Goal: Task Accomplishment & Management: Manage account settings

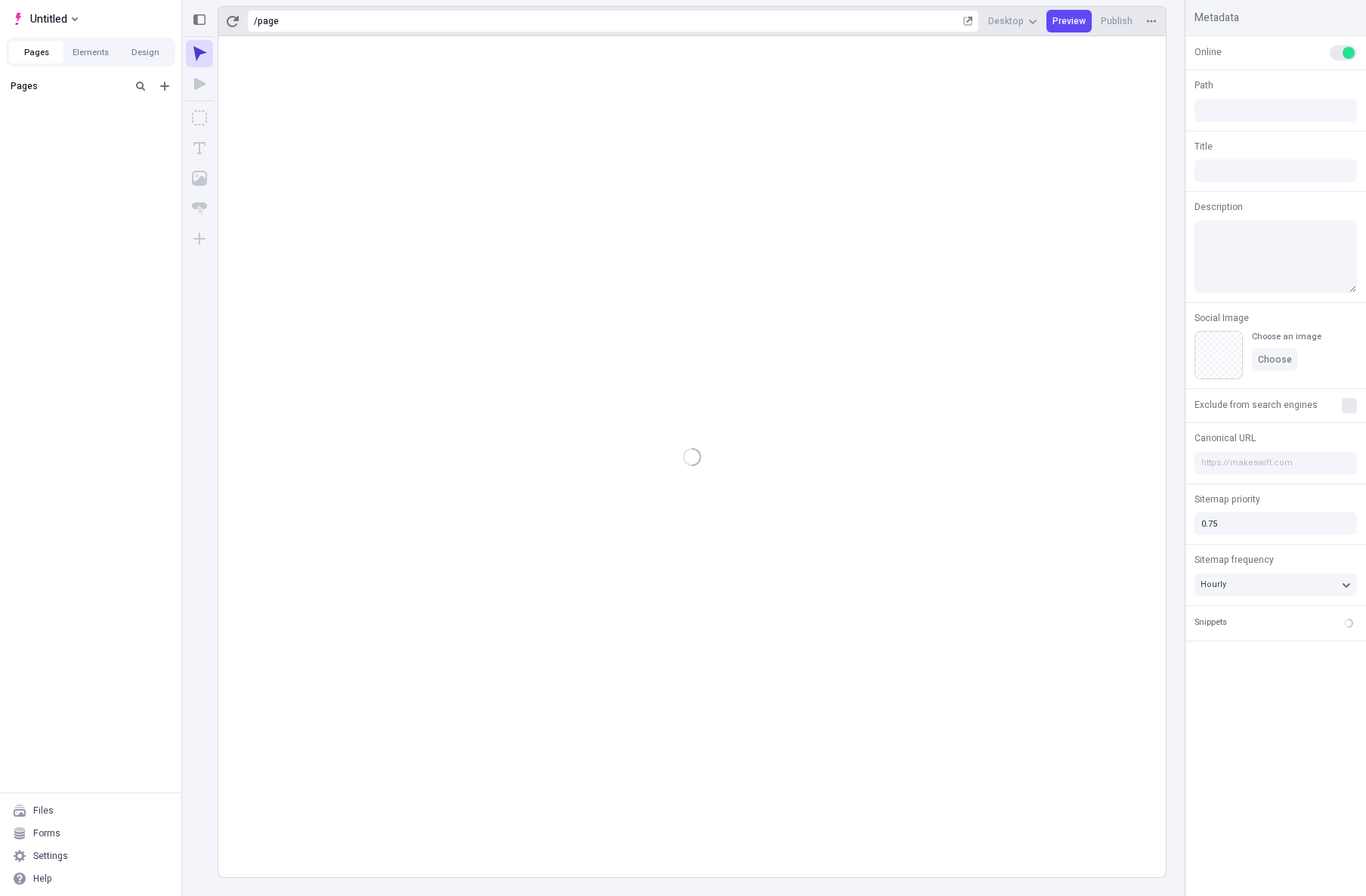
type input "/page"
click at [64, 21] on span "Untitled" at bounding box center [48, 19] width 37 height 18
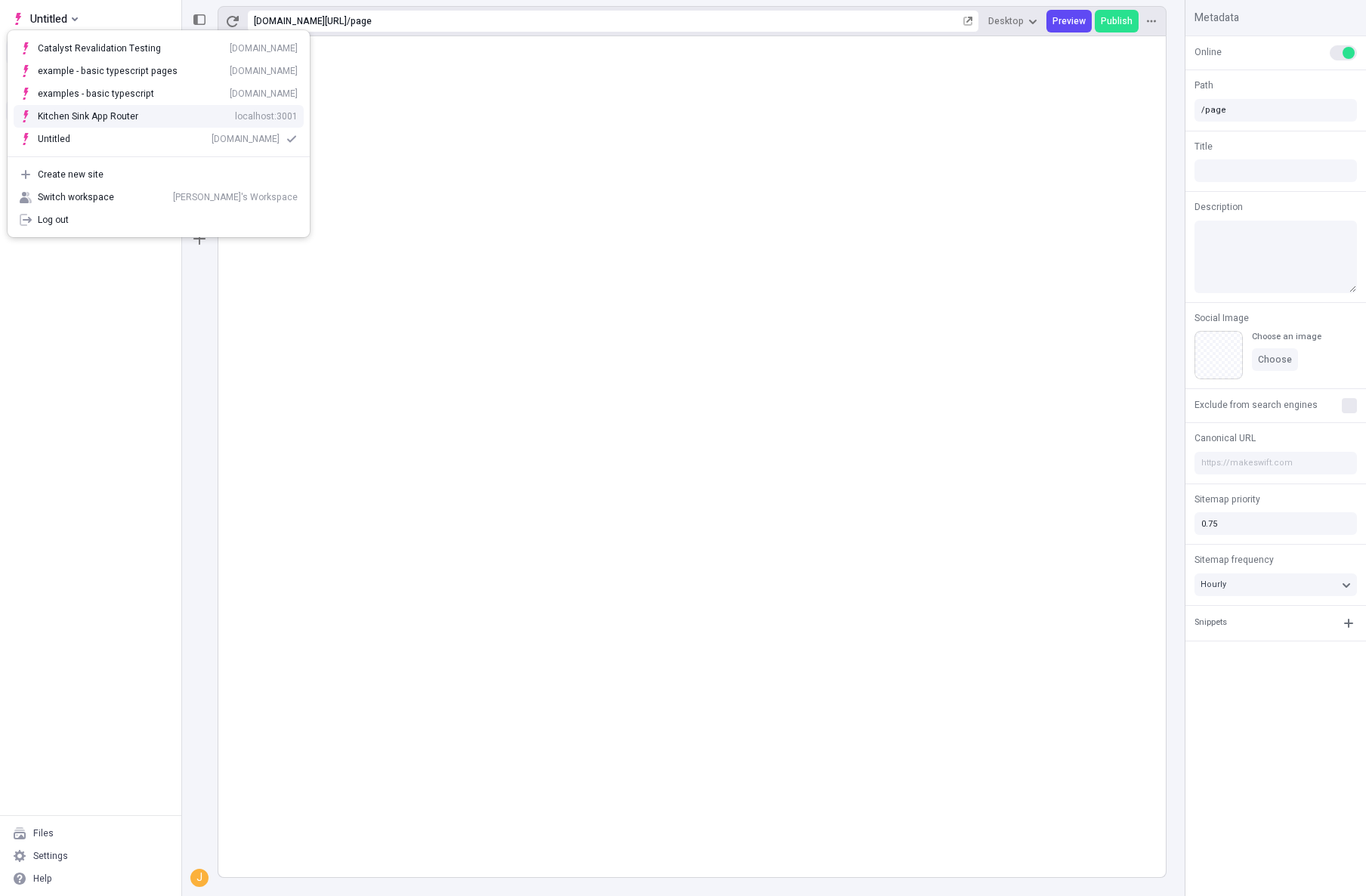
click at [70, 118] on div "Kitchen Sink App Router" at bounding box center [88, 116] width 100 height 13
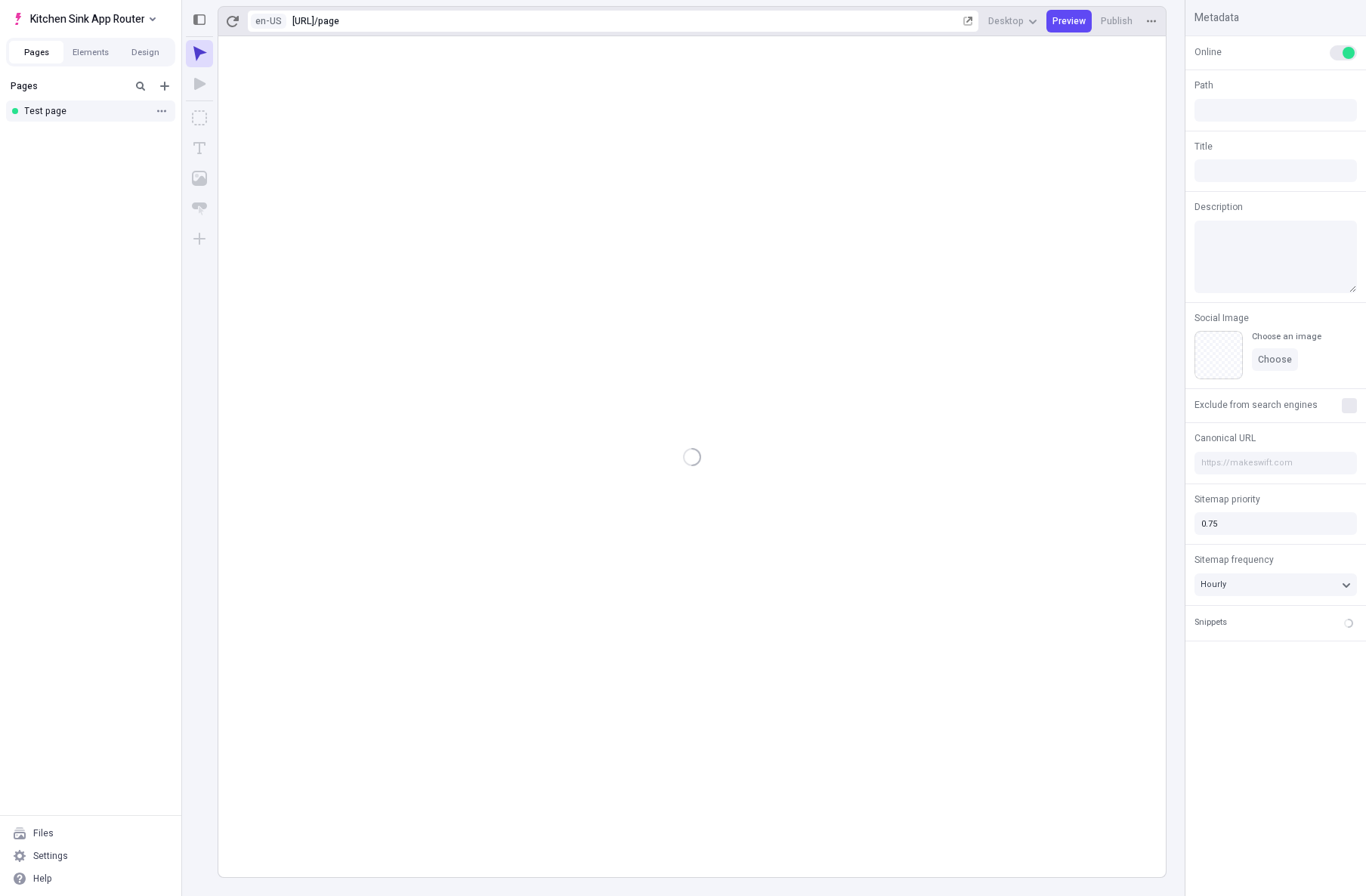
type input "/page"
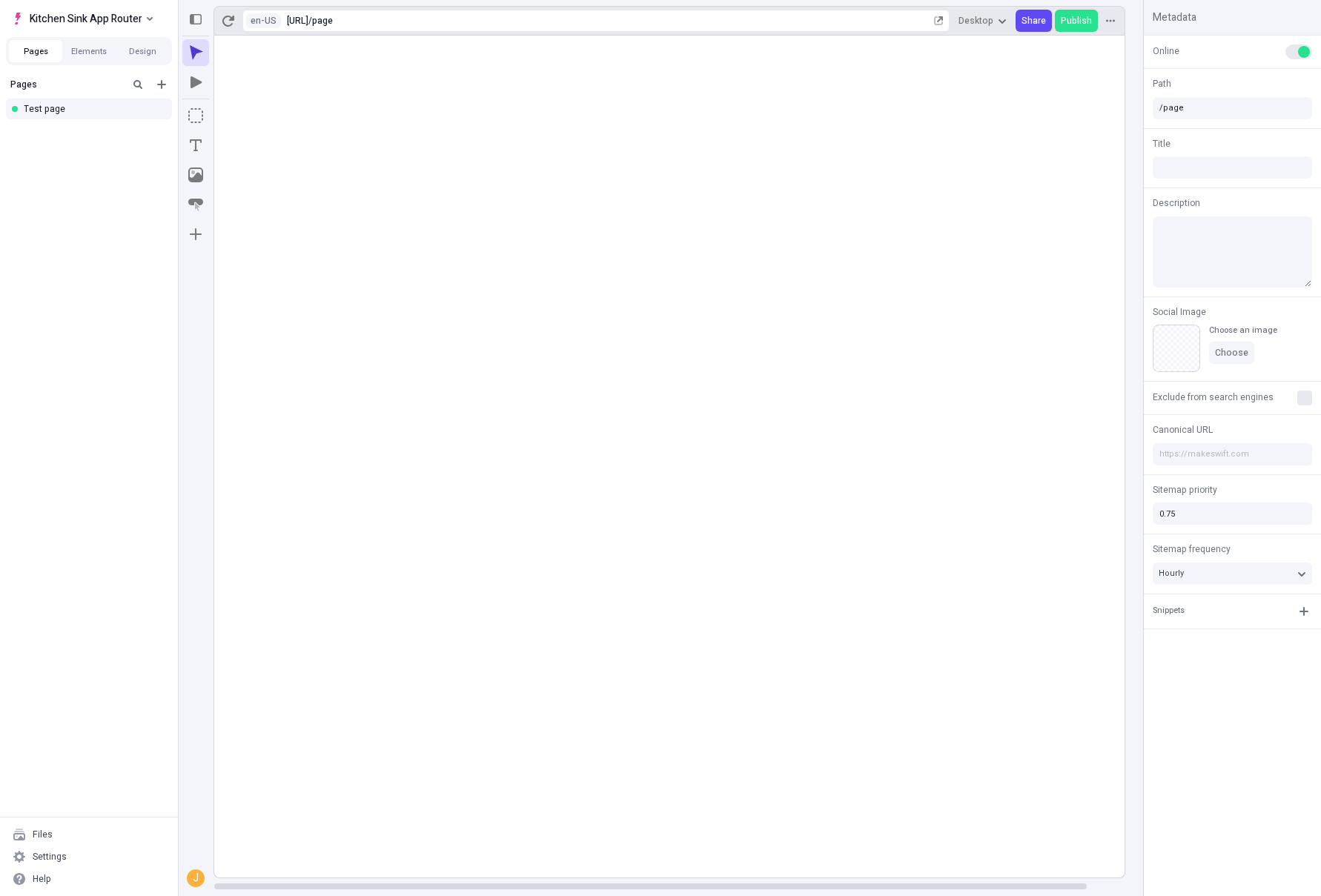
click at [826, 457] on rect at bounding box center [688, 457] width 949 height 843
click at [439, 288] on rect at bounding box center [688, 457] width 949 height 843
click at [360, 213] on rect at bounding box center [688, 457] width 949 height 843
click at [233, 21] on icon "button" at bounding box center [229, 21] width 12 height 12
click at [225, 26] on icon "button" at bounding box center [229, 21] width 12 height 12
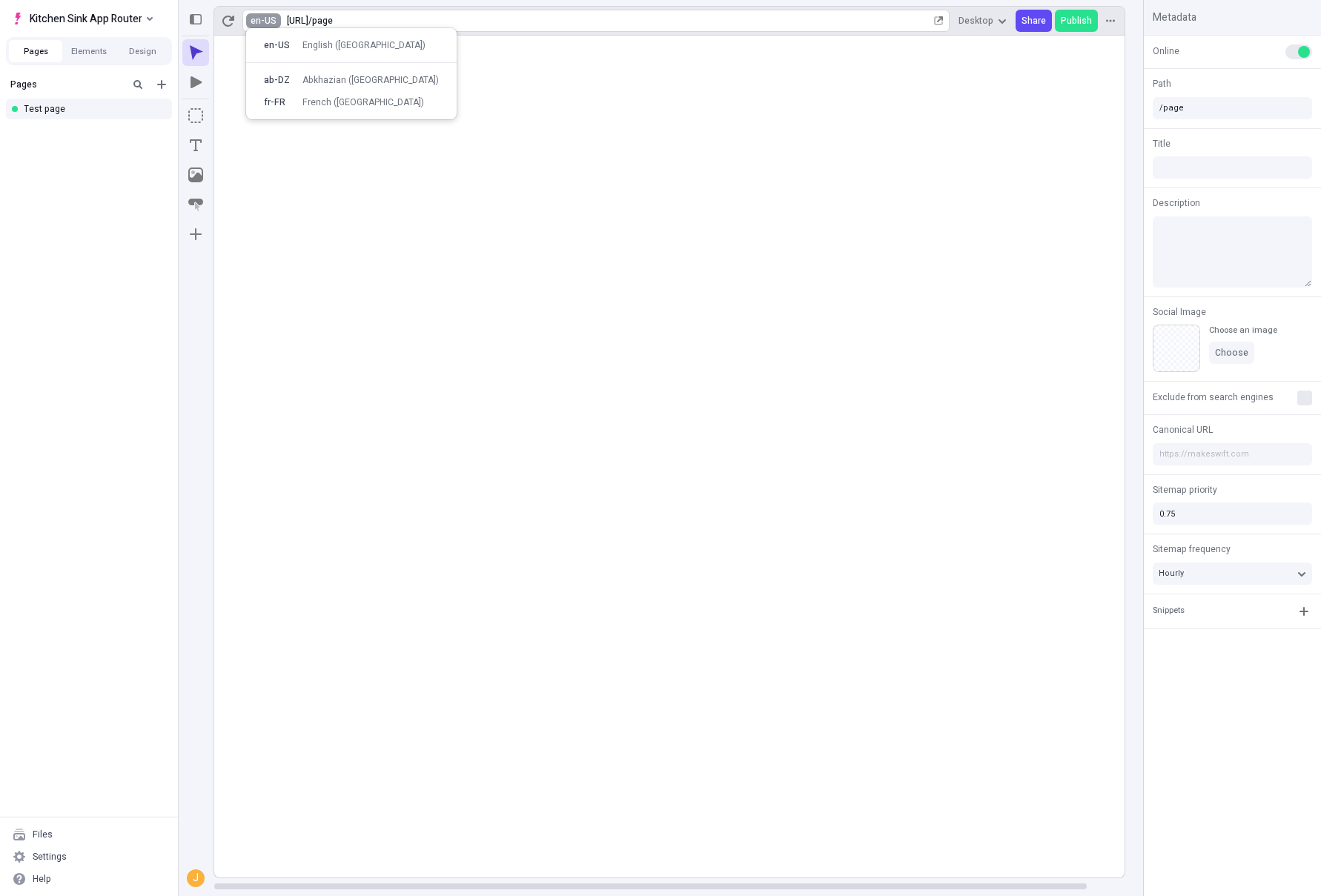
click at [267, 20] on html "Kitchen Sink App Router Pages Elements Design Pages Test page Files Settings He…" at bounding box center [660, 448] width 1321 height 896
click at [302, 106] on div "French ([GEOGRAPHIC_DATA])" at bounding box center [363, 103] width 122 height 12
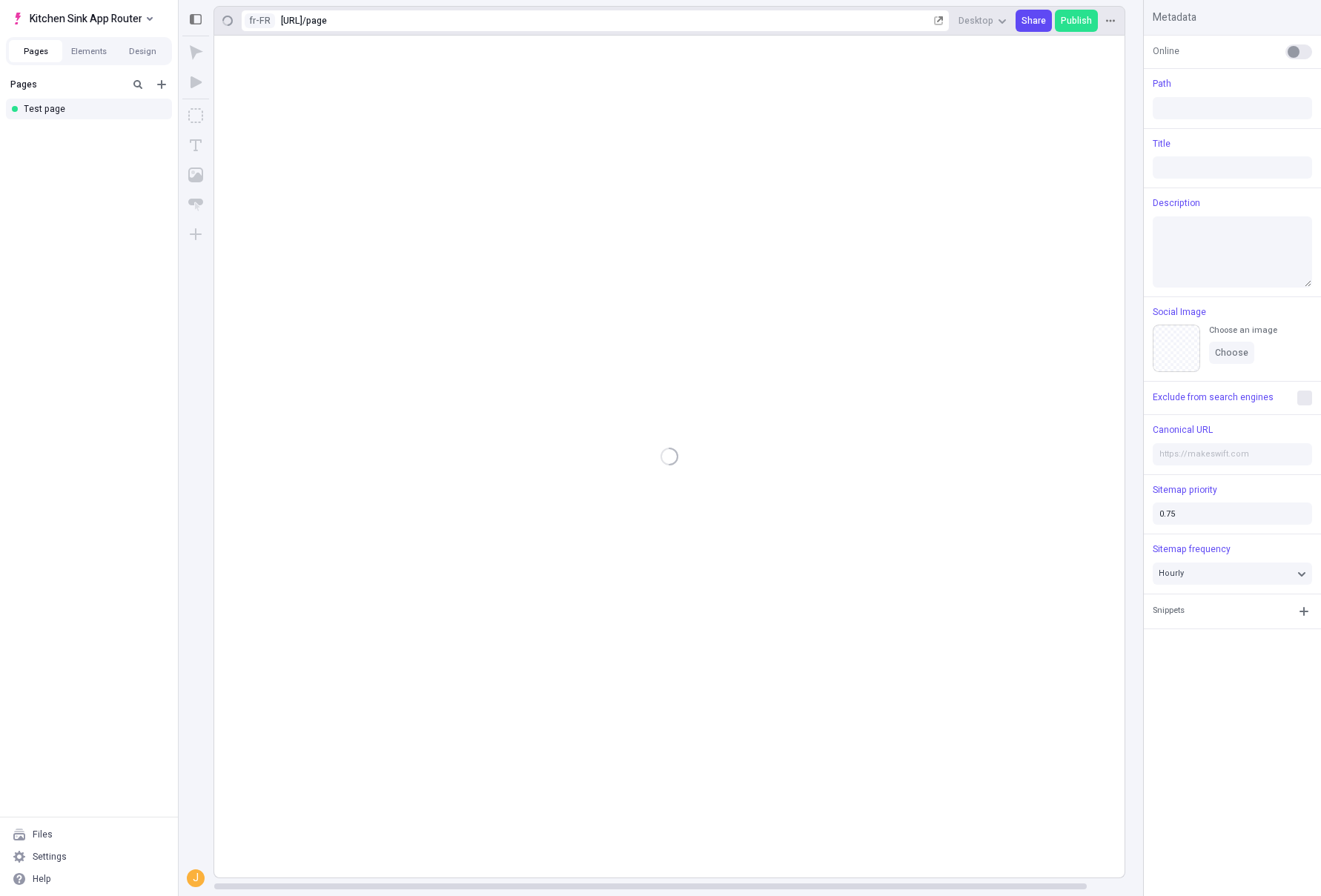
type input "/page"
type textarea "Ceci est la description de ma page Makeswift. Cette description ne me rend pas …"
click at [582, 267] on rect at bounding box center [688, 457] width 949 height 843
click at [226, 15] on icon "button" at bounding box center [229, 21] width 12 height 12
click at [251, 291] on rect at bounding box center [688, 457] width 949 height 843
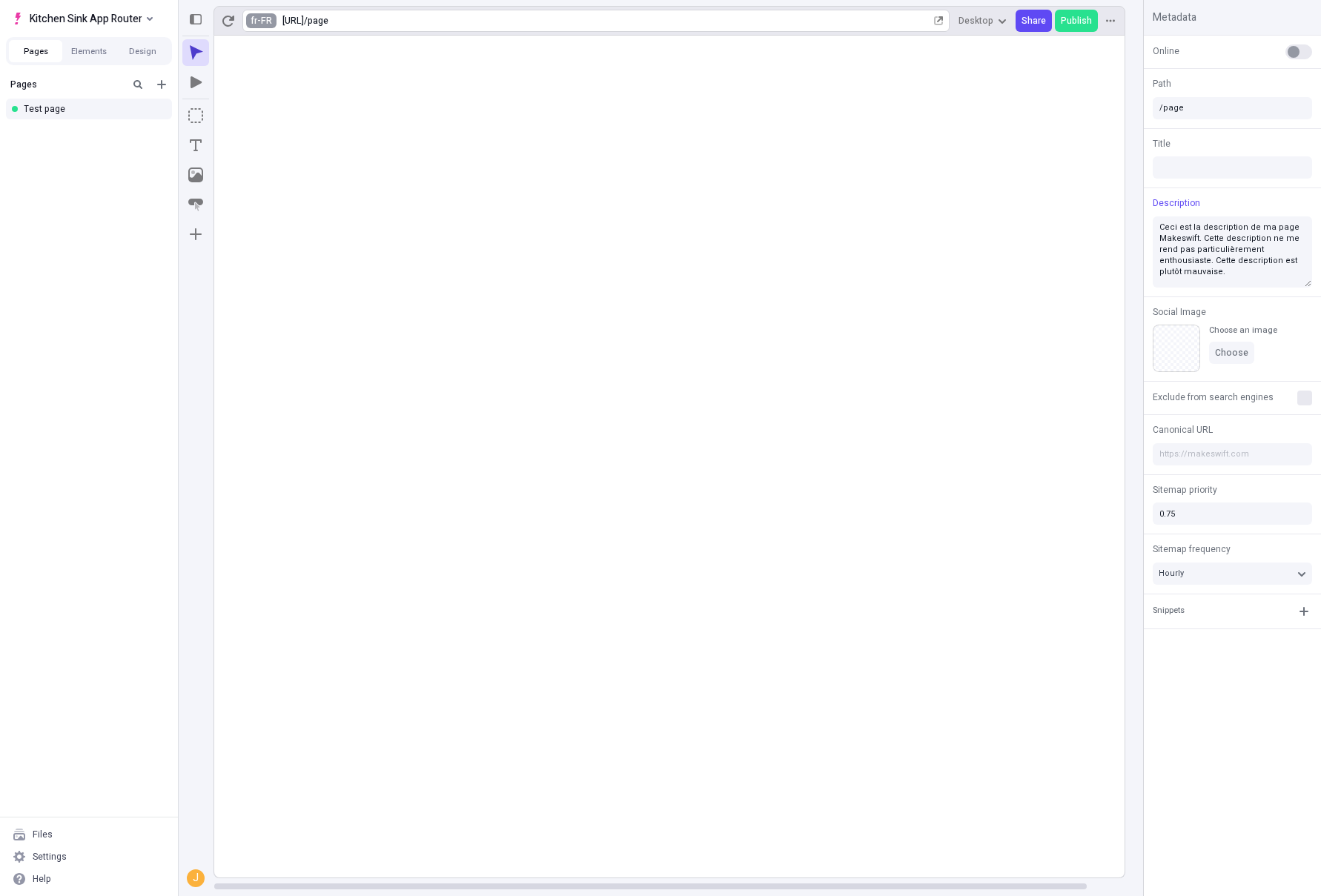
click at [269, 19] on html "Kitchen Sink App Router Pages Elements Design Pages Test page Files Settings He…" at bounding box center [660, 448] width 1321 height 896
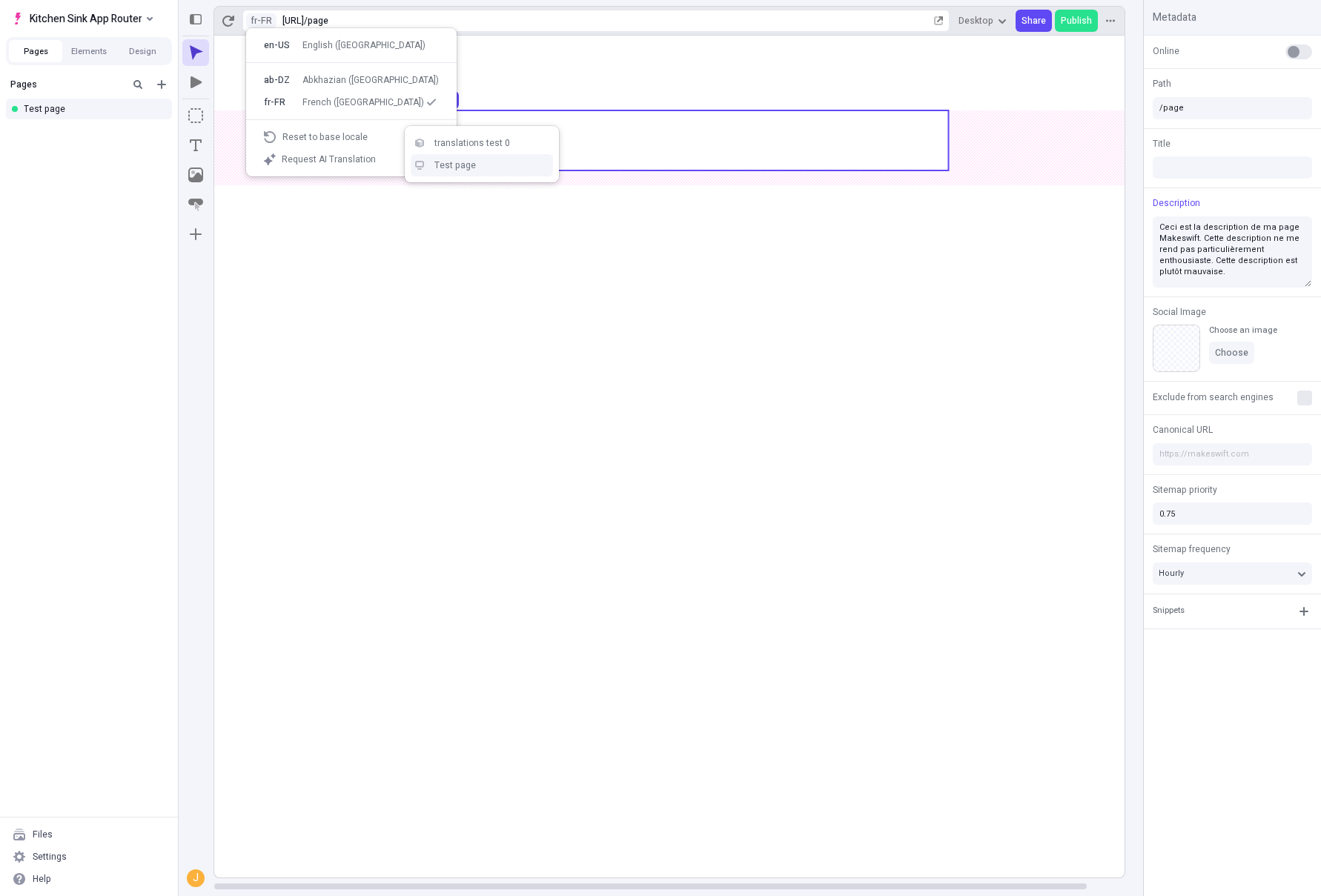
click at [502, 169] on div "Test page" at bounding box center [491, 166] width 113 height 12
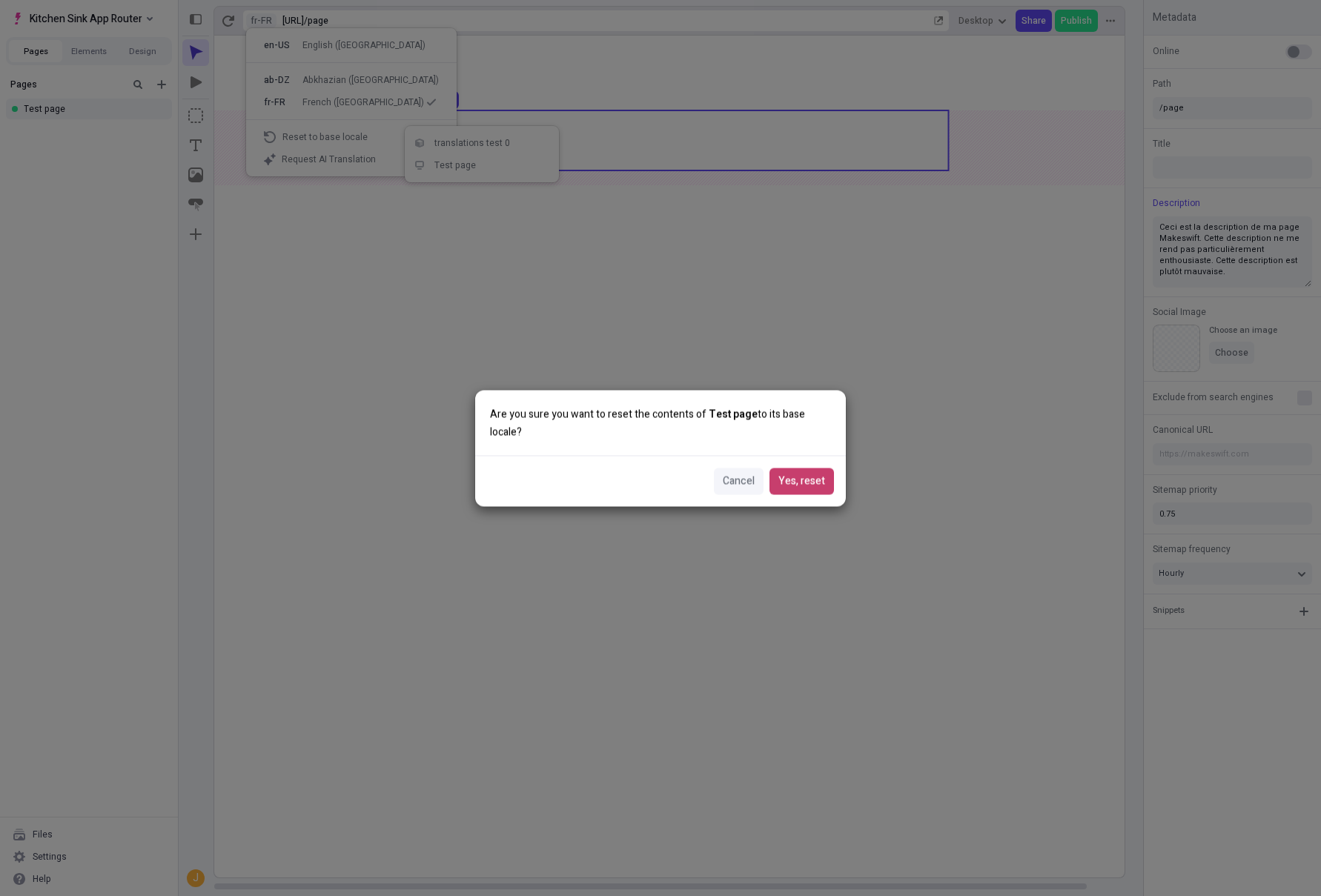
click at [815, 480] on span "Yes, reset" at bounding box center [801, 481] width 46 height 17
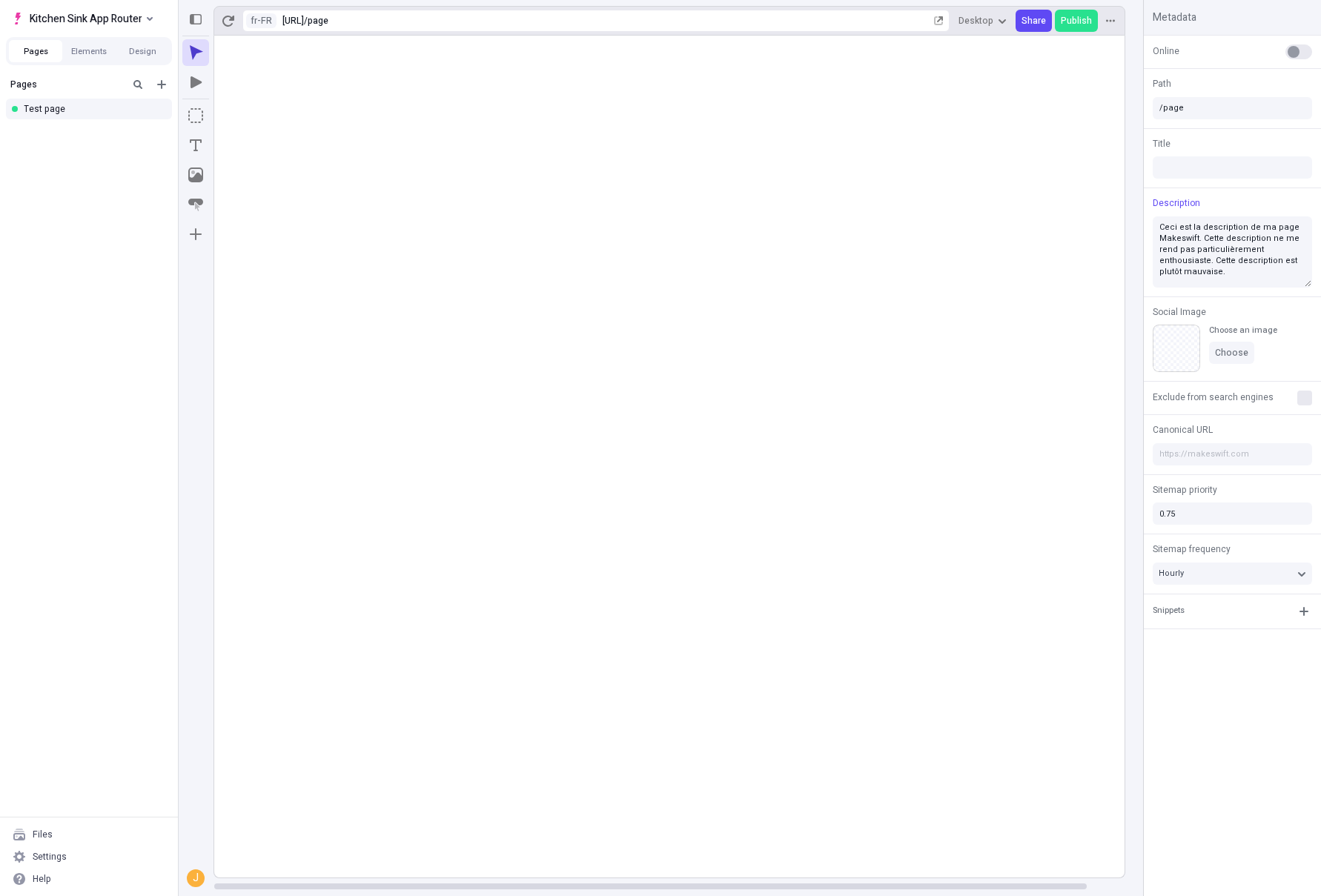
click at [660, 329] on rect at bounding box center [688, 457] width 949 height 843
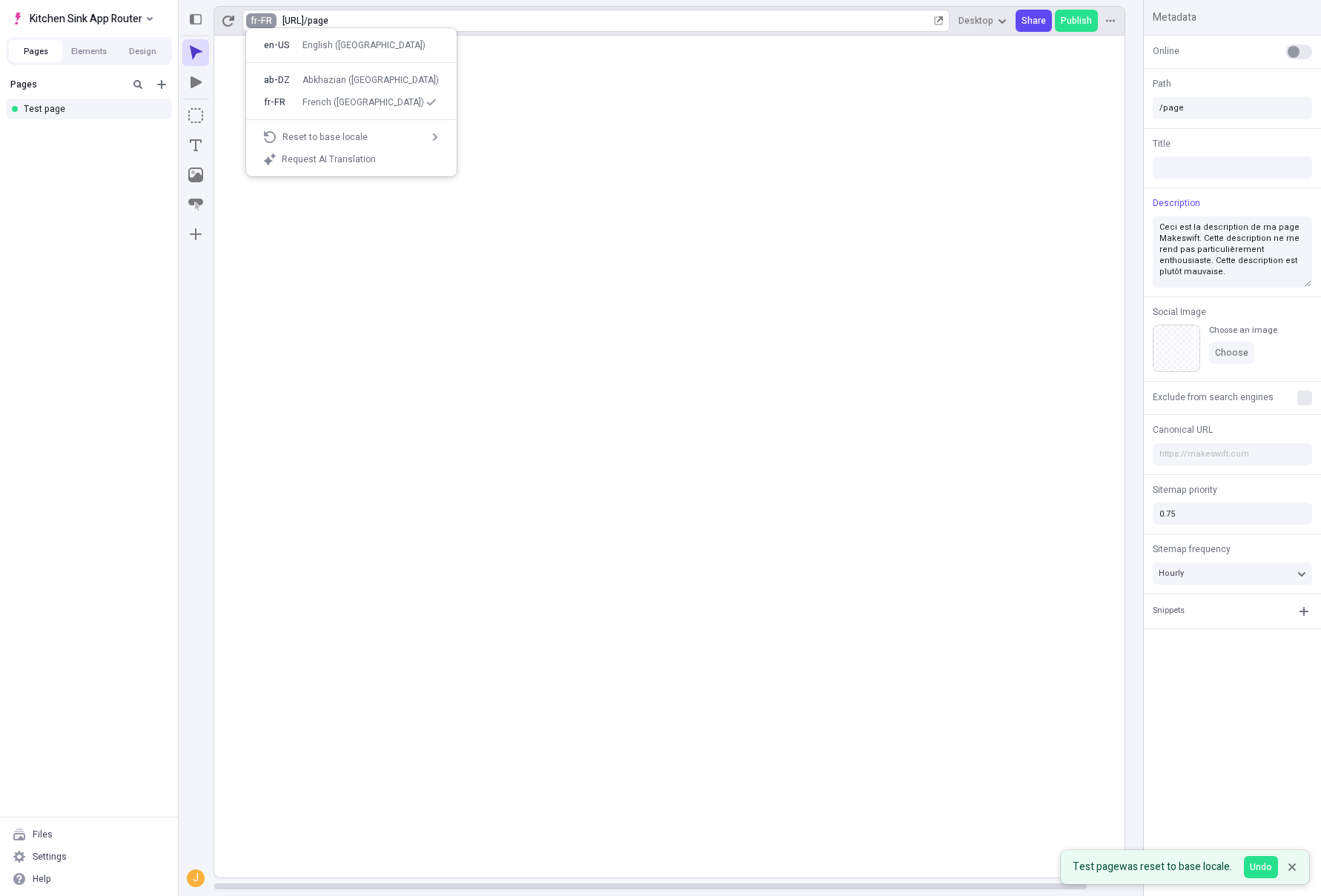
click at [257, 18] on html "Kitchen Sink App Router Pages Elements Design Pages Test page Files Settings He…" at bounding box center [660, 448] width 1321 height 896
click at [294, 208] on rect at bounding box center [688, 457] width 949 height 843
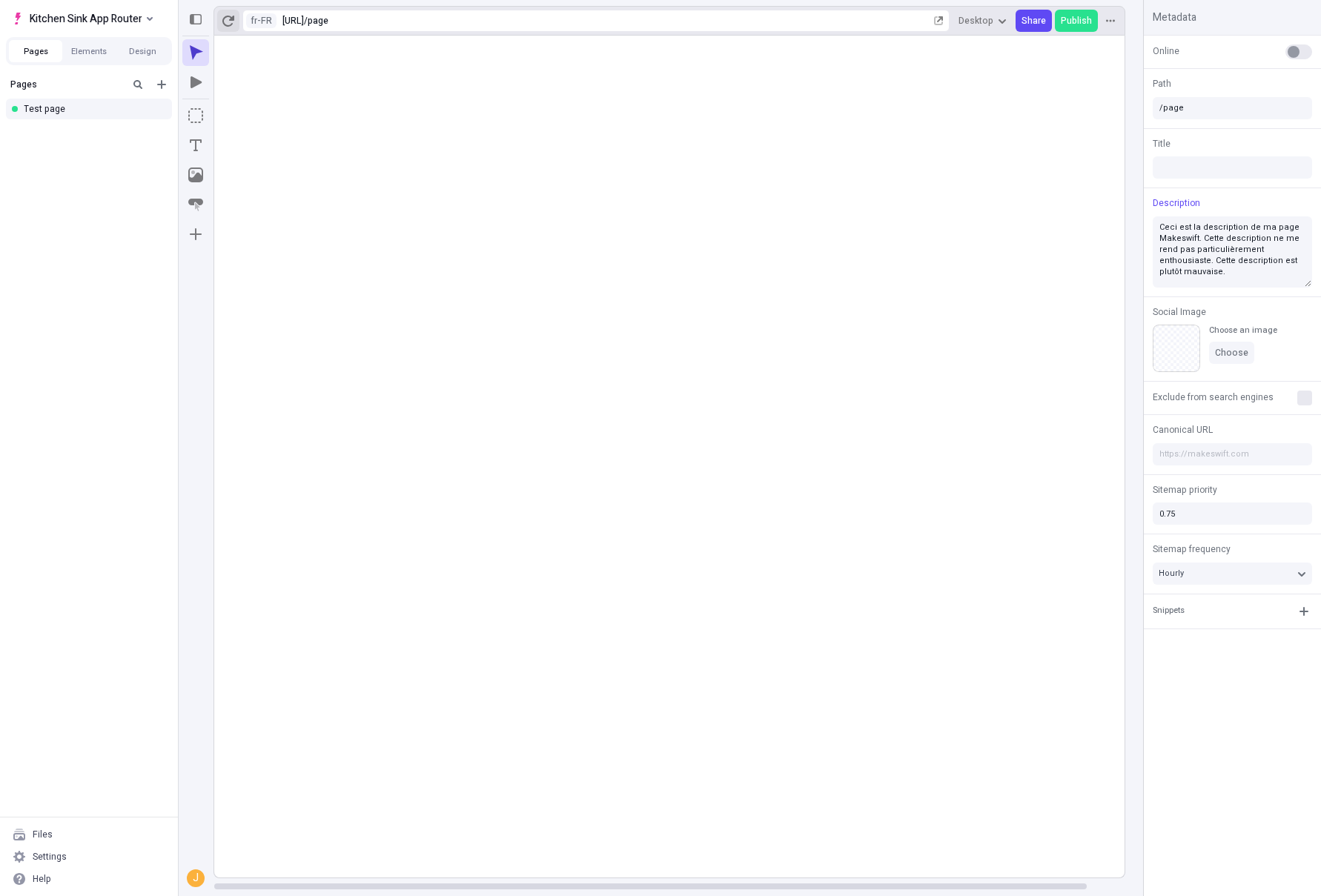
click at [236, 26] on button "button" at bounding box center [228, 20] width 22 height 22
click at [253, 24] on html "Kitchen Sink App Router Pages Elements Design Pages Test page Files Settings He…" at bounding box center [660, 448] width 1321 height 896
click at [290, 46] on div "en-US" at bounding box center [279, 46] width 30 height 12
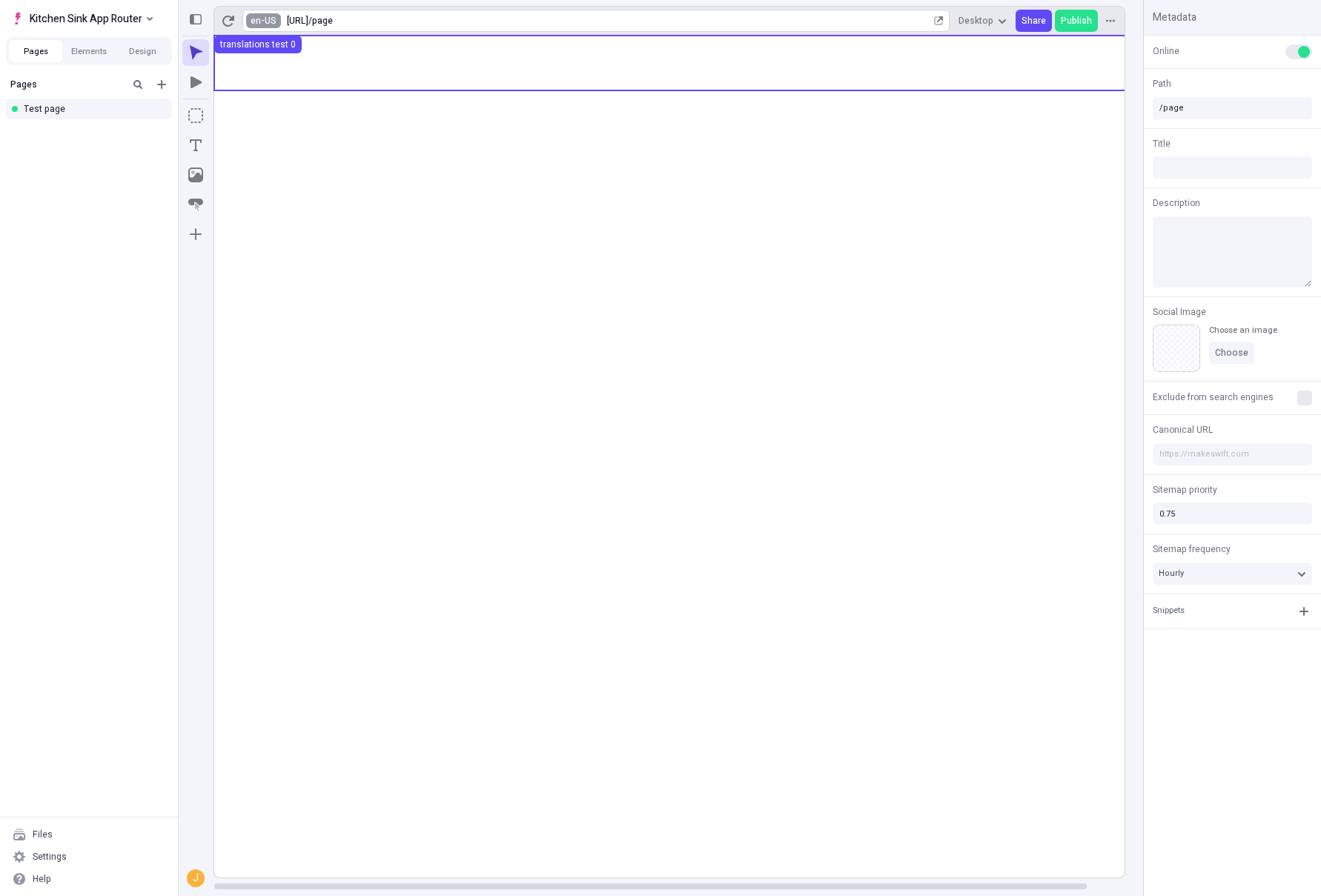
click at [254, 26] on html "Kitchen Sink App Router Pages Elements Design Pages Test page Files Settings He…" at bounding box center [660, 448] width 1321 height 896
click at [274, 94] on div "fr-FR French ([GEOGRAPHIC_DATA])" at bounding box center [352, 102] width 199 height 22
type textarea "Ceci est la description de ma page Makeswift. Cette description ne me rend pas …"
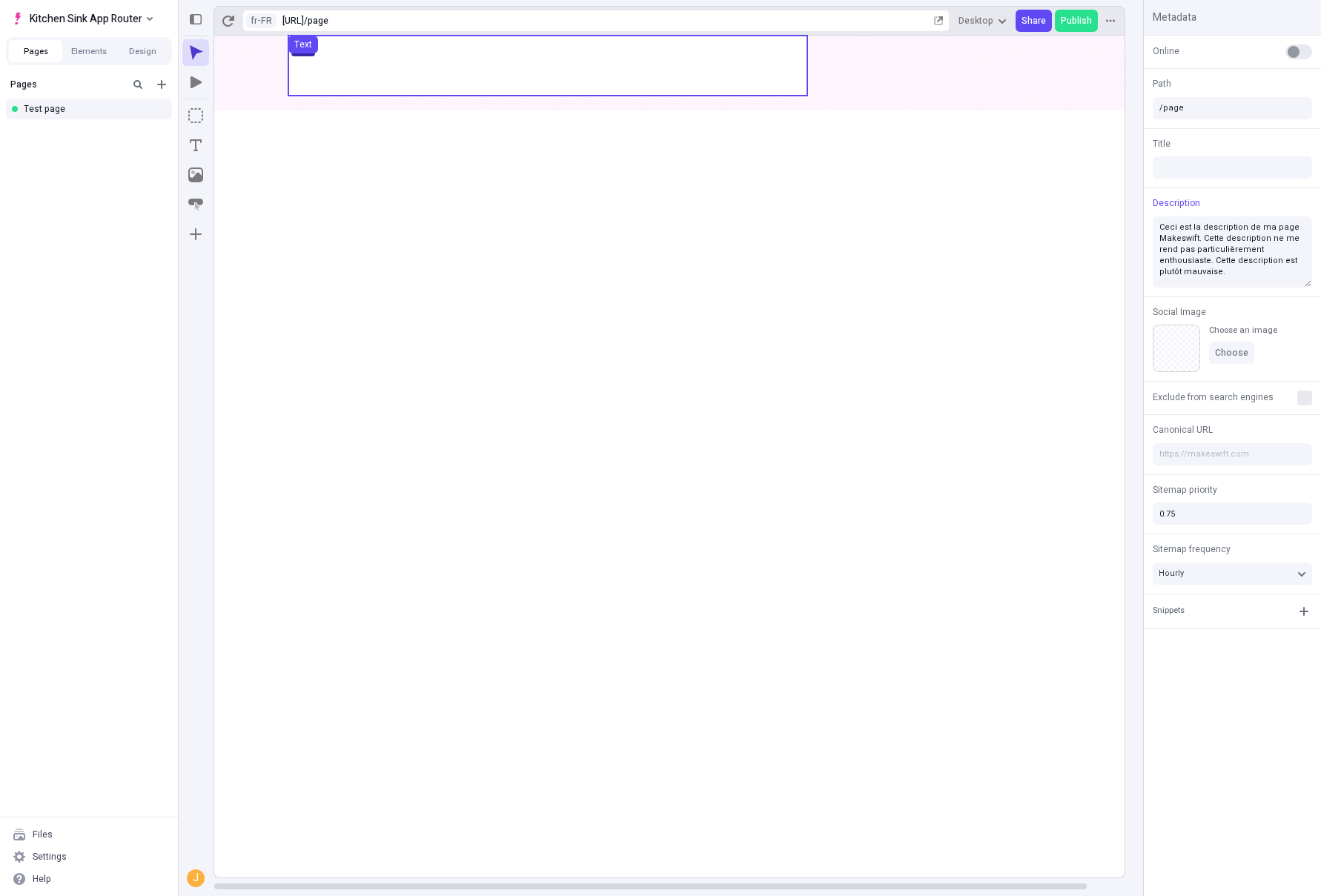
click at [406, 79] on use at bounding box center [548, 66] width 519 height 60
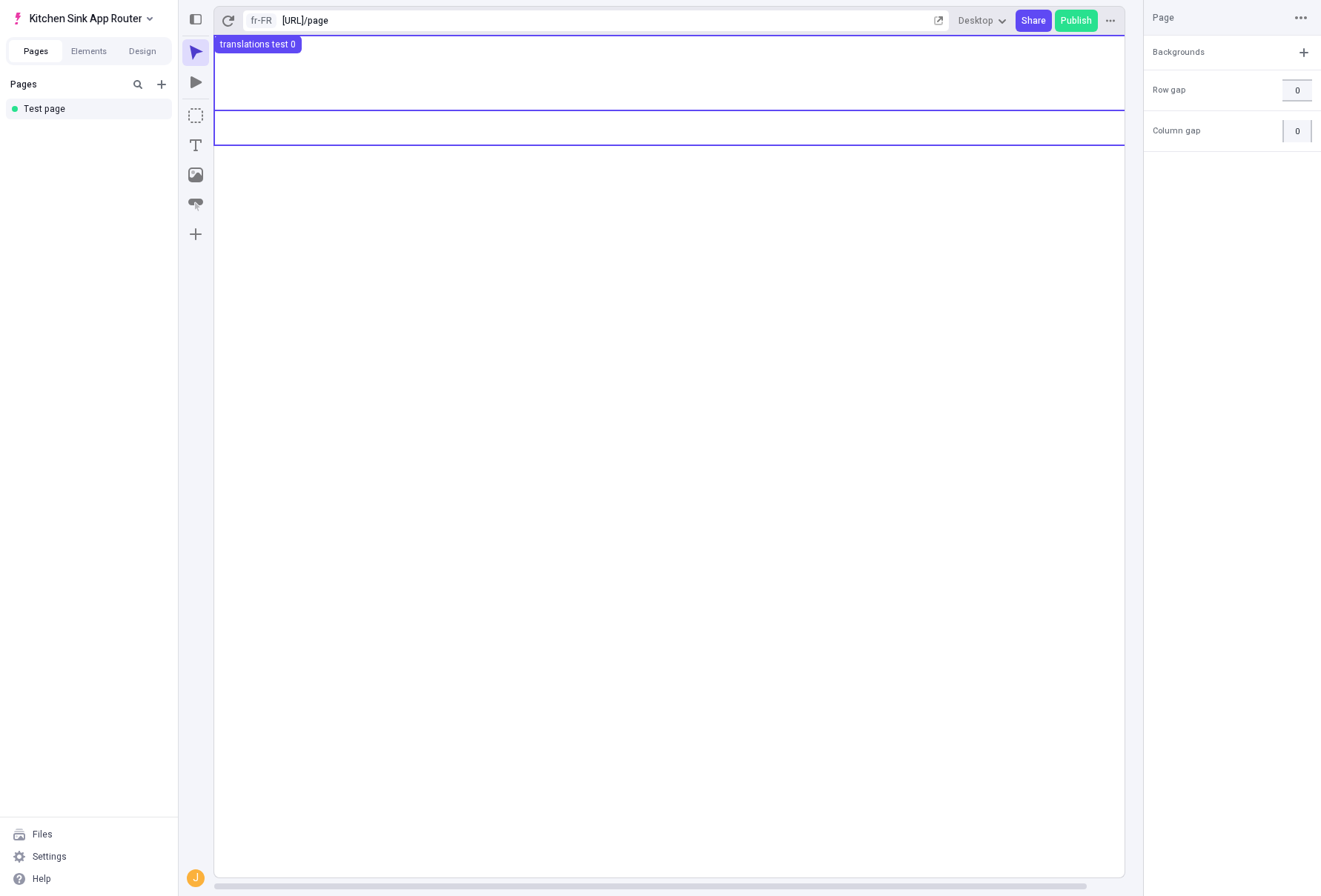
click at [272, 82] on use at bounding box center [688, 73] width 949 height 75
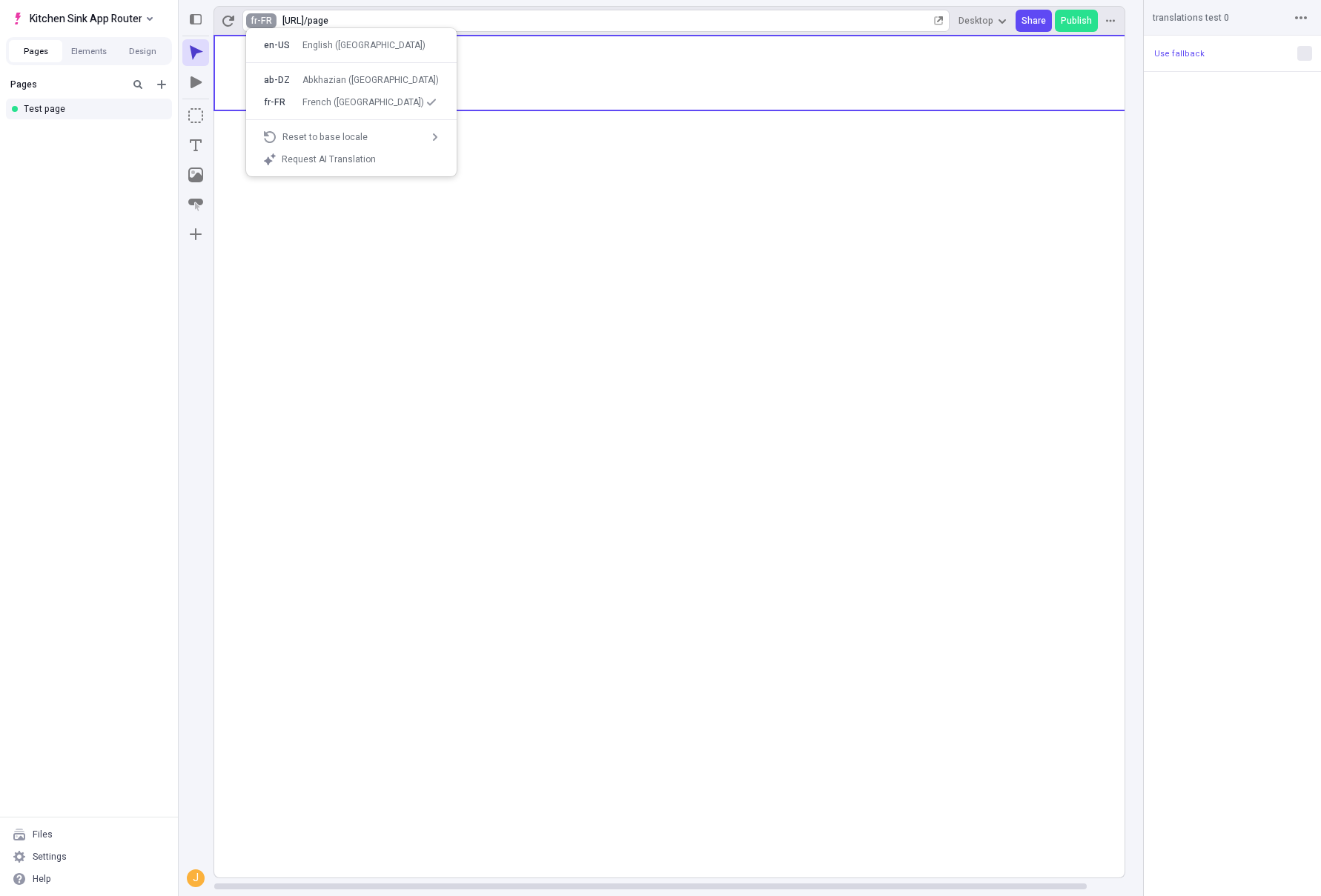
click at [253, 24] on html "Kitchen Sink App Router Pages Elements Design Pages Test page Files Settings He…" at bounding box center [660, 448] width 1321 height 896
click at [470, 139] on div "translations test 0" at bounding box center [491, 143] width 113 height 12
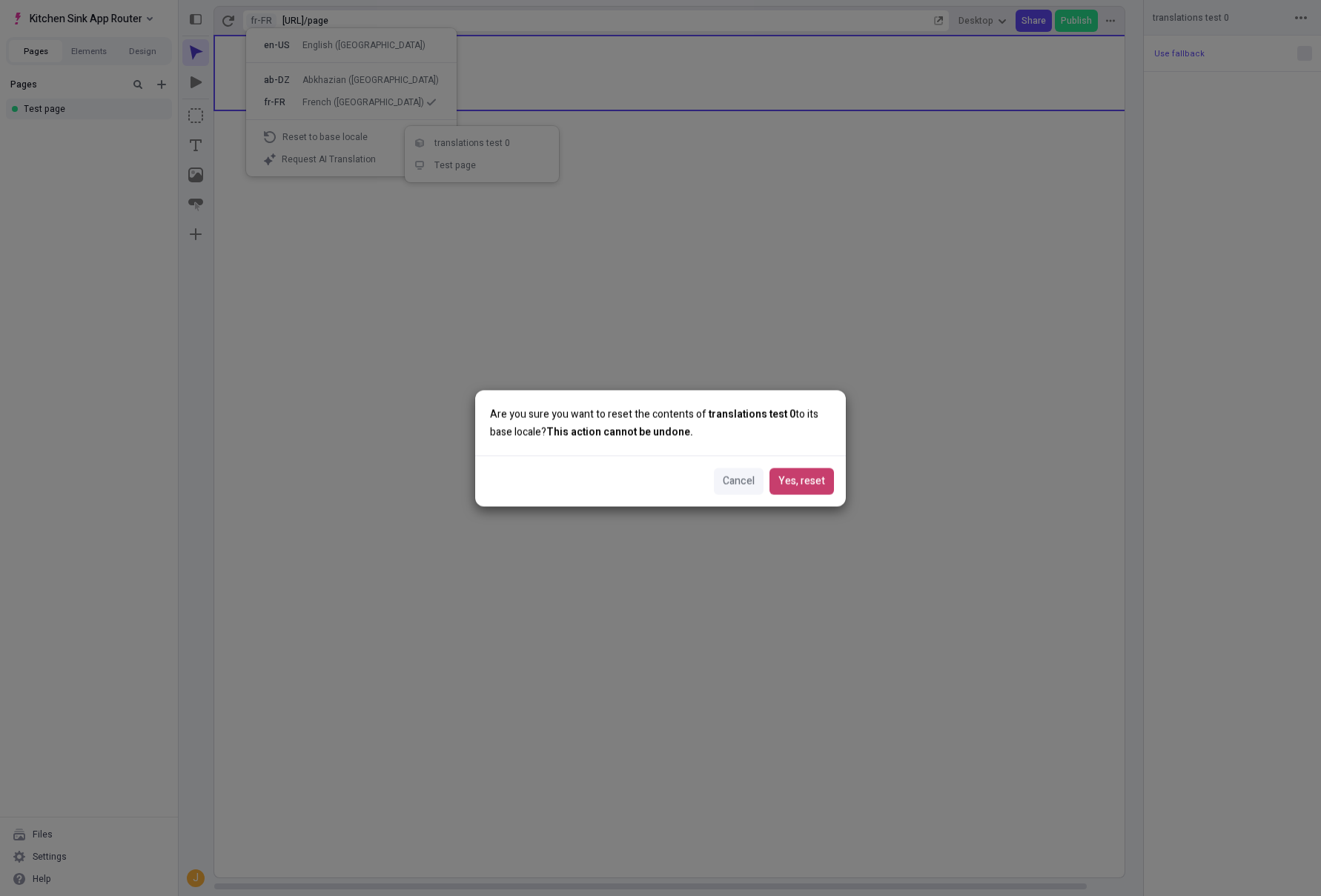
click at [799, 477] on span "Yes, reset" at bounding box center [801, 481] width 46 height 17
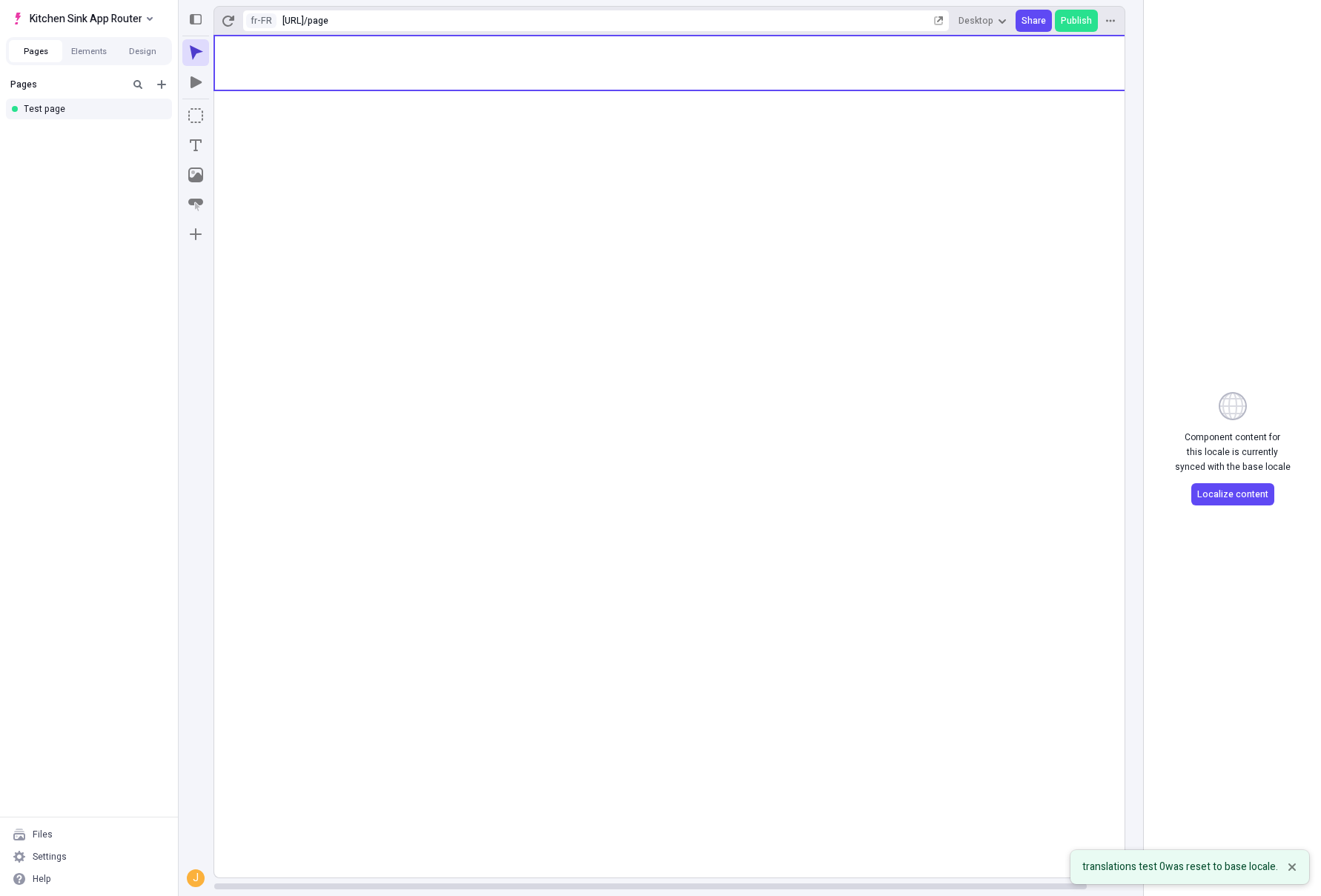
click at [642, 300] on rect at bounding box center [688, 457] width 949 height 843
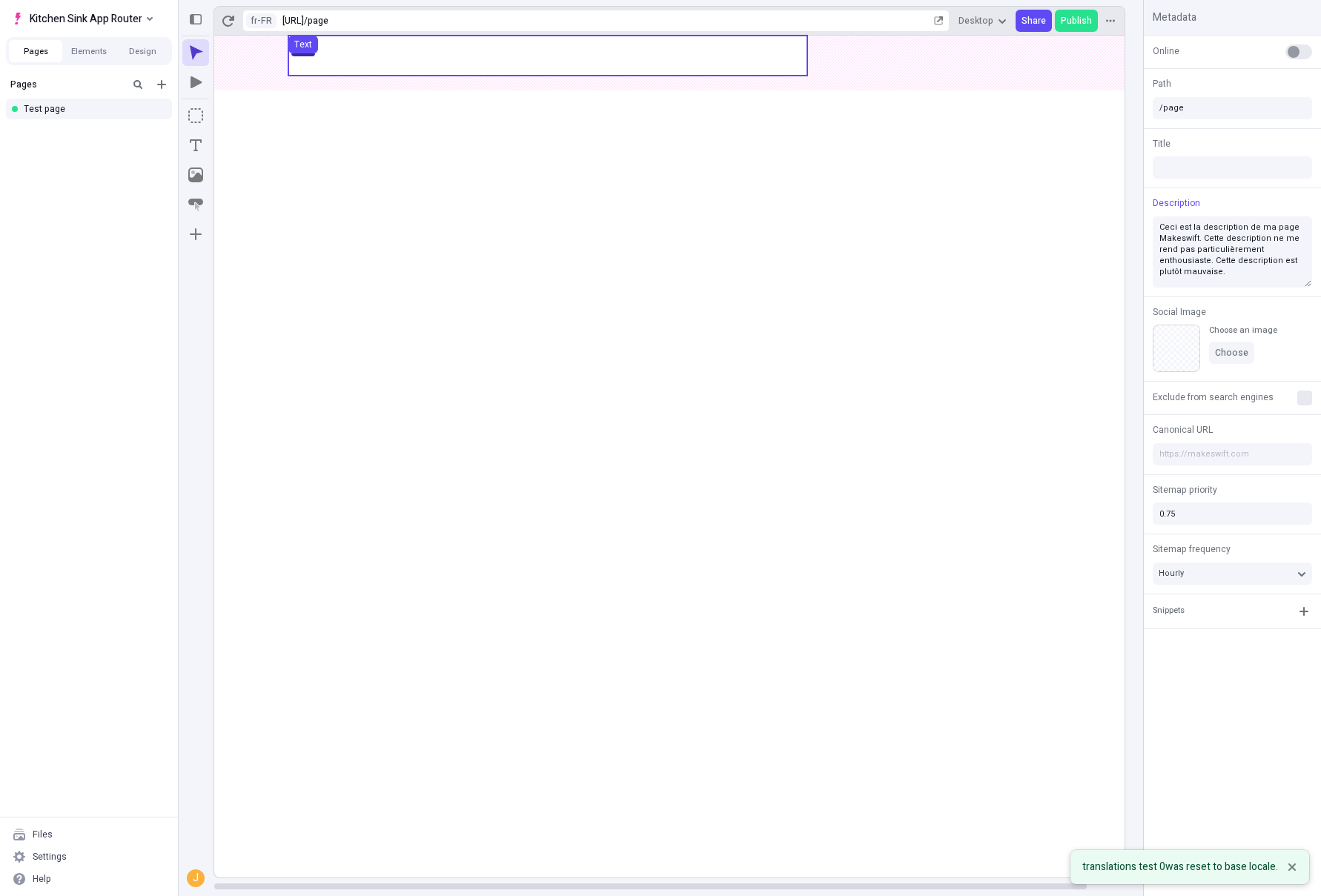
scroll to position [0, 3]
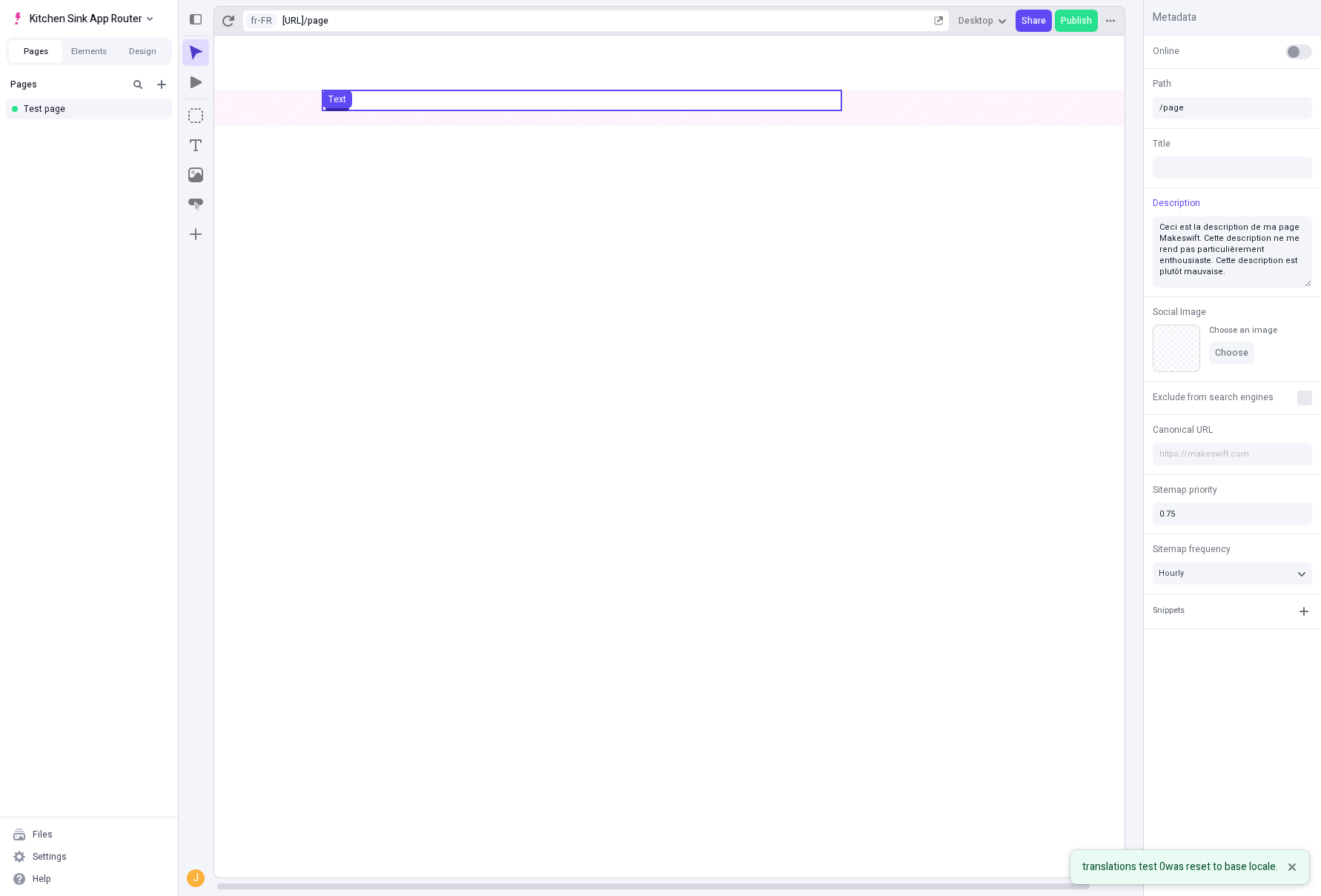
click at [419, 94] on use at bounding box center [582, 100] width 519 height 20
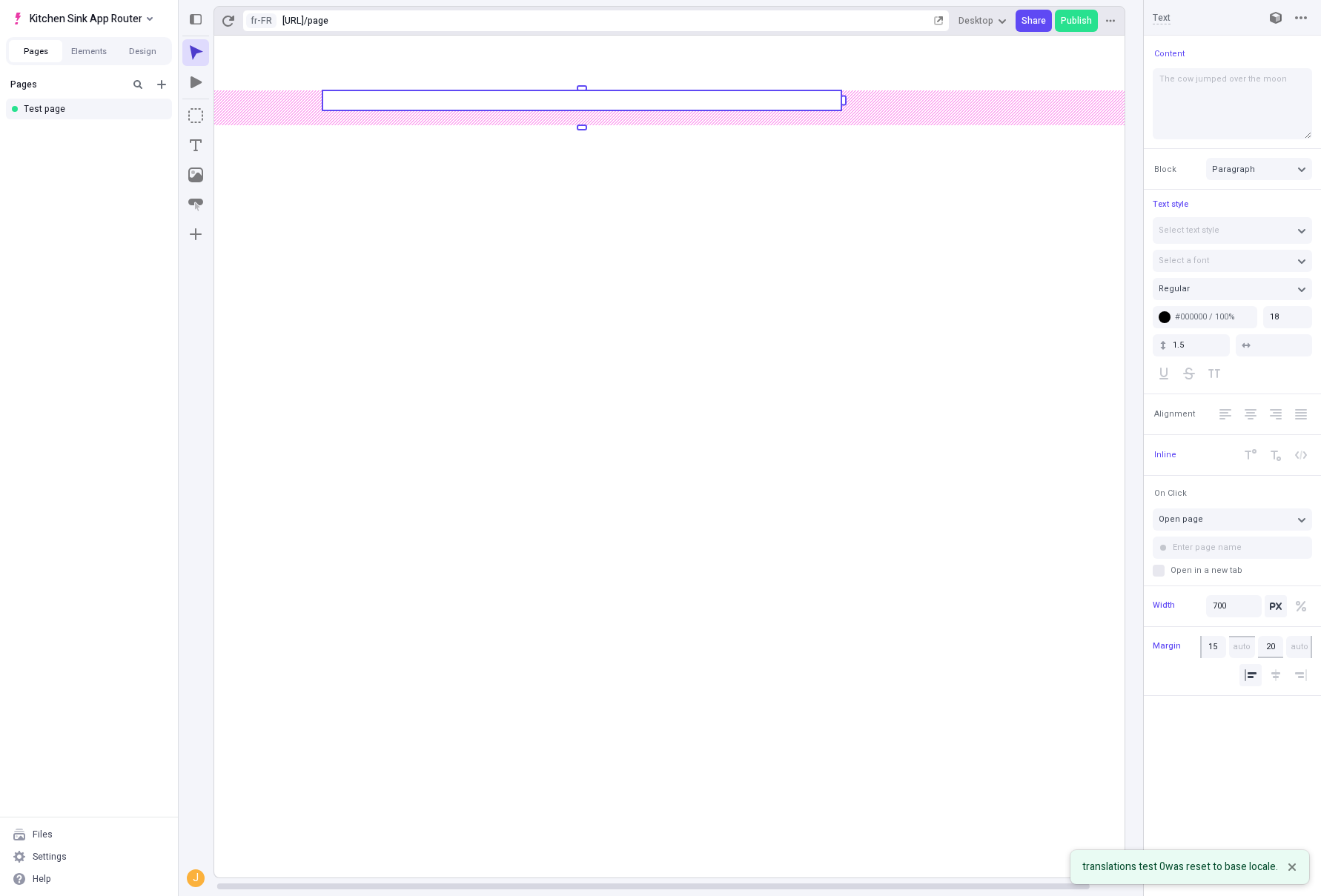
type input "0"
click at [279, 108] on body "Kitchen Sink App Router Pages Elements Design Pages Test page Files Settings He…" at bounding box center [660, 448] width 1321 height 896
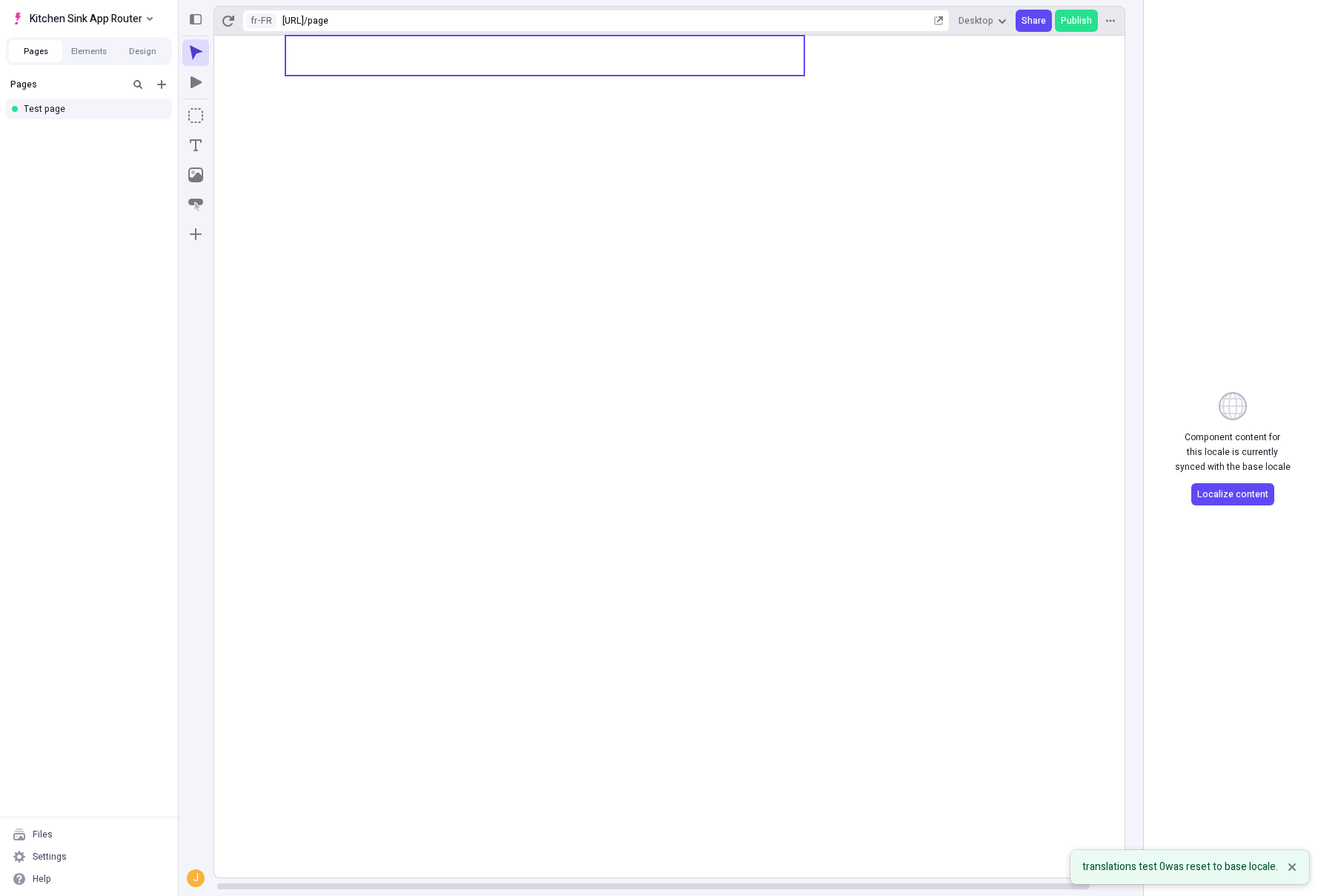
click at [411, 60] on body "Kitchen Sink App Router Pages Elements Design Pages Test page Files Settings He…" at bounding box center [660, 448] width 1321 height 896
click at [1237, 488] on span "Localize content" at bounding box center [1232, 494] width 71 height 12
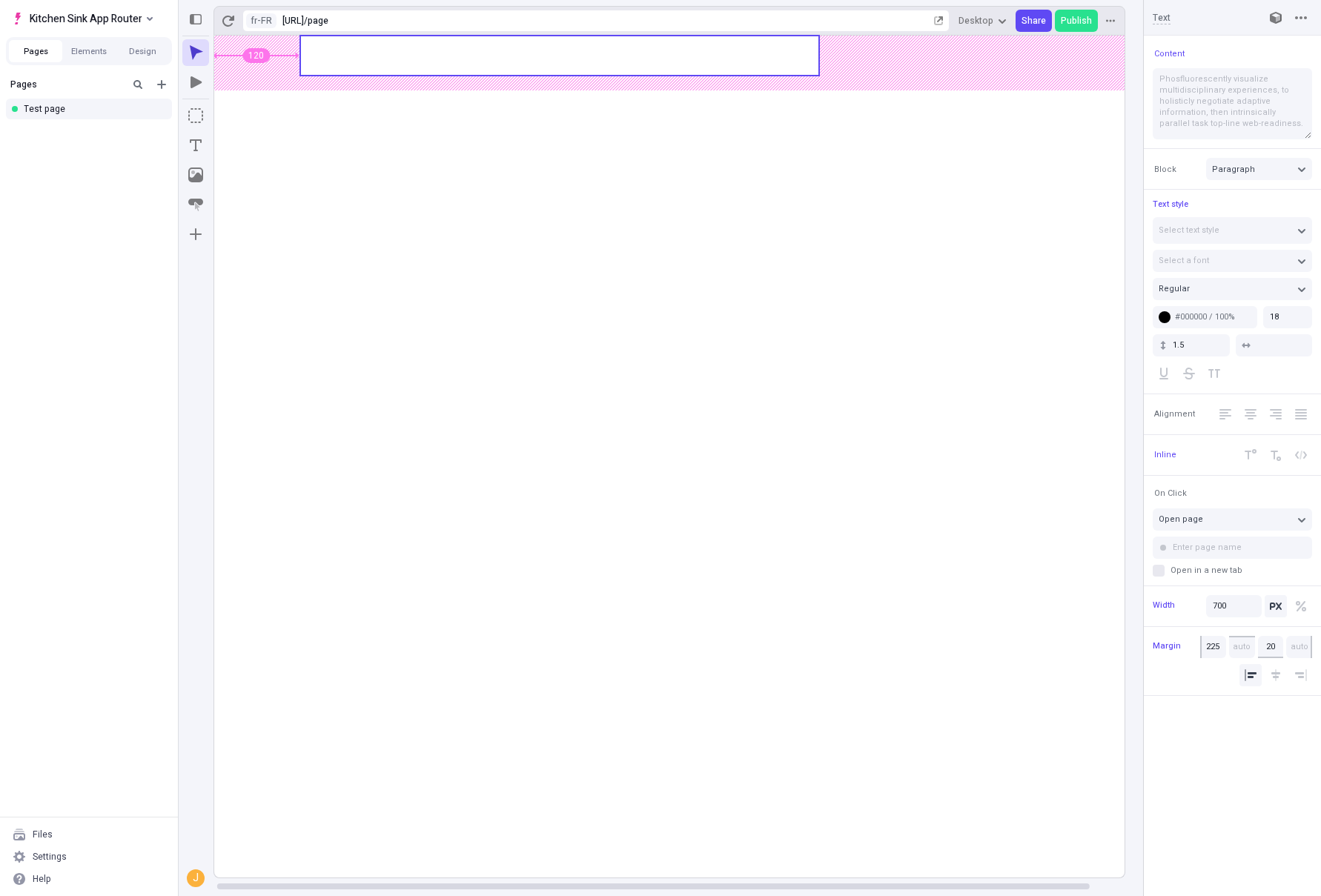
type input "250"
click at [616, 60] on body "Kitchen Sink App Router Pages Elements Design Pages Test page Files Settings He…" at bounding box center [660, 448] width 1321 height 896
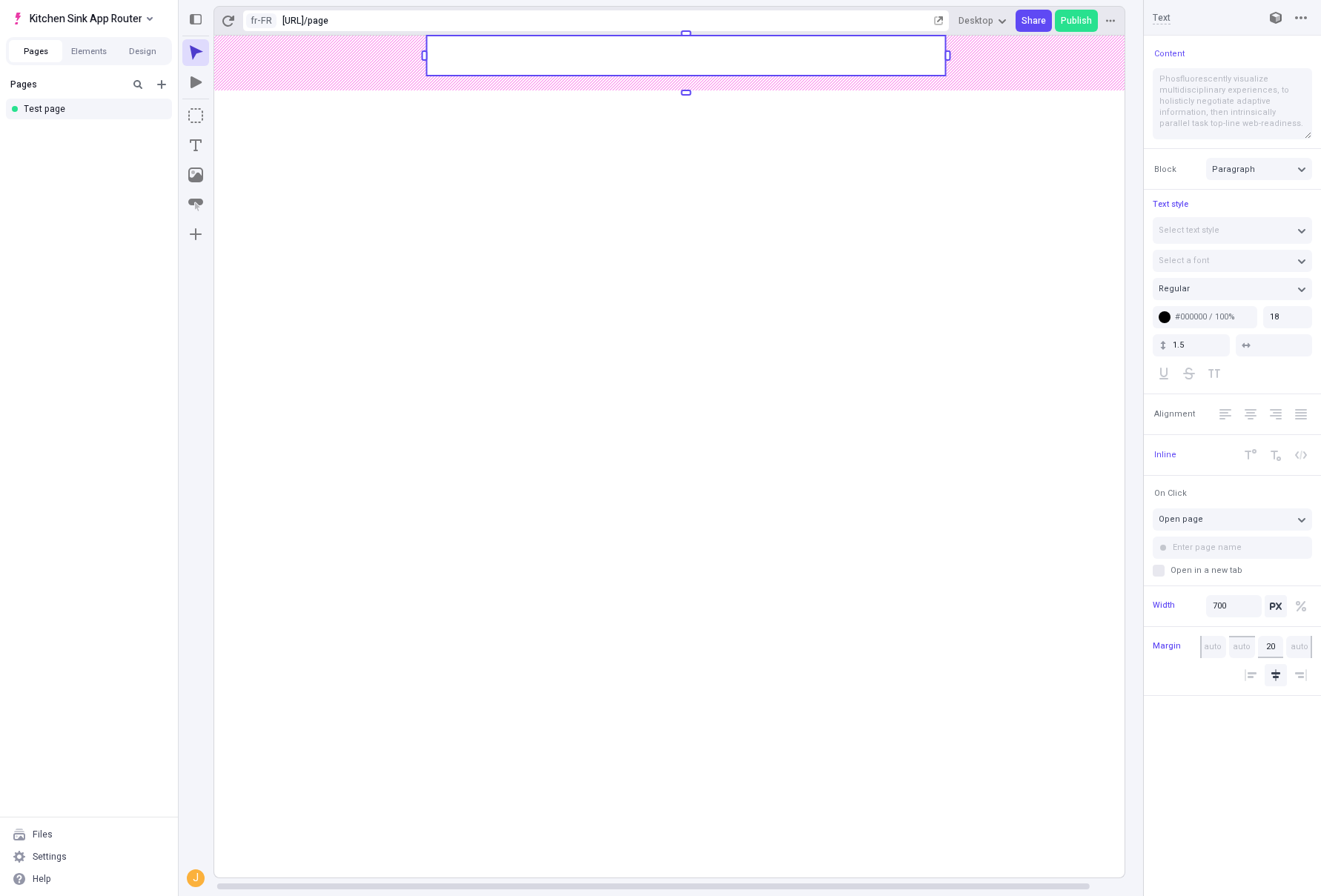
click at [657, 229] on rect at bounding box center [685, 457] width 949 height 843
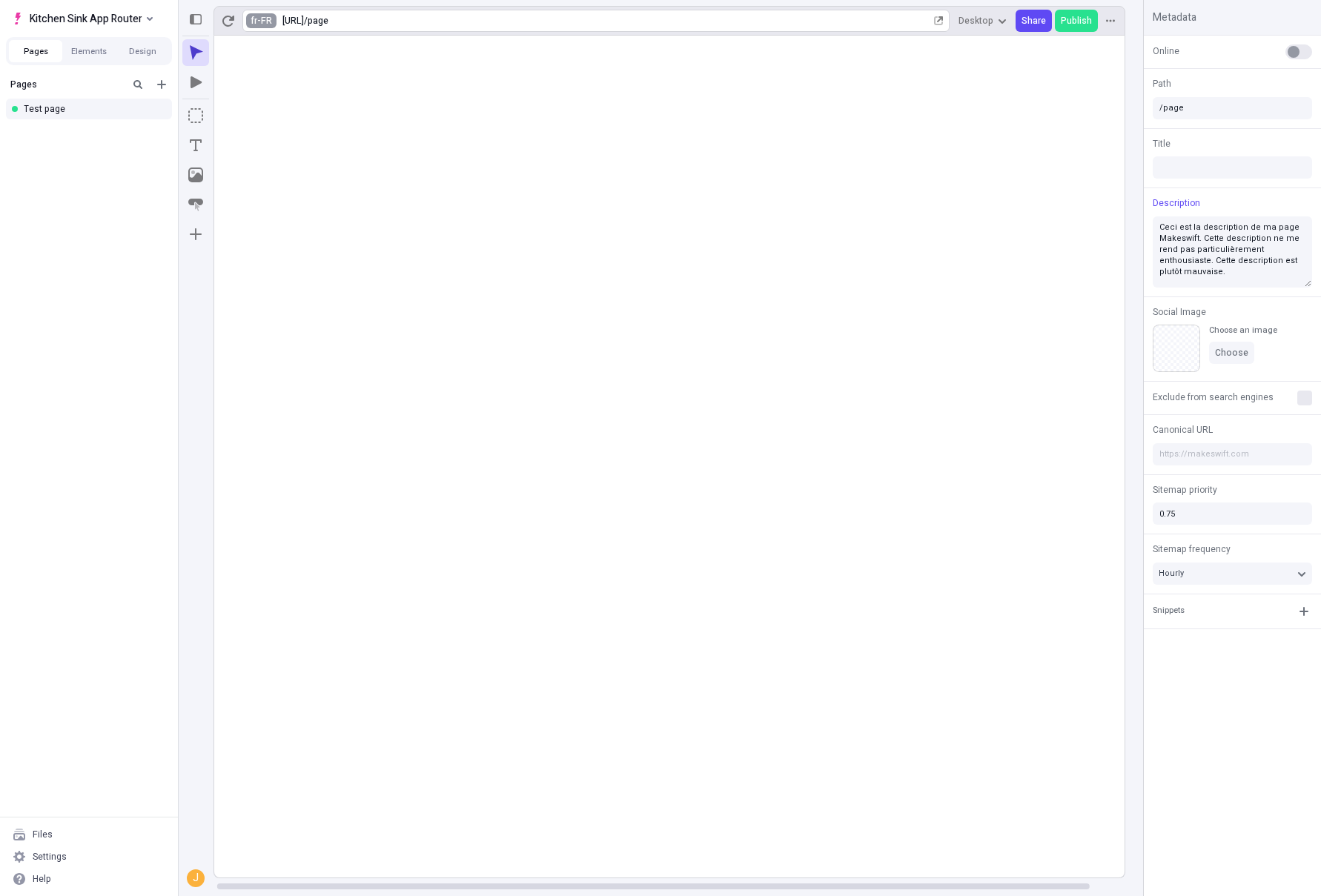
click at [266, 25] on html "Kitchen Sink App Router Pages Elements Design Pages Test page Files Settings He…" at bounding box center [660, 448] width 1321 height 896
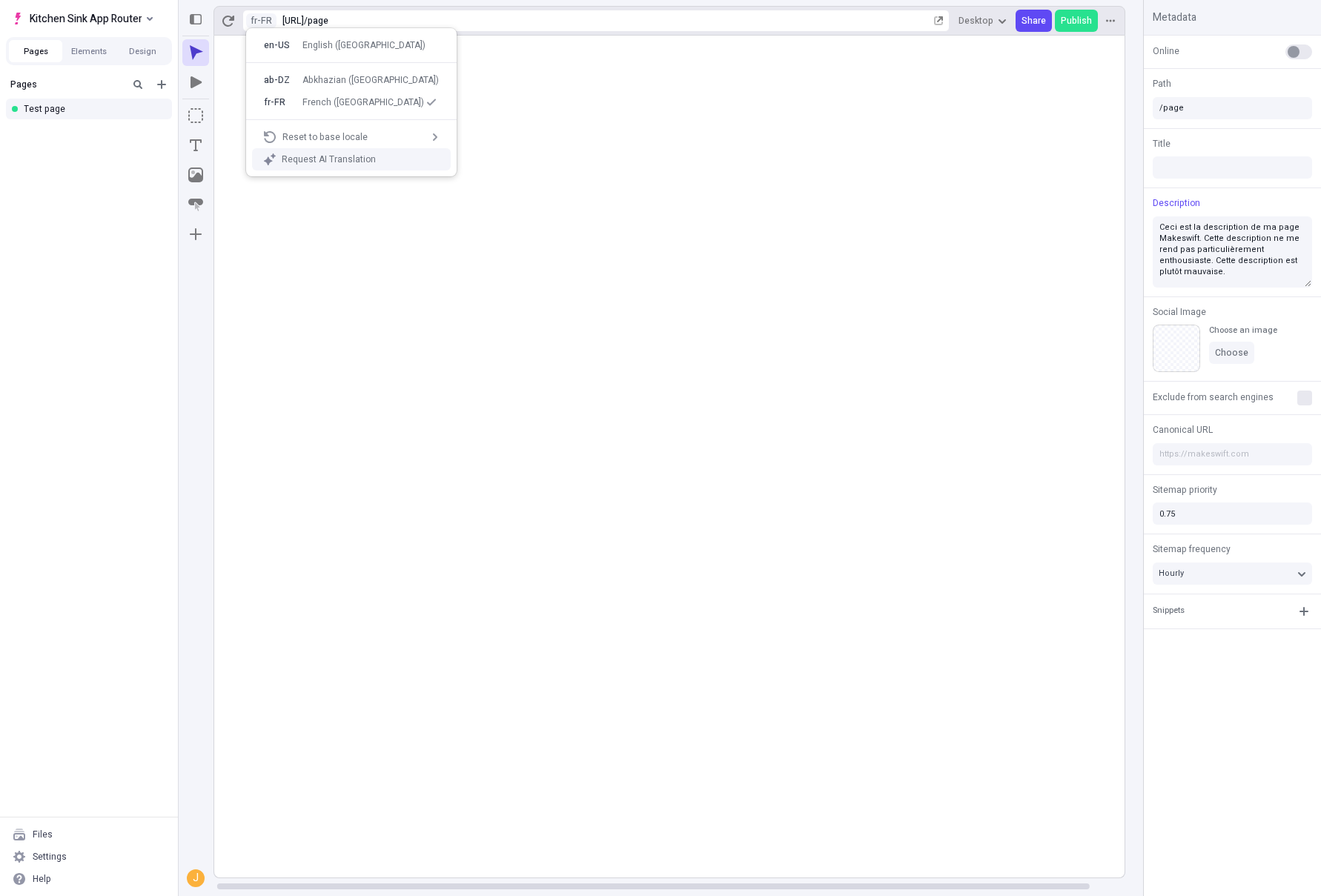
click at [383, 158] on div "Request AI Translation" at bounding box center [359, 160] width 157 height 12
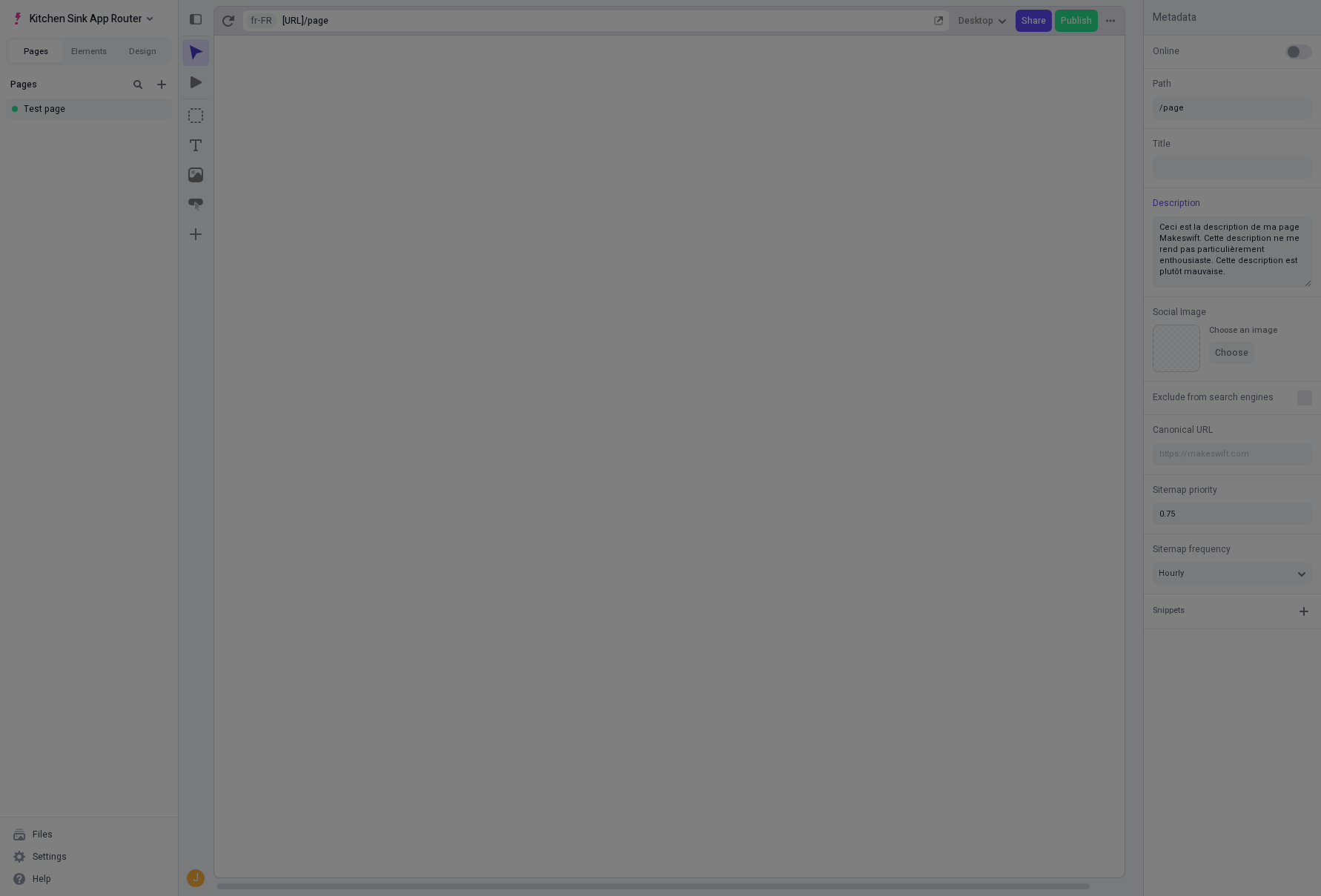
click at [876, 195] on div "Translate with AI Page Metadata Ceci est la description de ma page Makeswift. C…" at bounding box center [660, 448] width 1321 height 896
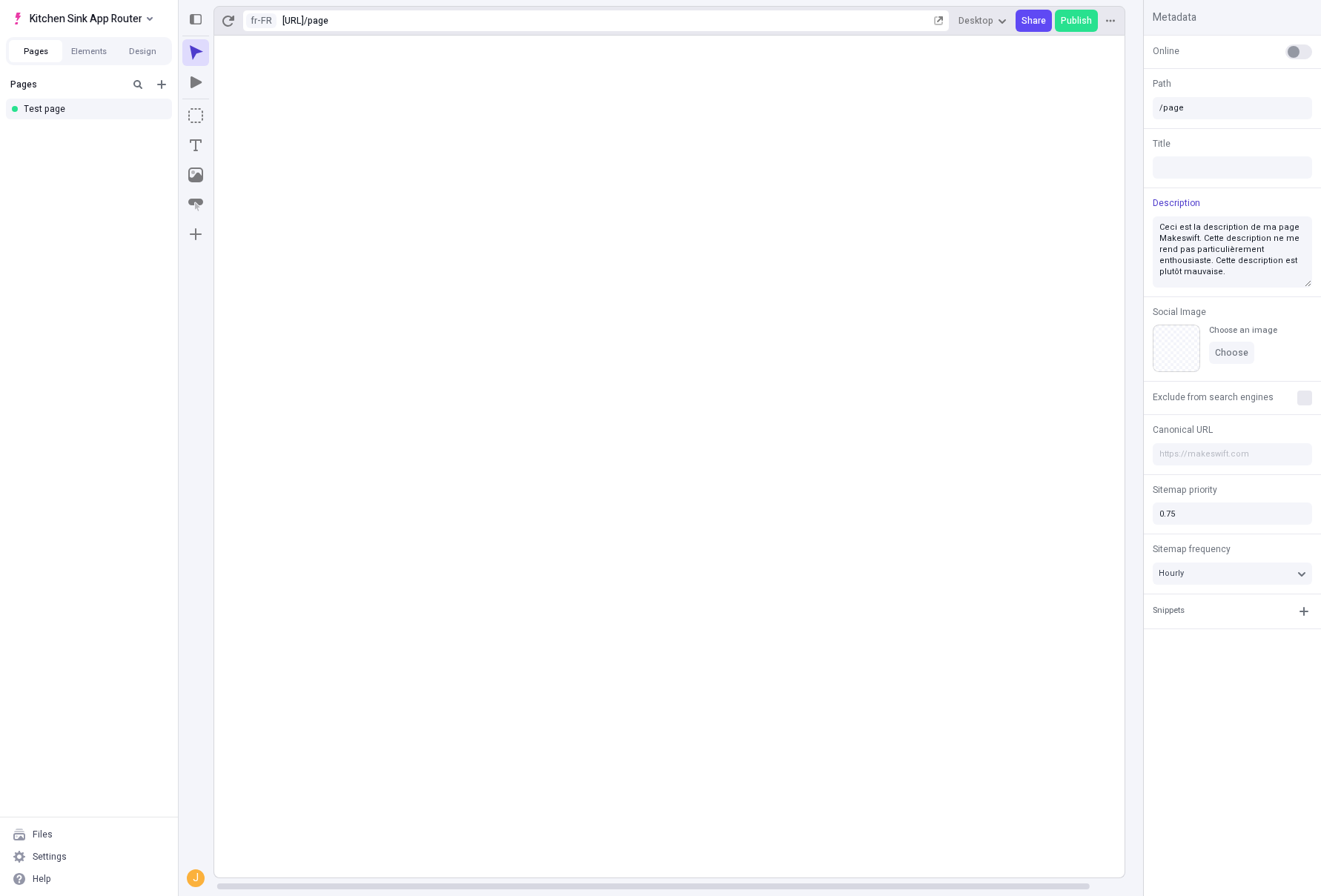
click at [1188, 202] on button "Description" at bounding box center [1176, 203] width 53 height 12
drag, startPoint x: 1078, startPoint y: 206, endPoint x: 1079, endPoint y: 214, distance: 8.1
click at [1078, 206] on span "en-US" at bounding box center [1075, 203] width 32 height 15
click at [707, 309] on body "Kitchen Sink App Router Pages Elements Design Pages Test page Files Settings He…" at bounding box center [660, 448] width 1321 height 896
click at [1263, 238] on textarea at bounding box center [1232, 252] width 160 height 71
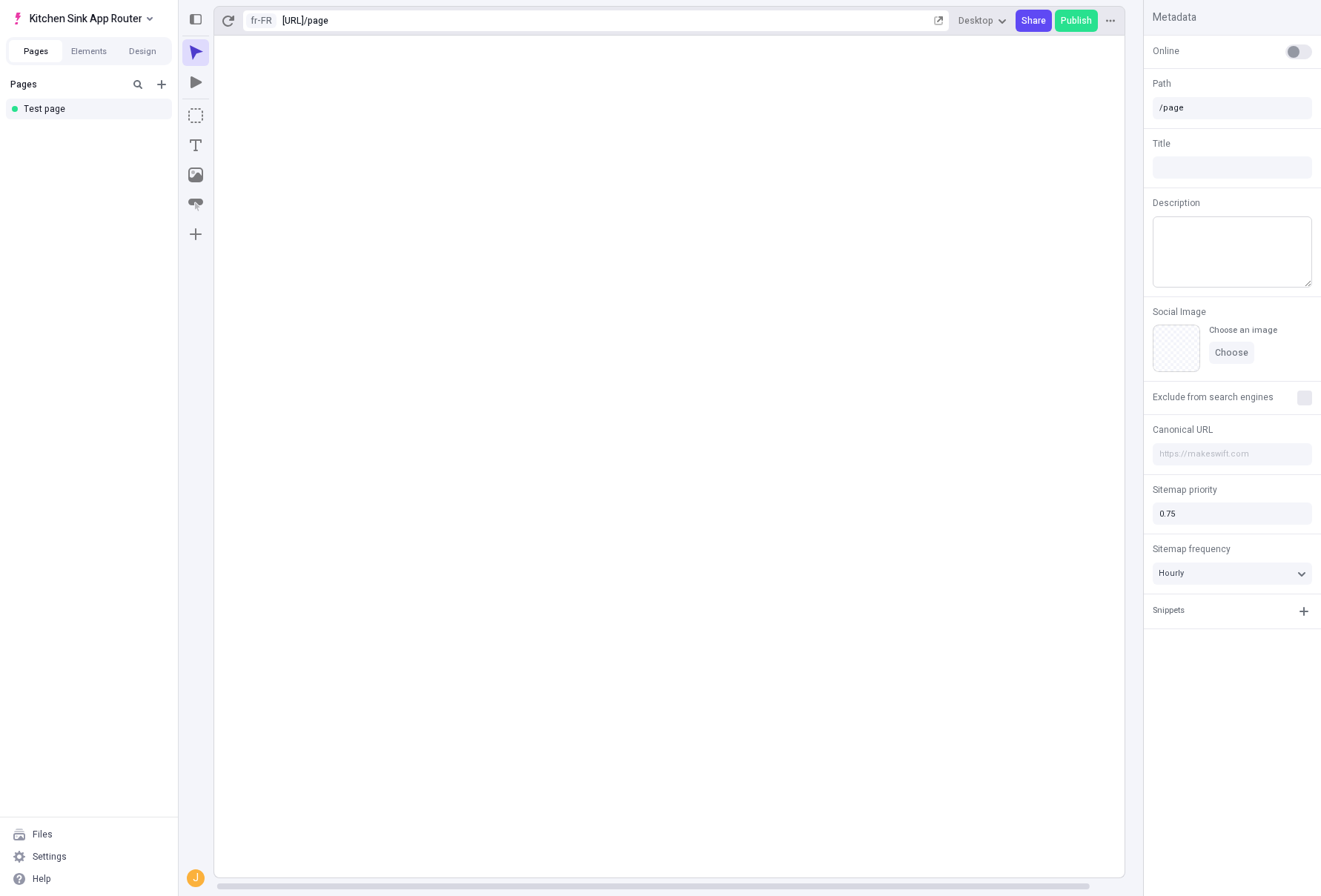
click at [909, 242] on rect at bounding box center [685, 457] width 949 height 843
click at [616, 206] on rect at bounding box center [685, 457] width 949 height 843
click at [1276, 236] on textarea at bounding box center [1232, 252] width 160 height 71
click at [647, 149] on rect at bounding box center [685, 457] width 949 height 843
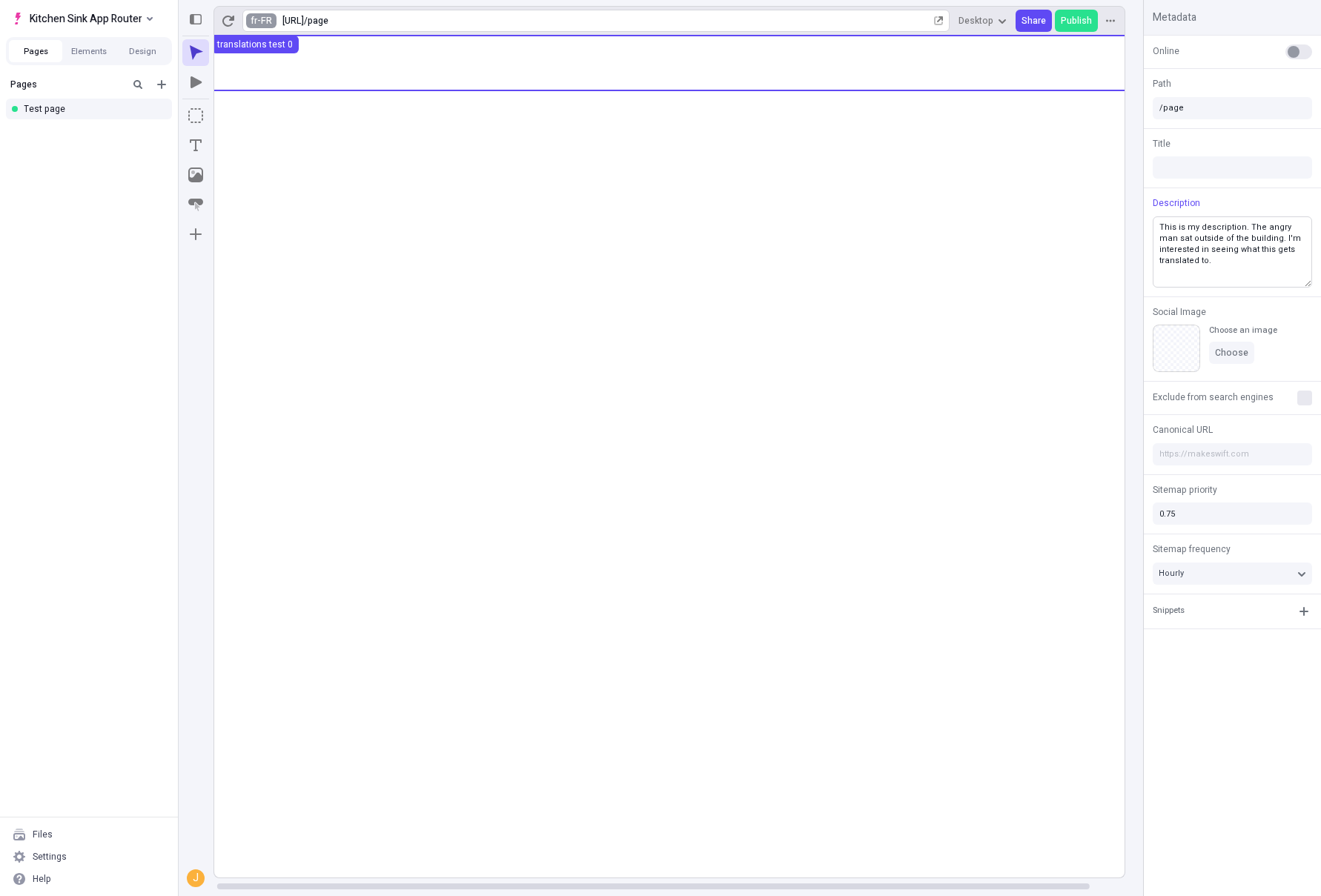
type textarea "This is my description. The angry man sat outside of the building. I'm interest…"
click at [262, 18] on html "Kitchen Sink App Router Pages Elements Design Pages Test page Files Settings He…" at bounding box center [660, 448] width 1321 height 896
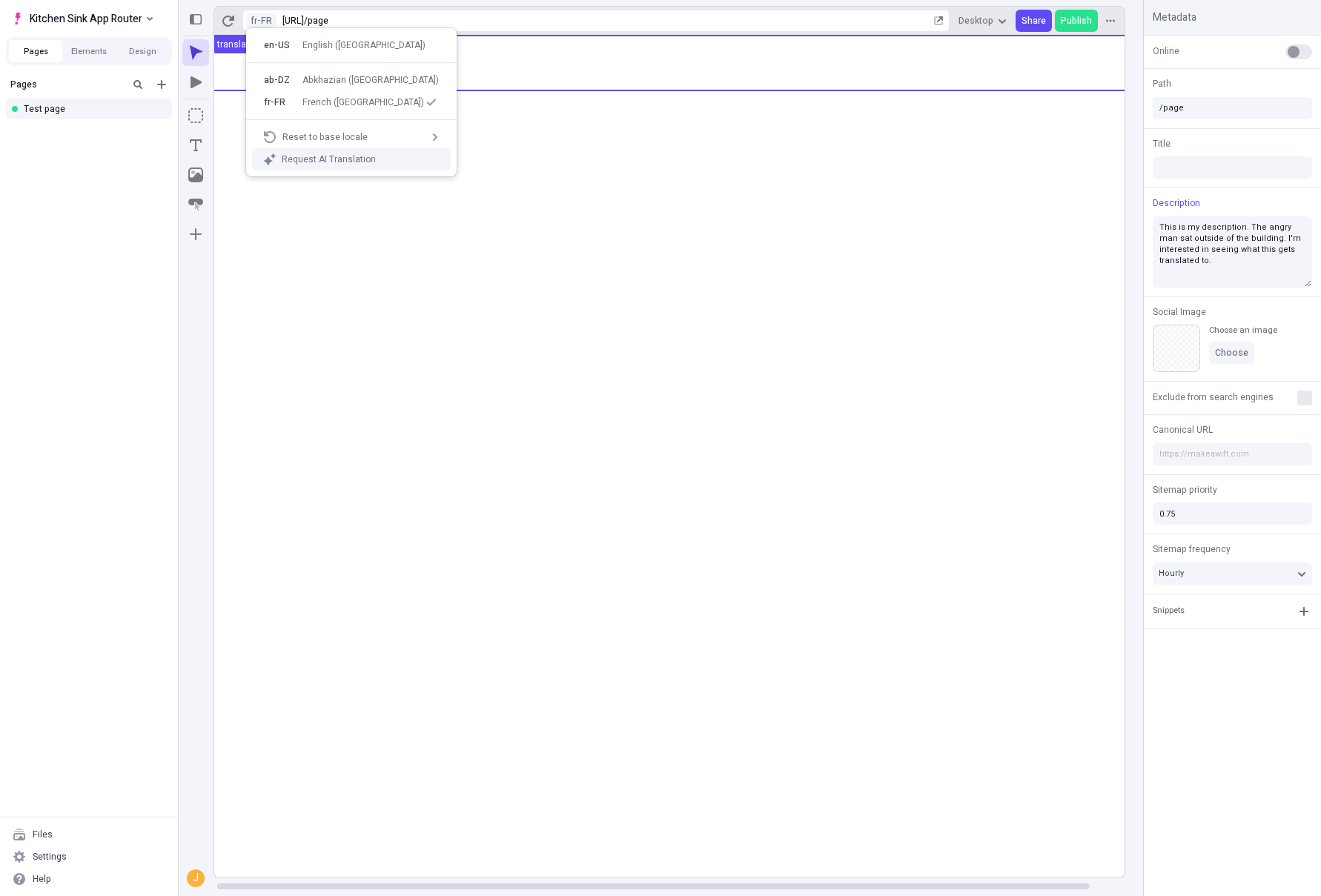
click at [337, 166] on div "Request AI Translation" at bounding box center [352, 159] width 199 height 22
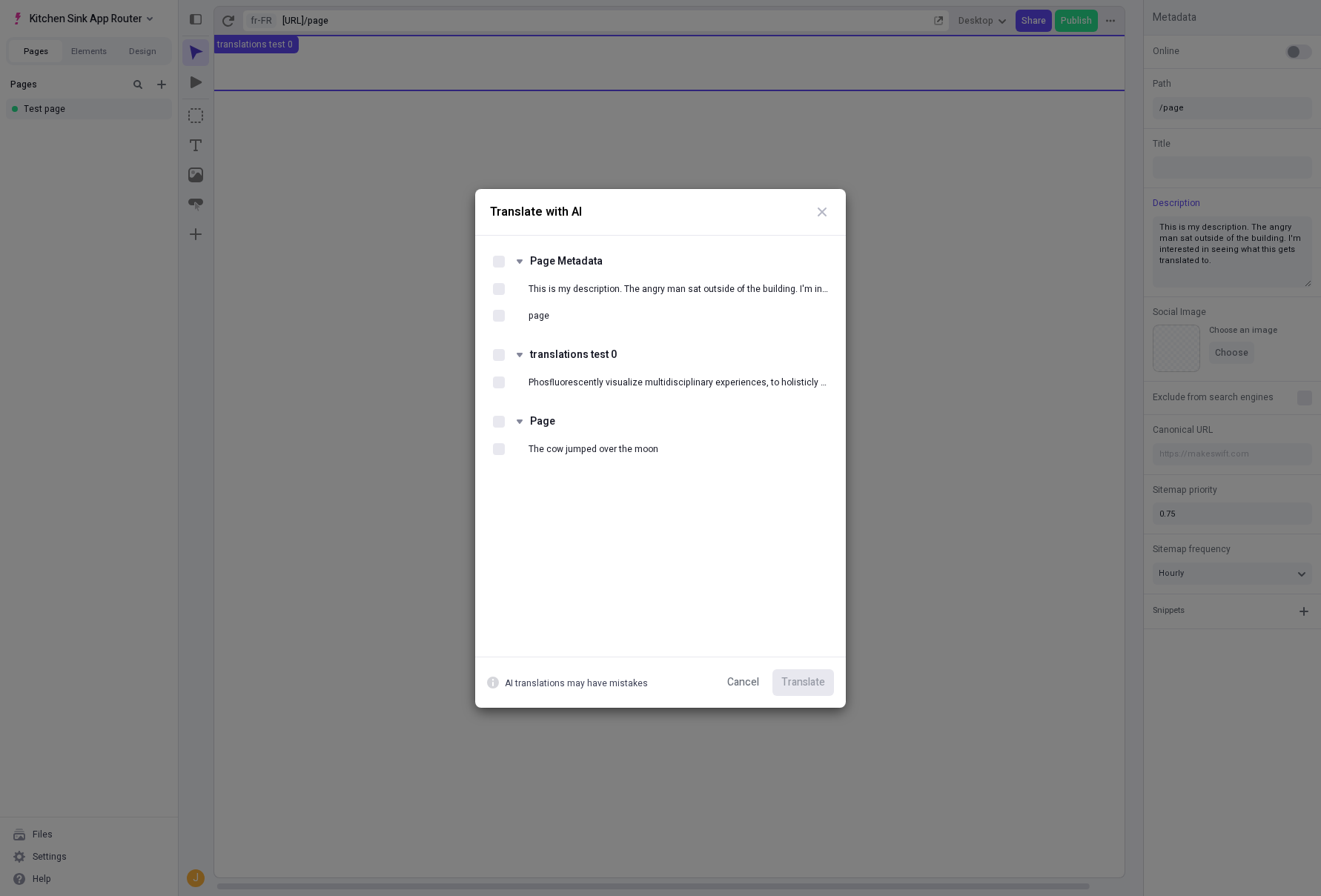
click at [486, 287] on div "Page Metadata This is my description. The angry man sat outside of the building…" at bounding box center [660, 446] width 371 height 421
drag, startPoint x: 492, startPoint y: 288, endPoint x: 500, endPoint y: 311, distance: 24.4
click at [492, 288] on div "This is my description. The angry man sat outside of the building. I'm interest…" at bounding box center [661, 289] width 347 height 26
click at [496, 285] on div at bounding box center [499, 289] width 12 height 12
checkbox input "true"
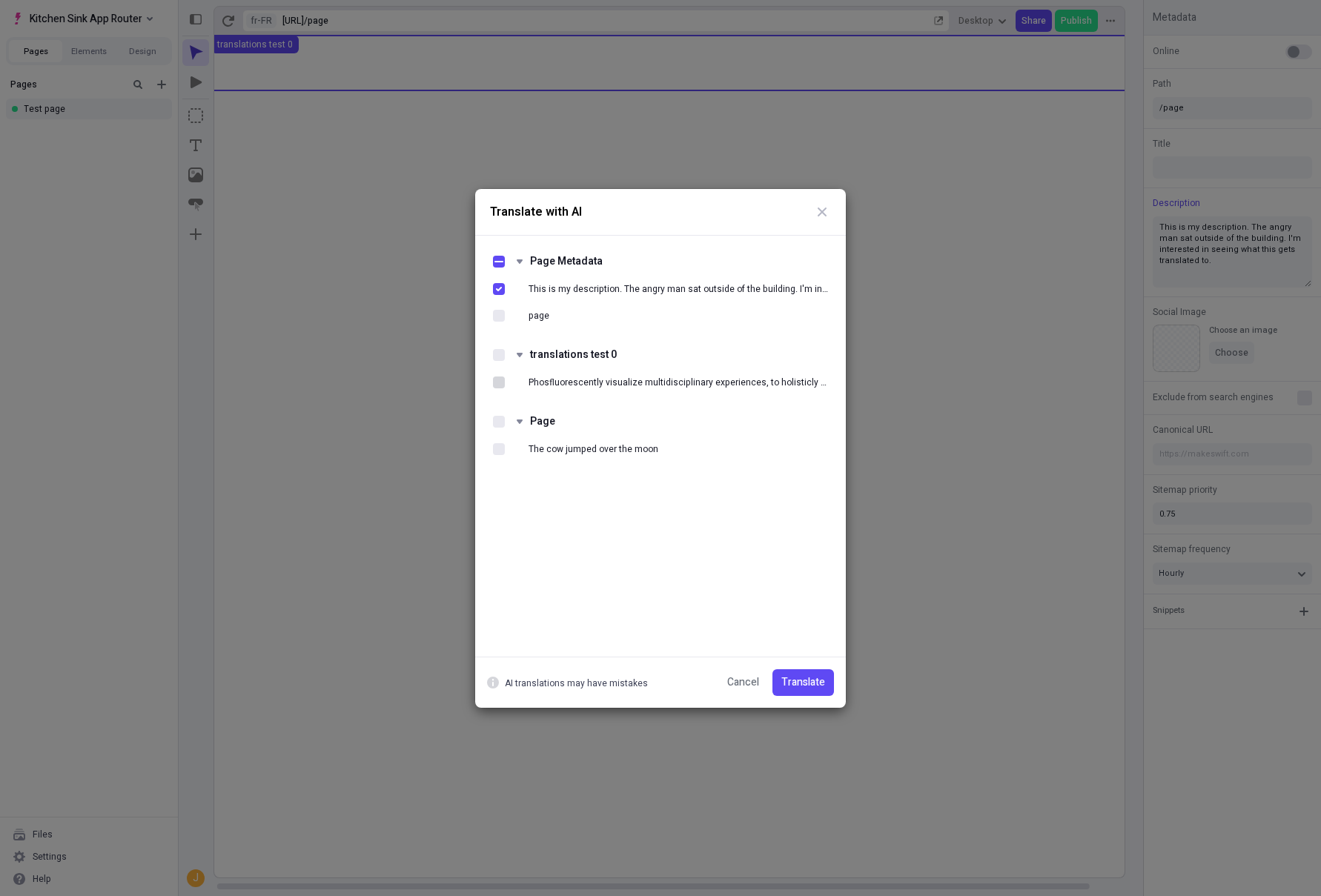
click at [493, 381] on div at bounding box center [499, 383] width 12 height 12
checkbox input "true"
click at [502, 448] on div at bounding box center [499, 450] width 12 height 12
checkbox input "true"
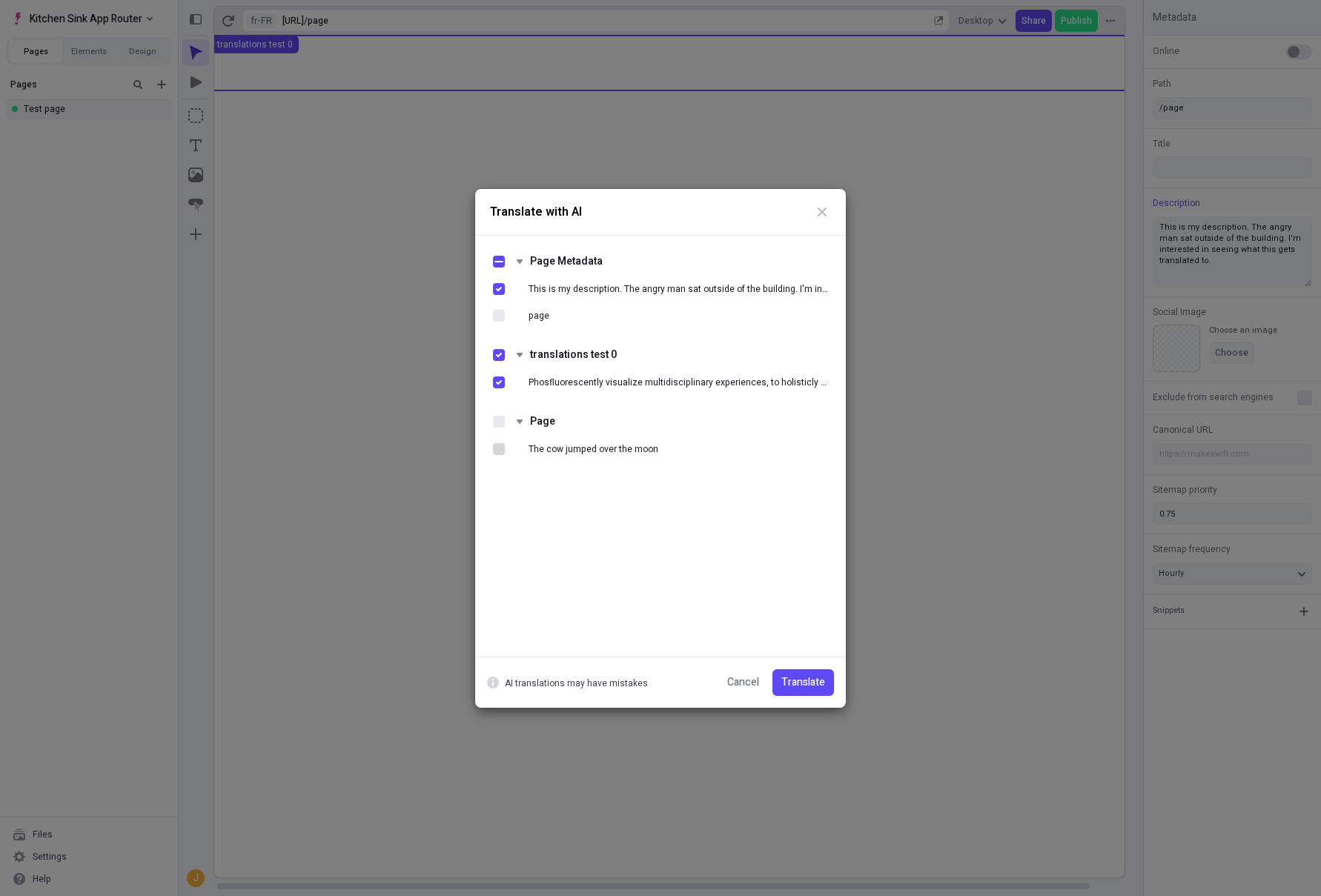
checkbox input "true"
click at [819, 685] on span "Translate" at bounding box center [803, 683] width 44 height 16
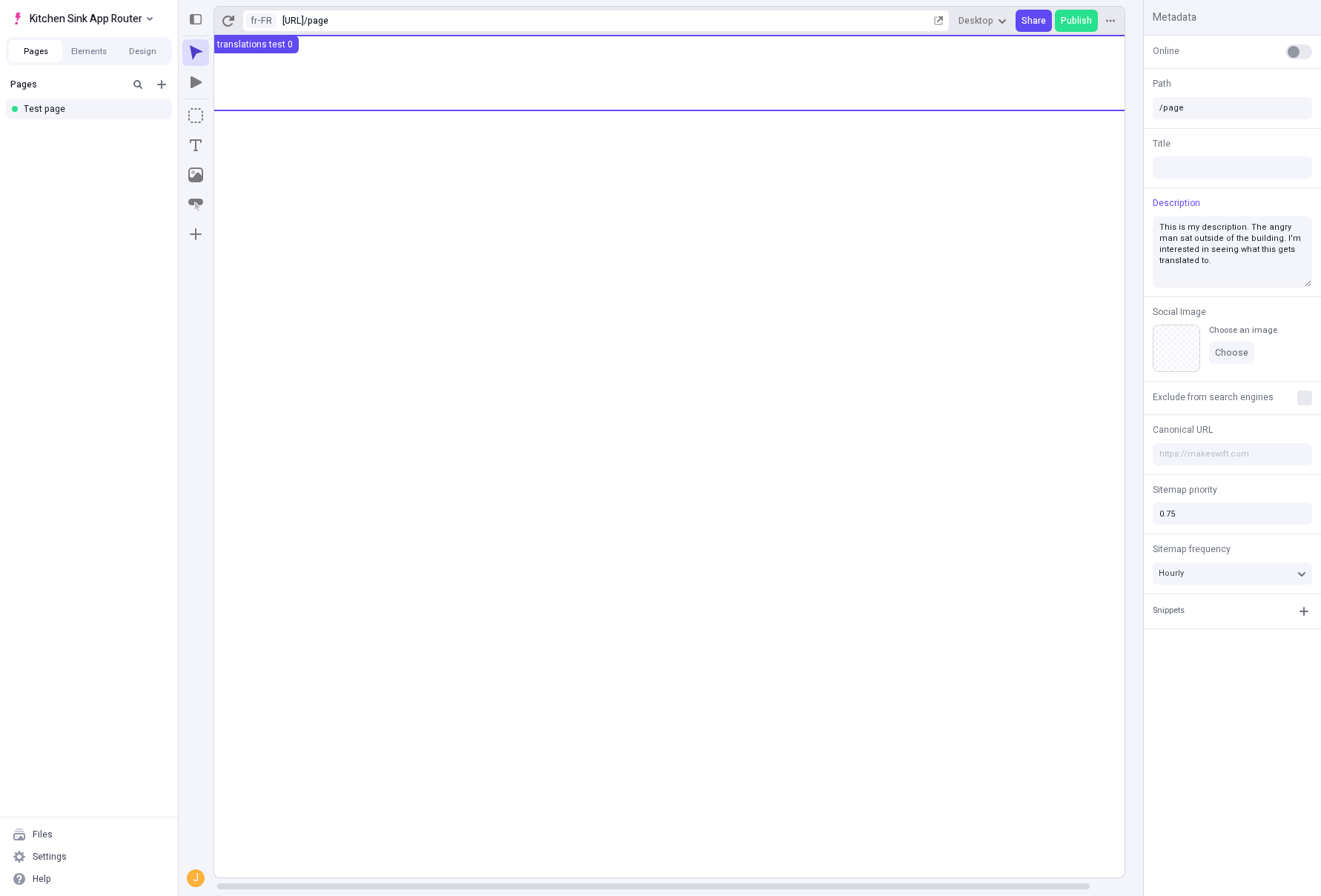
type textarea "Ceci est ma description. L'homme en colère était assis dehors du bâtiment. Je s…"
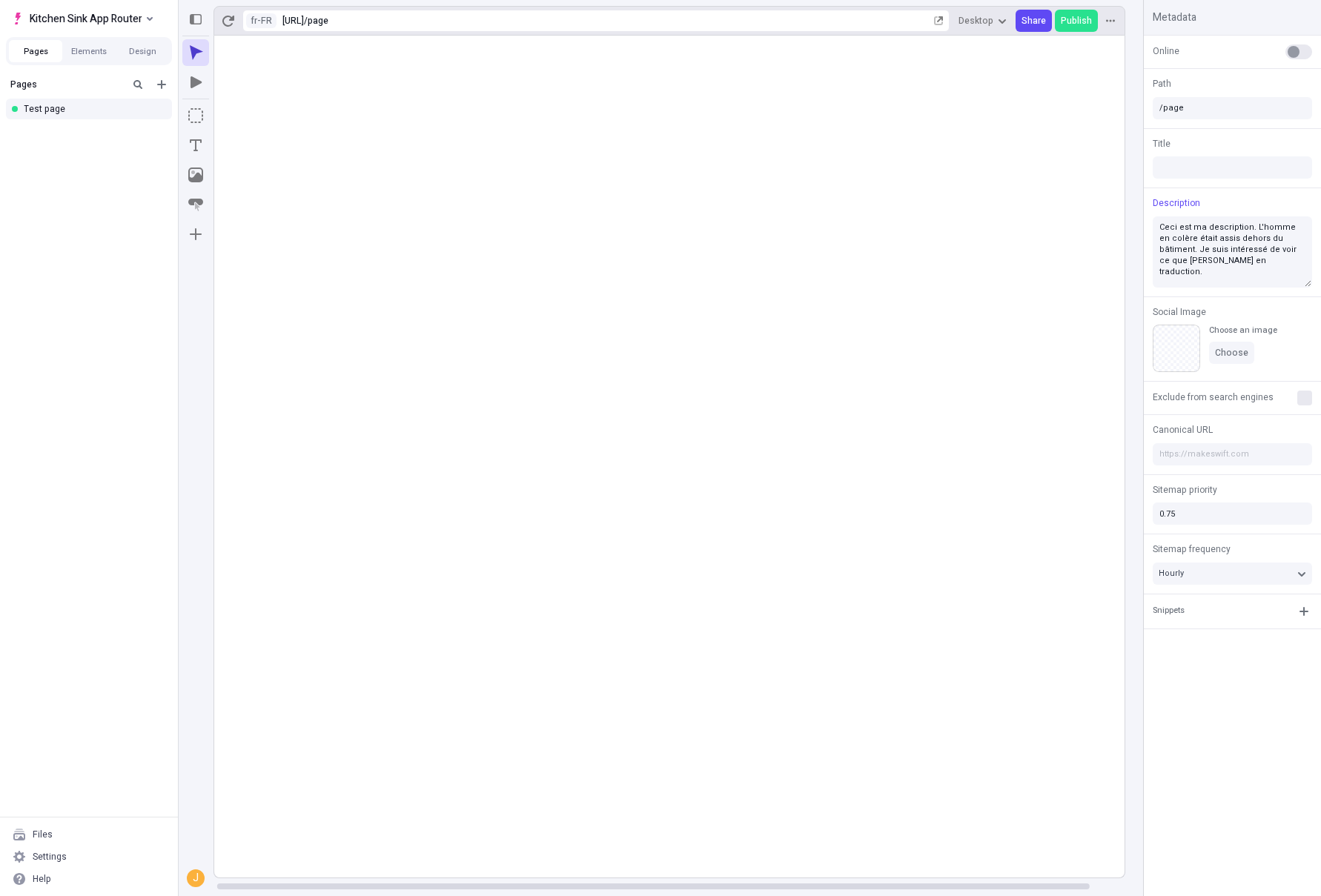
click at [602, 346] on rect at bounding box center [685, 457] width 949 height 843
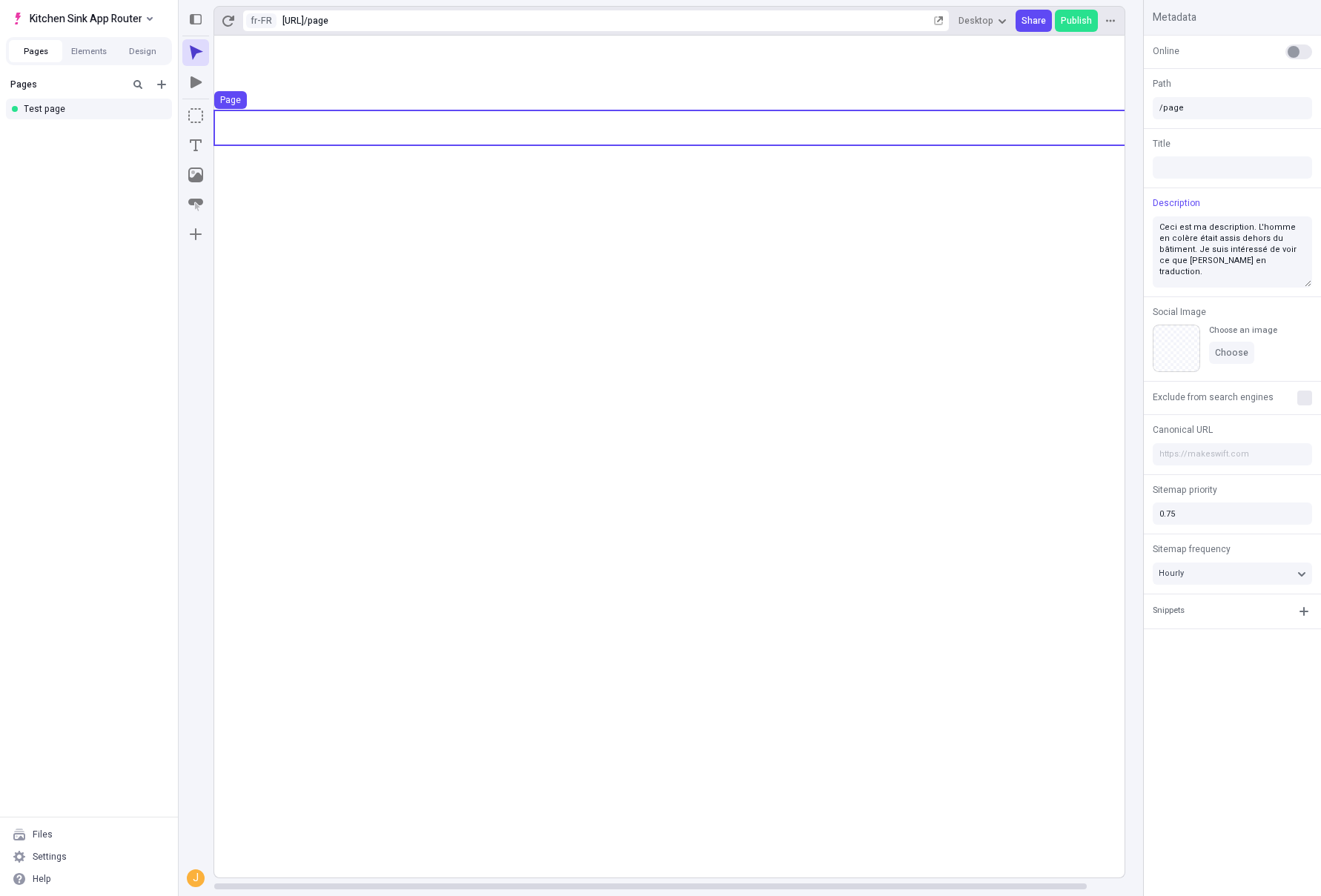
scroll to position [0, 0]
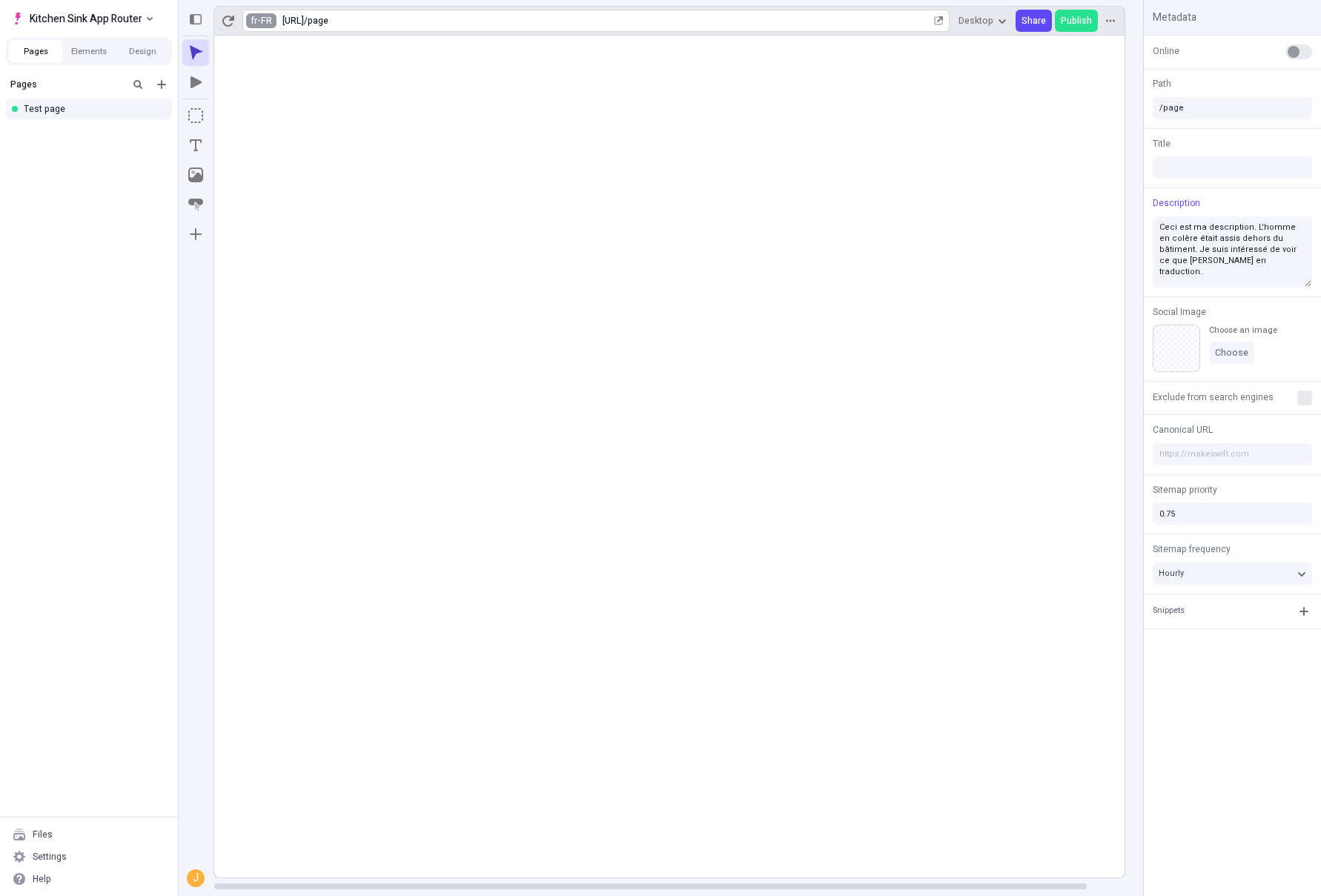
click at [249, 21] on html "Kitchen Sink App Router Pages Elements Design Pages Test page Files Settings He…" at bounding box center [660, 448] width 1321 height 896
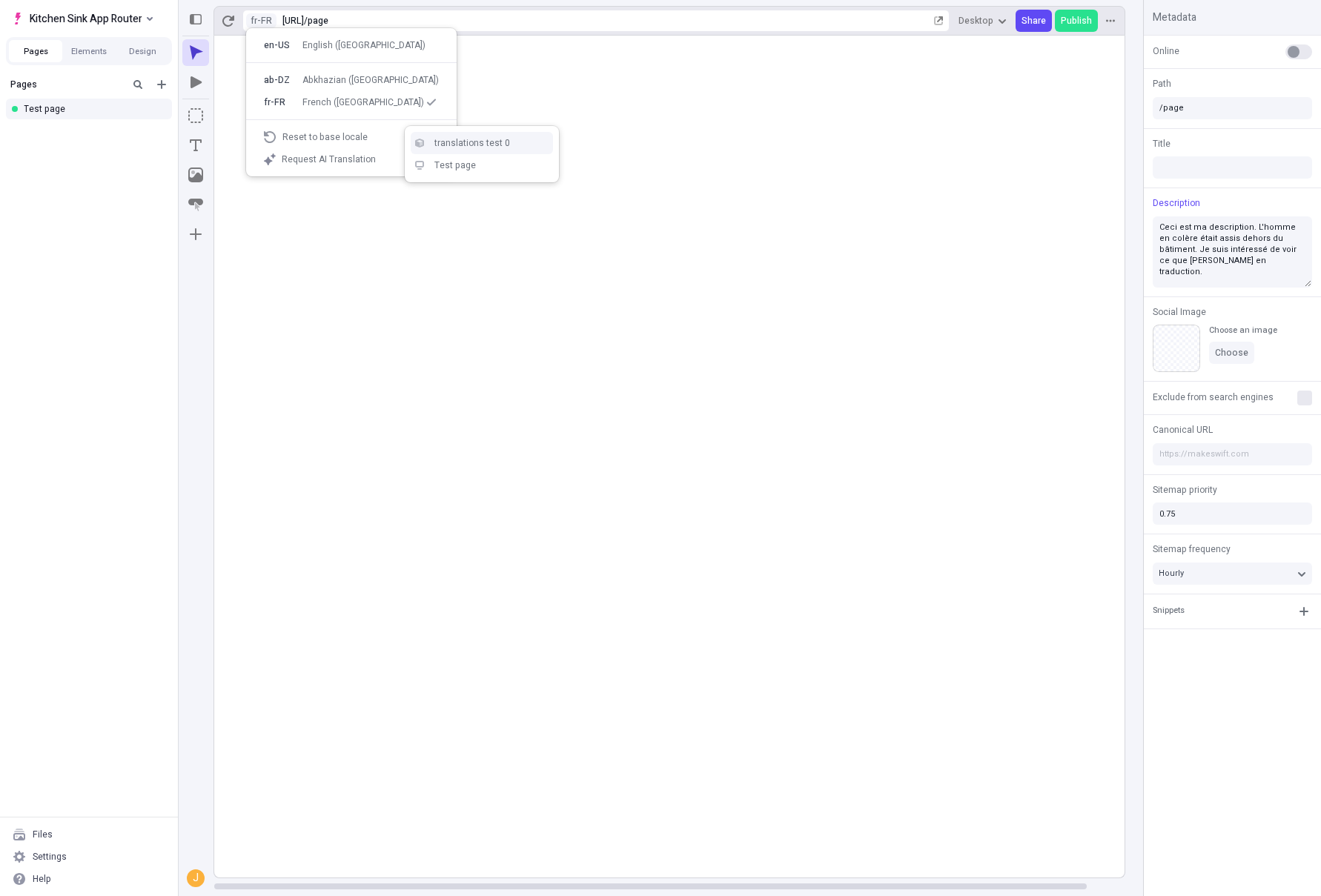
click at [483, 145] on div "translations test 0" at bounding box center [491, 143] width 113 height 12
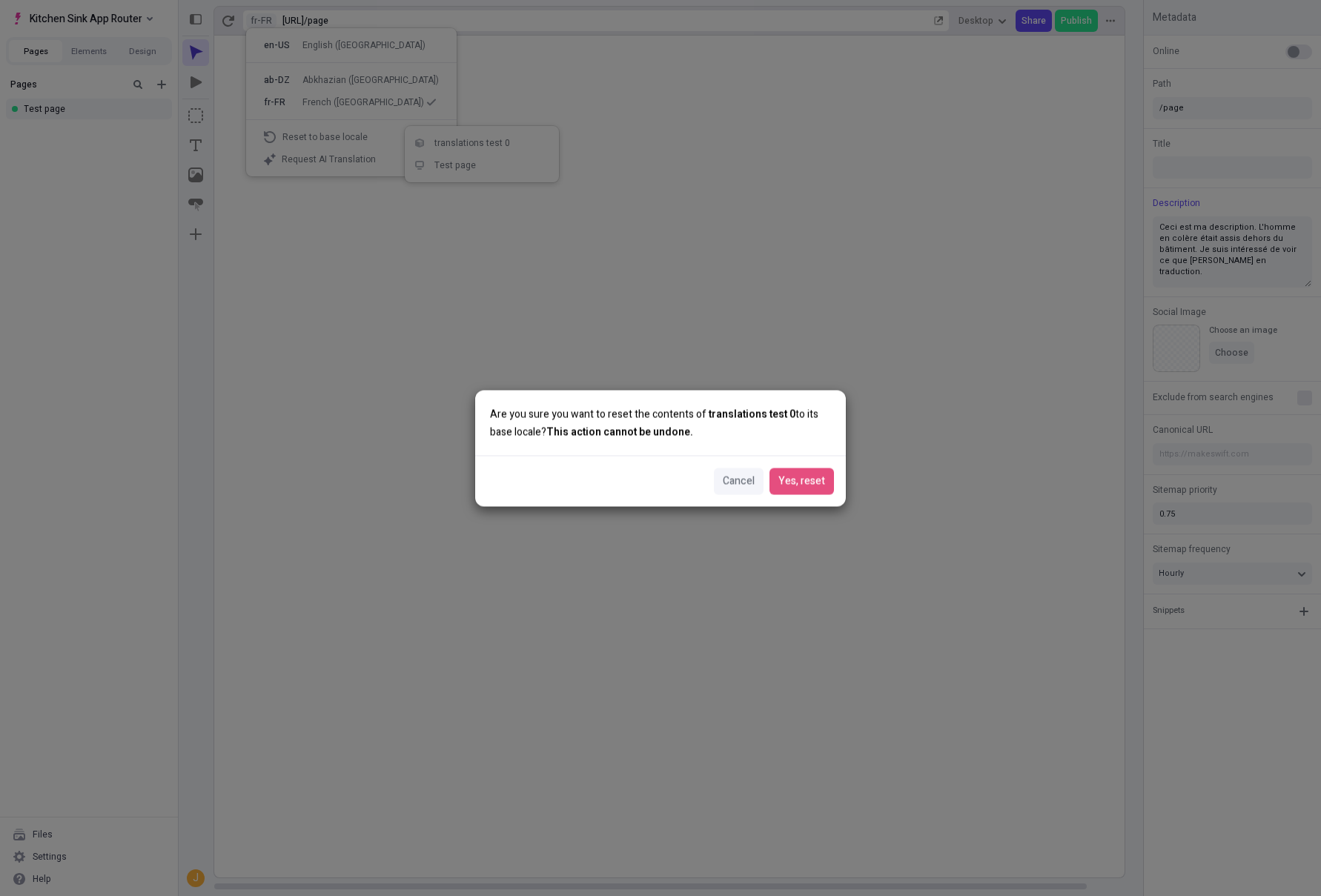
drag, startPoint x: 807, startPoint y: 473, endPoint x: 806, endPoint y: 464, distance: 9.1
click at [808, 472] on button "Yes, reset" at bounding box center [802, 481] width 65 height 26
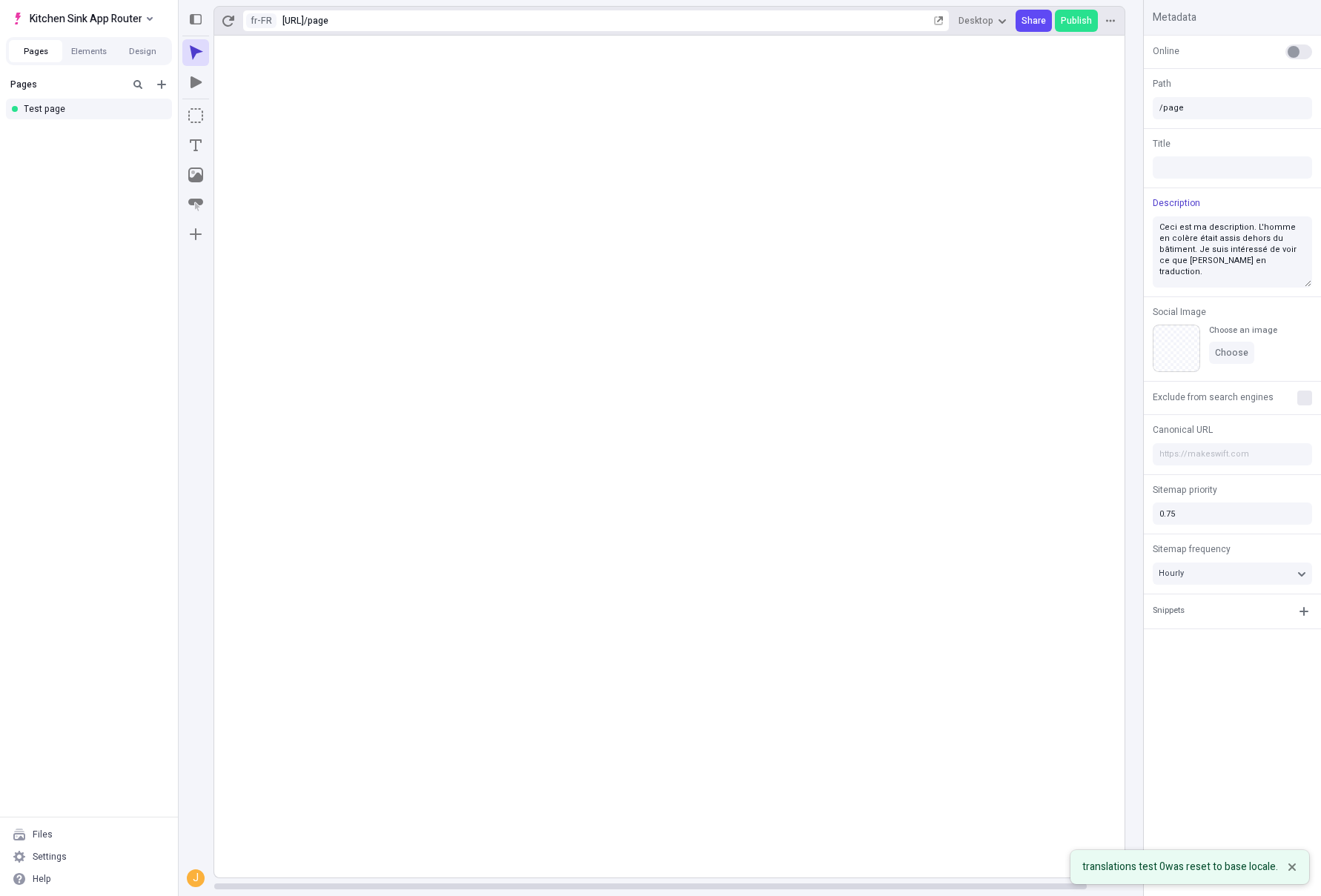
click at [1175, 204] on button "Description" at bounding box center [1176, 203] width 53 height 12
click at [1063, 206] on span "en-US" at bounding box center [1075, 203] width 32 height 15
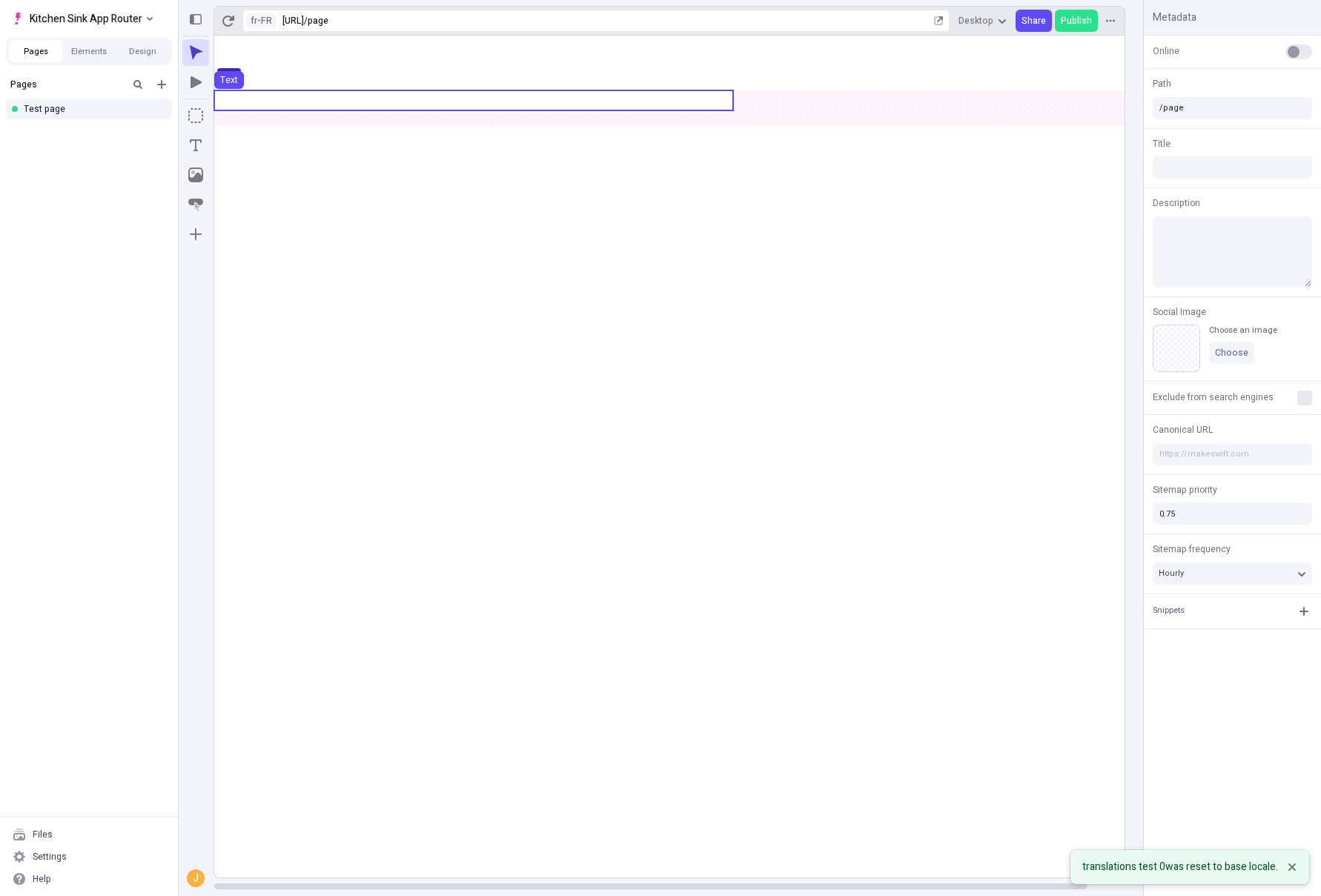
click at [328, 93] on use at bounding box center [473, 100] width 519 height 20
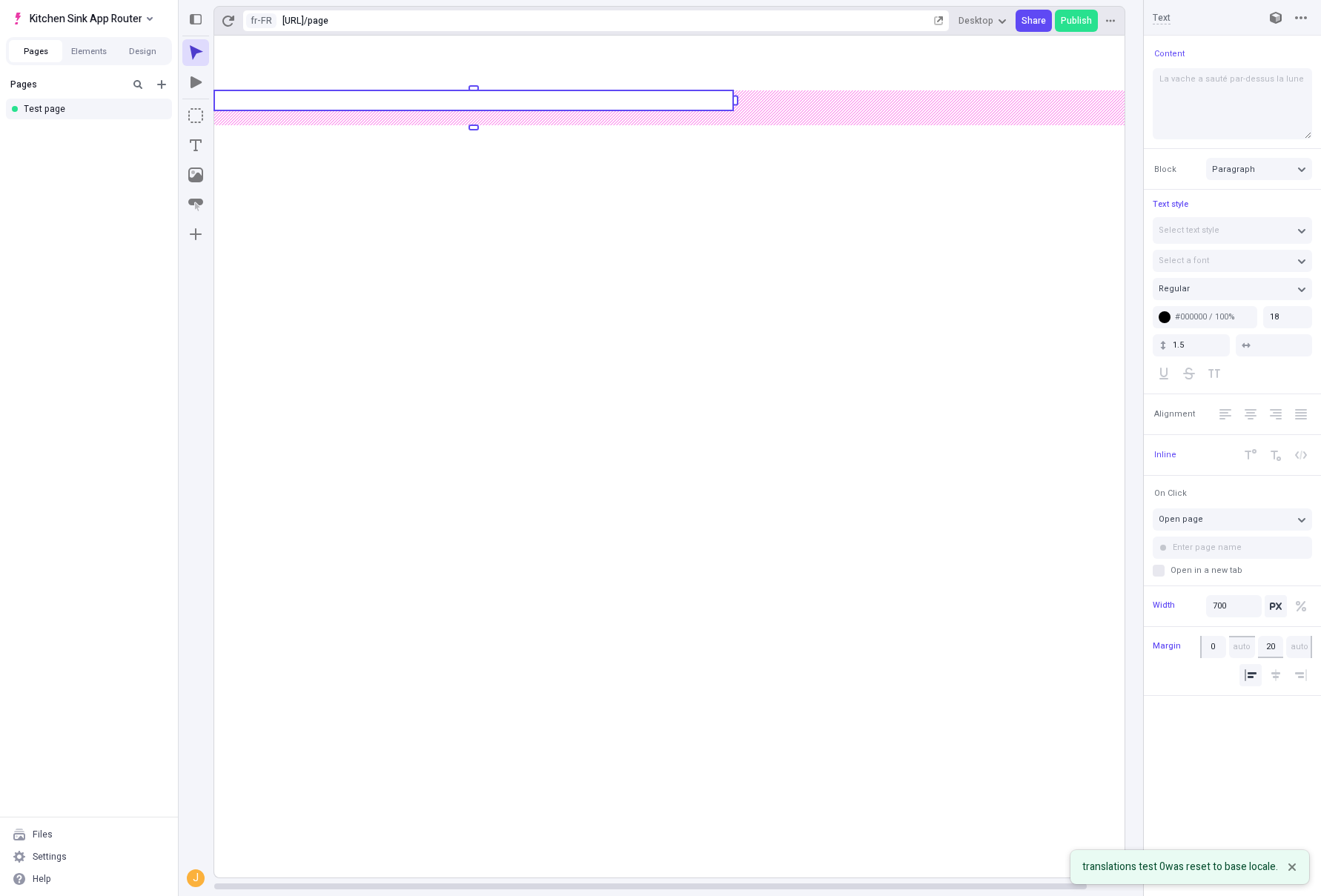
click at [313, 181] on rect at bounding box center [688, 457] width 949 height 843
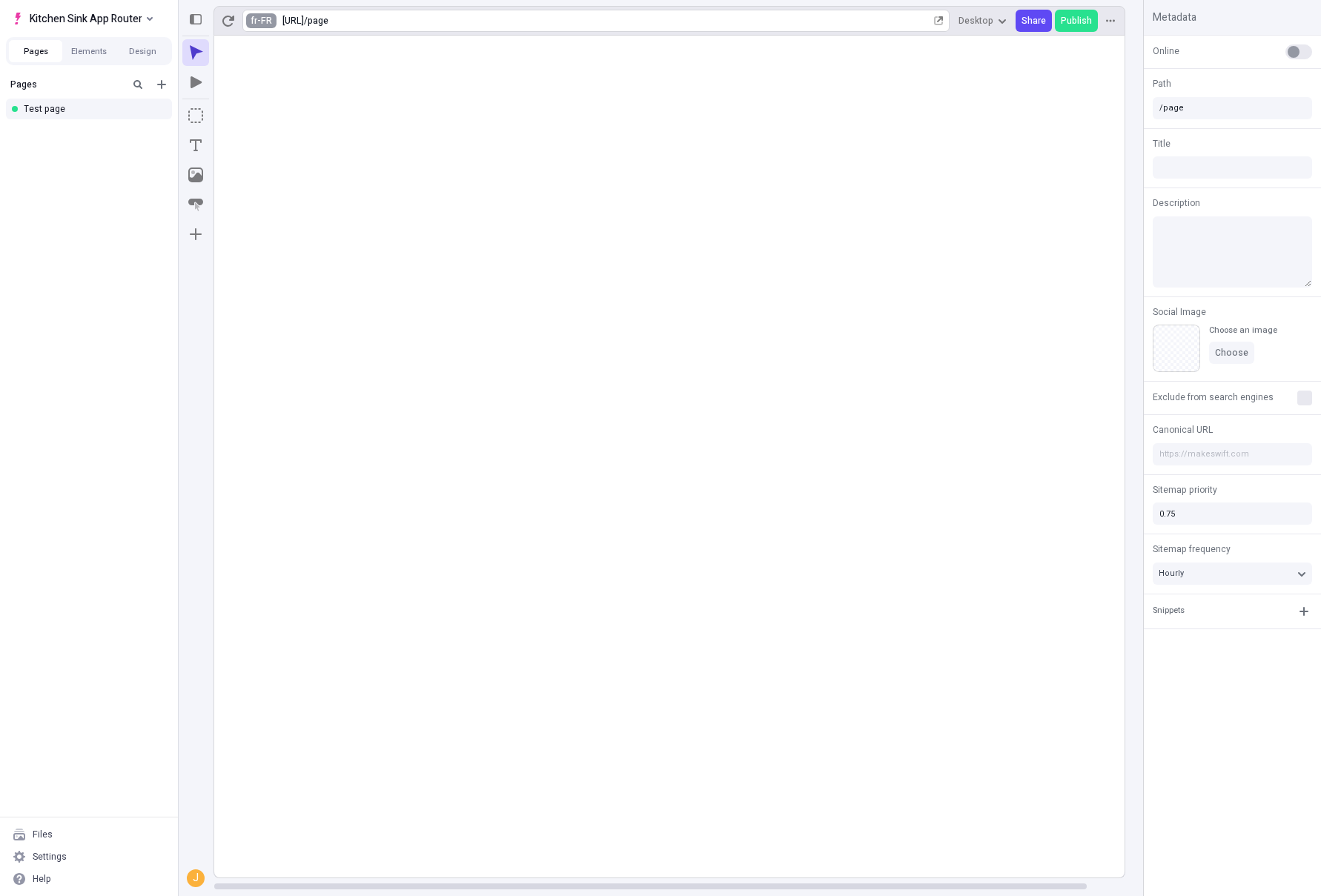
click at [253, 21] on html "Kitchen Sink App Router Pages Elements Design Pages Test page Files Settings He…" at bounding box center [660, 448] width 1321 height 896
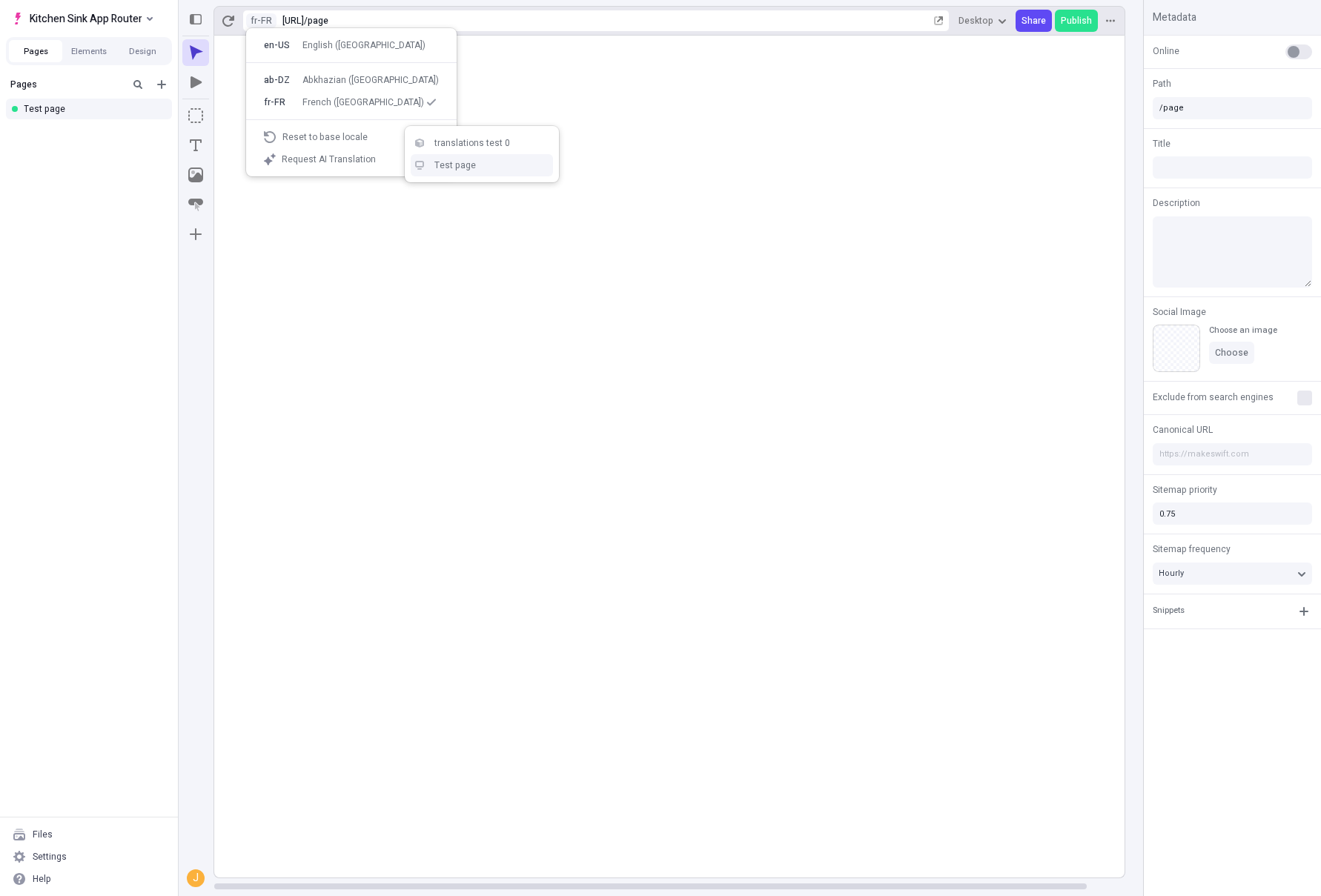
click at [492, 160] on div "Test page" at bounding box center [491, 166] width 113 height 12
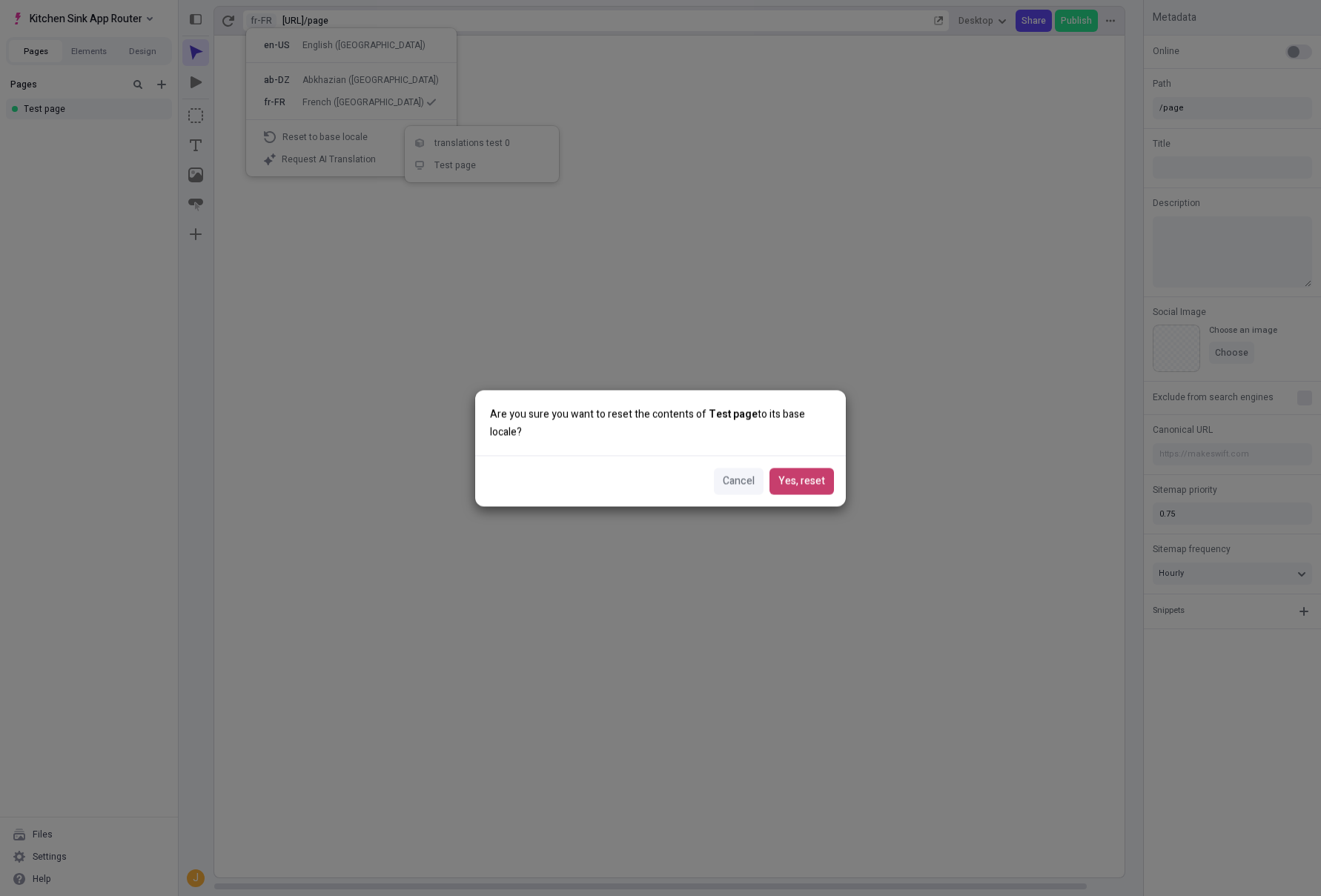
click at [824, 489] on button "Yes, reset" at bounding box center [802, 481] width 65 height 26
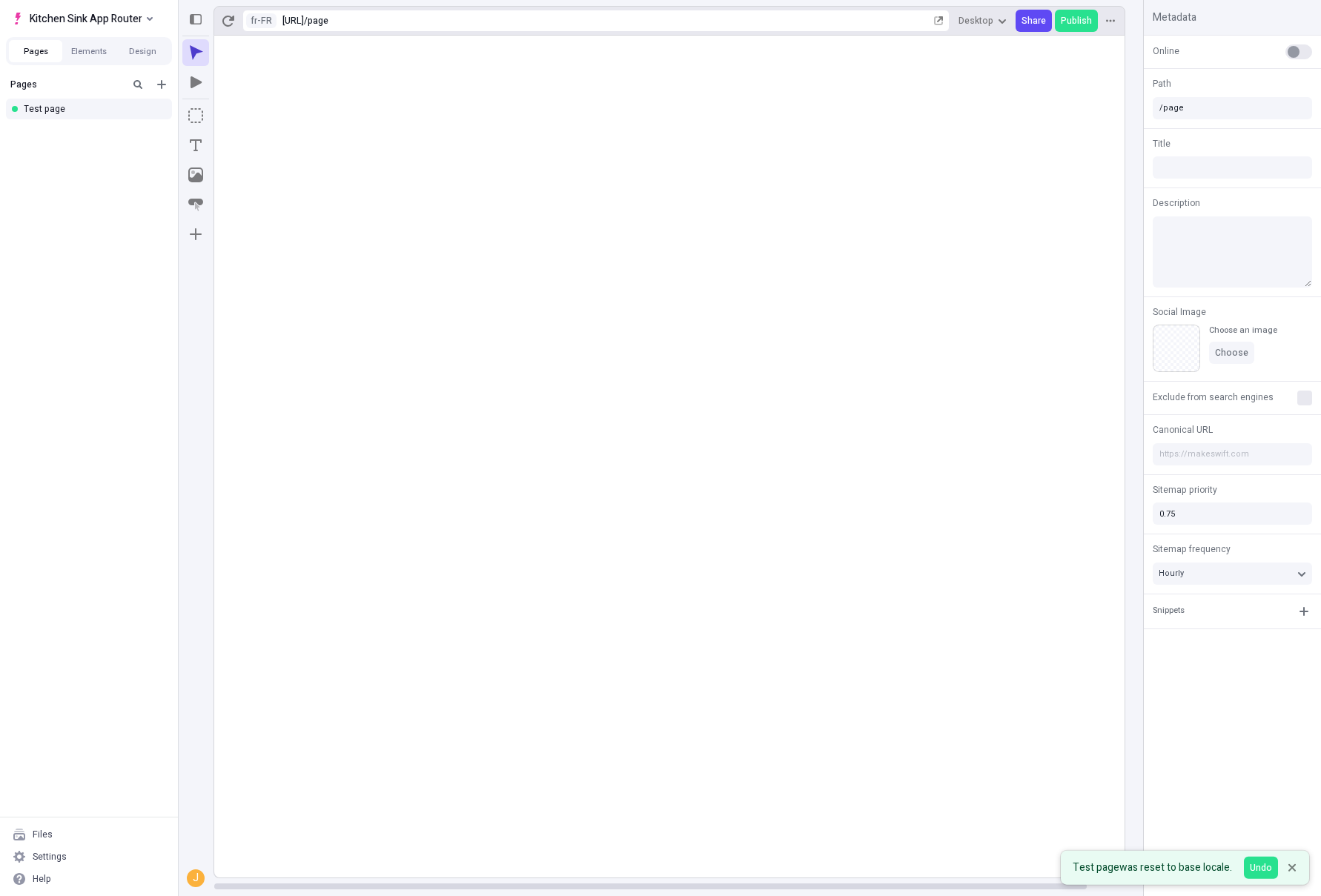
click at [629, 295] on rect at bounding box center [688, 457] width 949 height 843
click at [654, 195] on rect at bounding box center [688, 457] width 949 height 843
click at [423, 220] on rect at bounding box center [688, 457] width 949 height 843
click at [296, 288] on rect at bounding box center [688, 457] width 949 height 843
click at [591, 386] on rect at bounding box center [688, 457] width 949 height 843
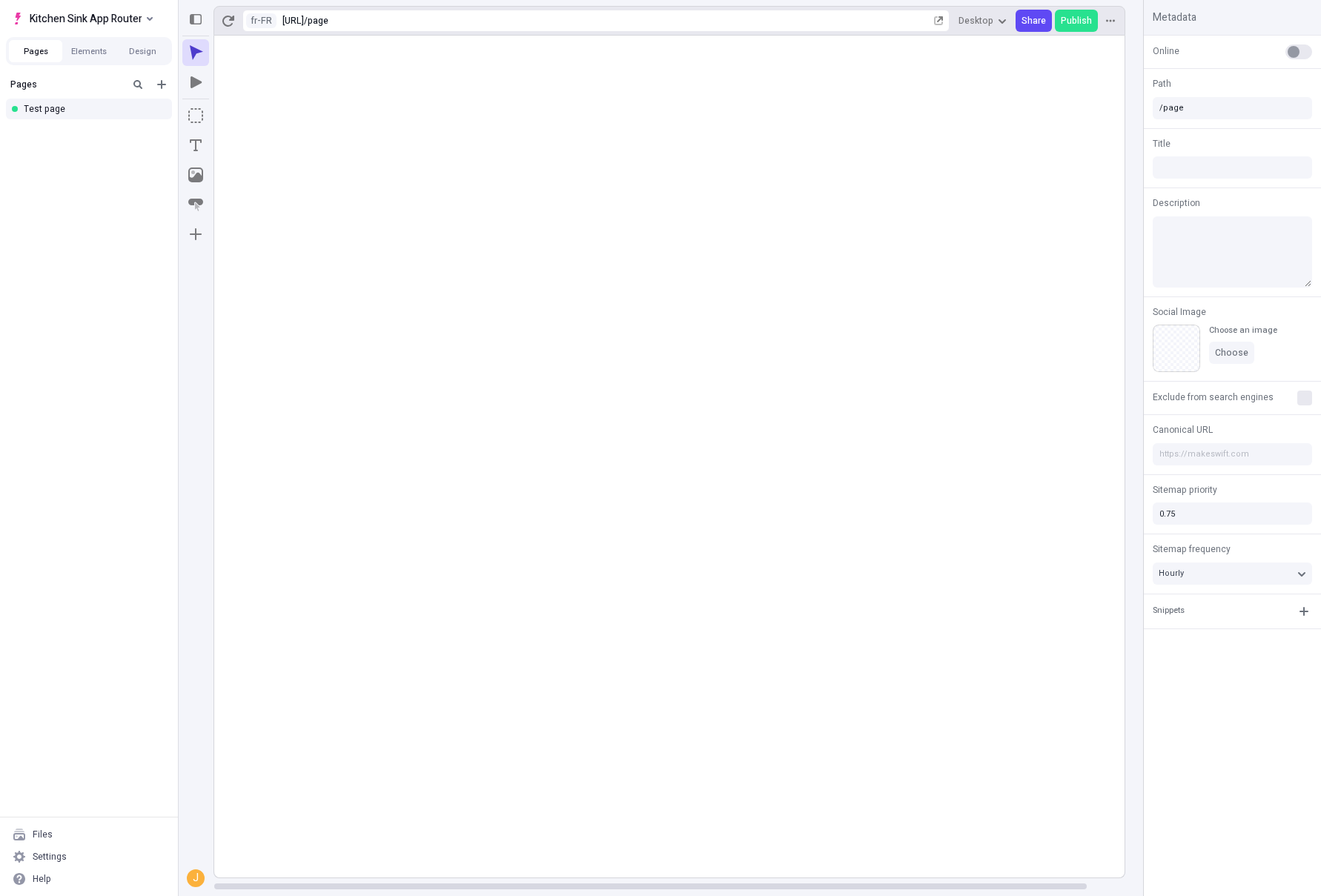
click at [440, 281] on rect at bounding box center [688, 457] width 949 height 843
click at [83, 852] on div "Settings" at bounding box center [89, 857] width 166 height 22
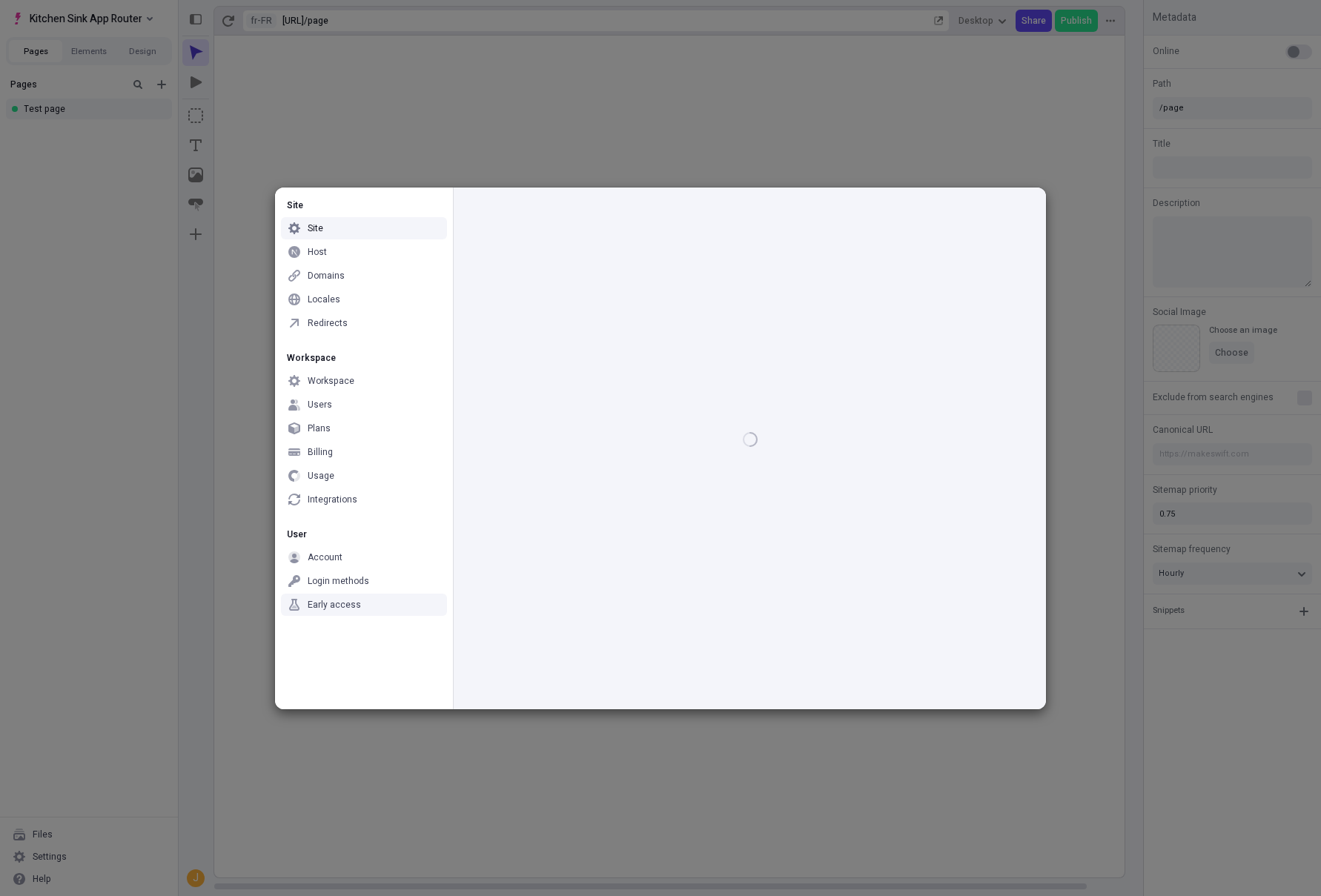
click at [411, 605] on div "Early access" at bounding box center [364, 604] width 166 height 22
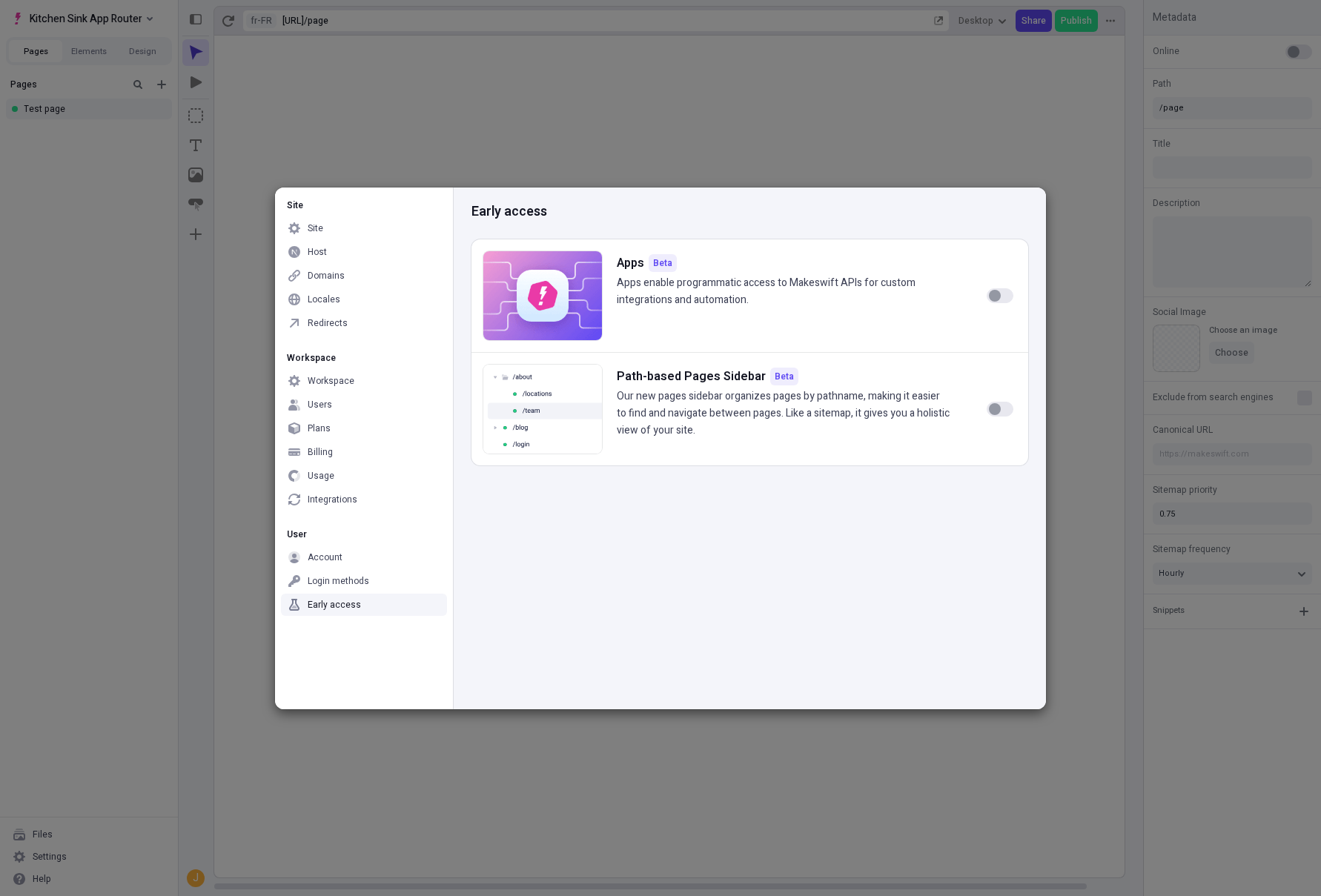
click at [643, 146] on div "Site Site Host Domains Locales Redirects Workspace Workspace Users Plans Billin…" at bounding box center [660, 448] width 1321 height 896
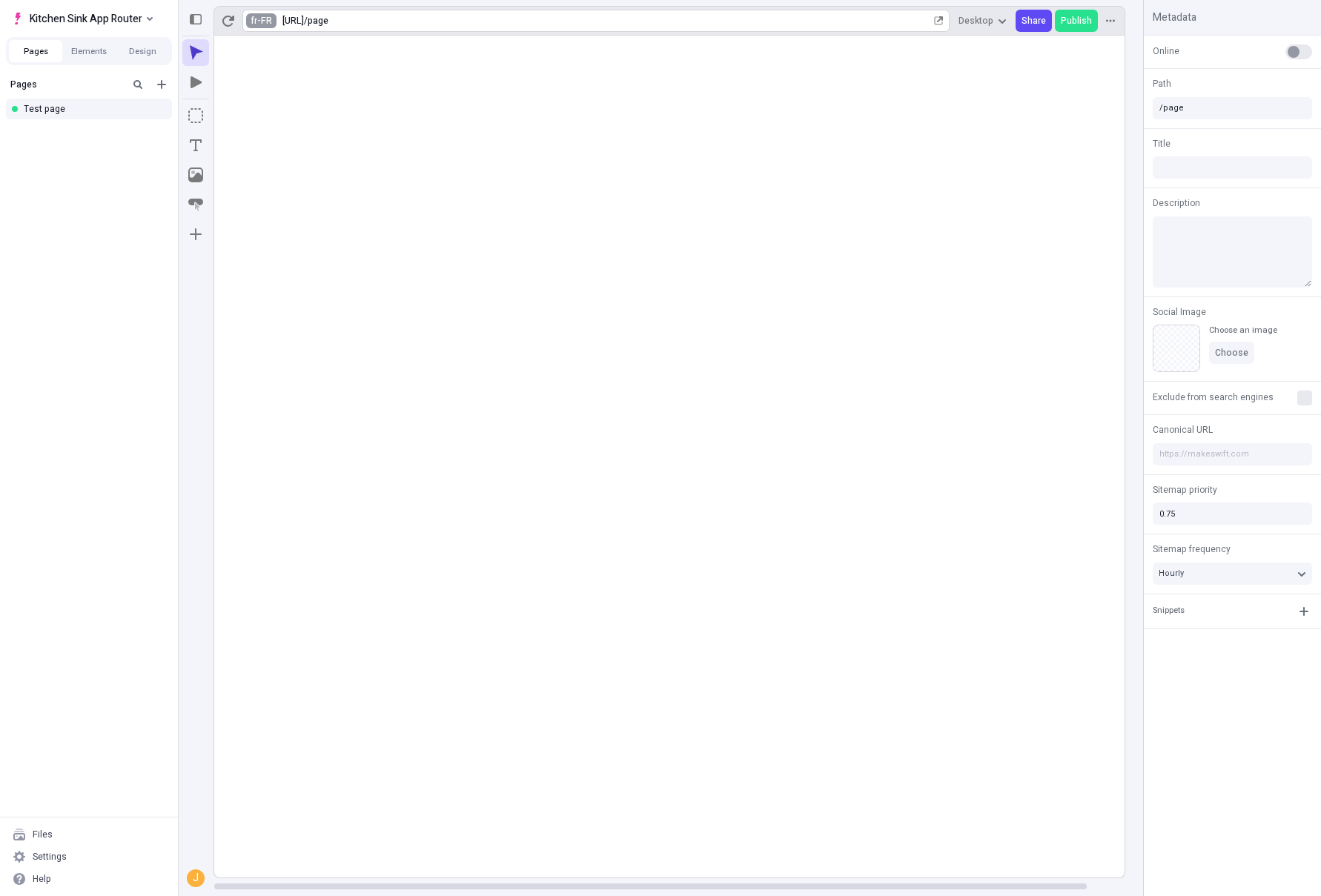
click at [252, 18] on html "Kitchen Sink App Router Pages Elements Design Pages Test page Files Settings He…" at bounding box center [660, 448] width 1321 height 896
click at [771, 314] on rect at bounding box center [688, 457] width 949 height 843
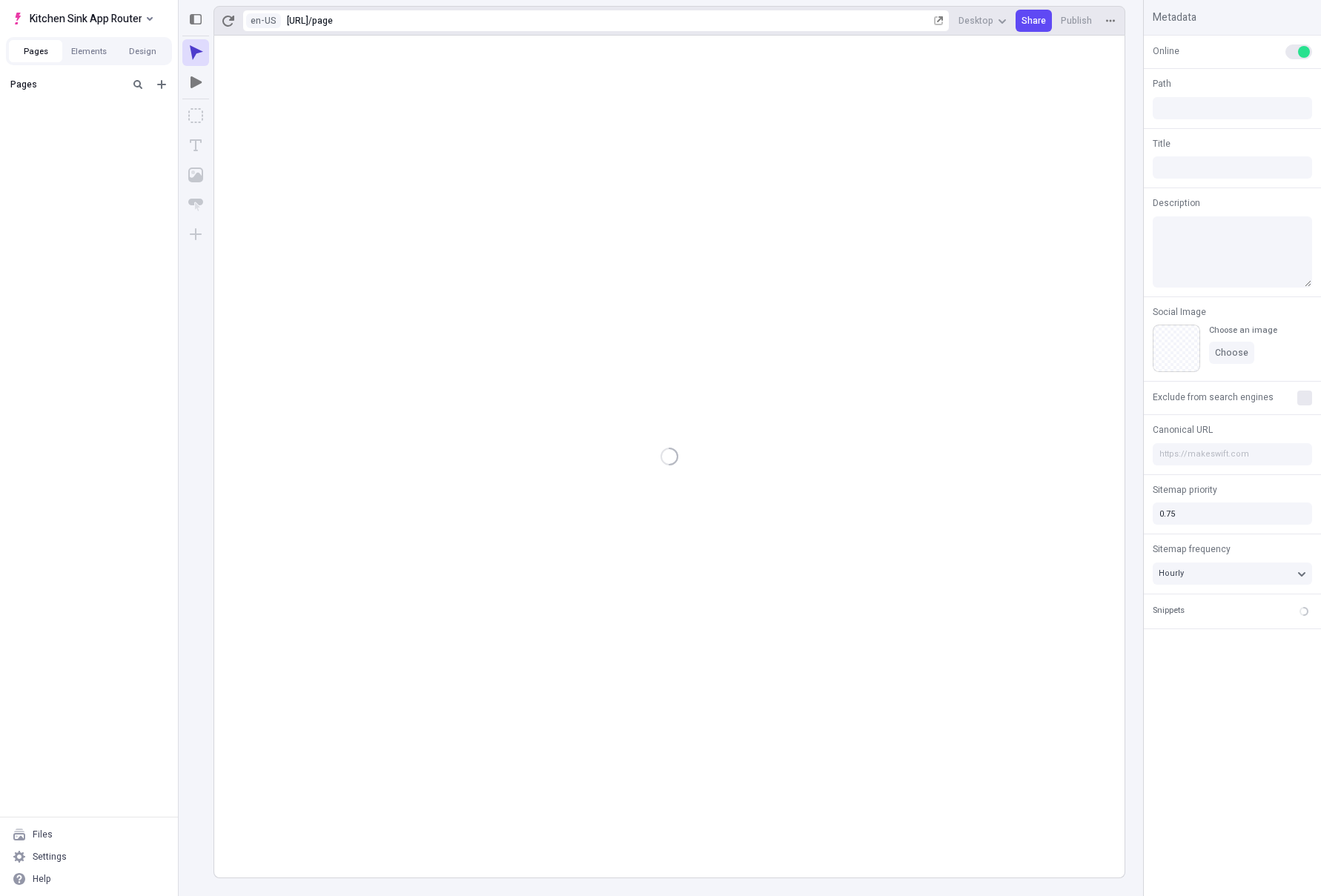
type input "/page"
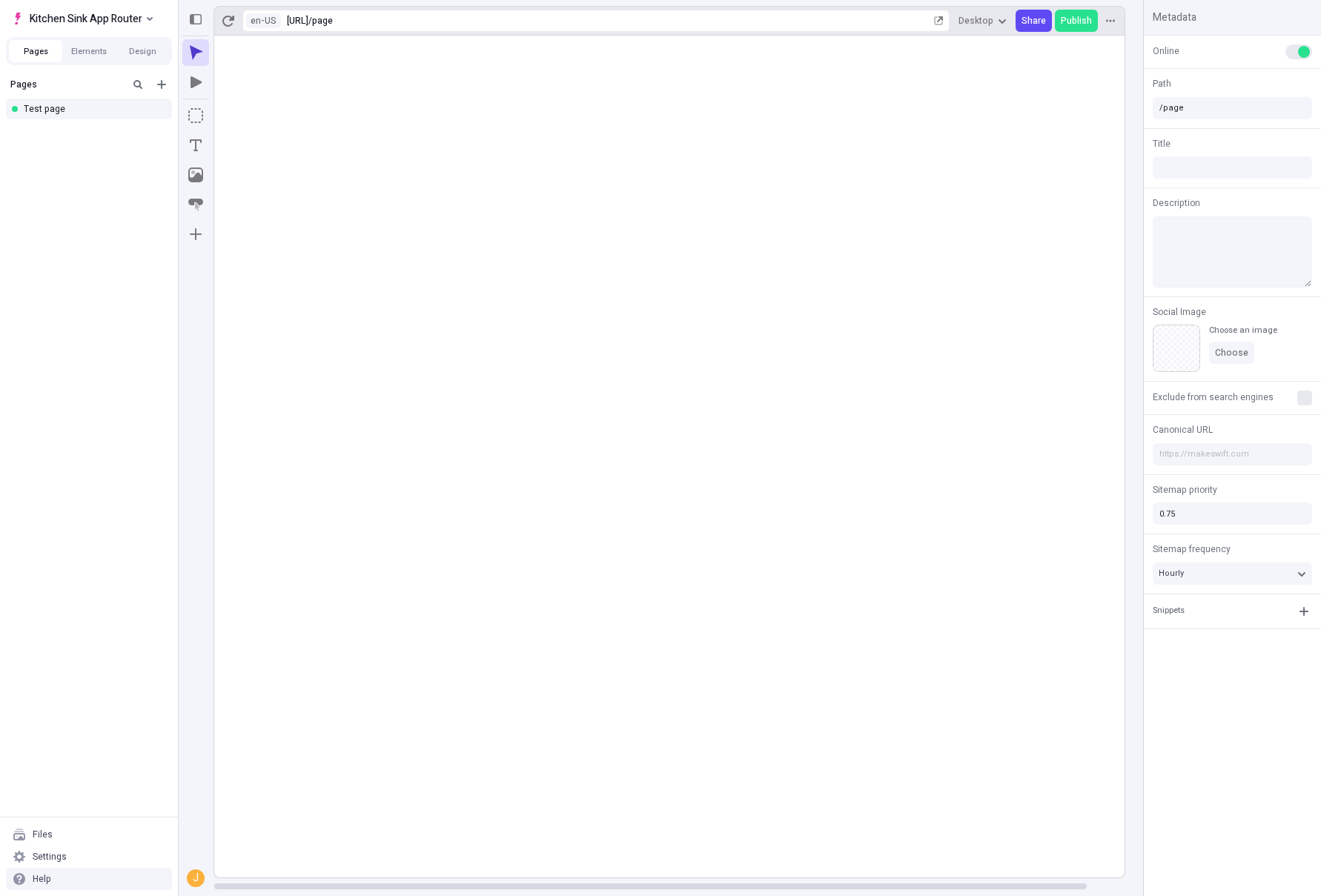
click at [103, 849] on div "Settings" at bounding box center [89, 857] width 166 height 22
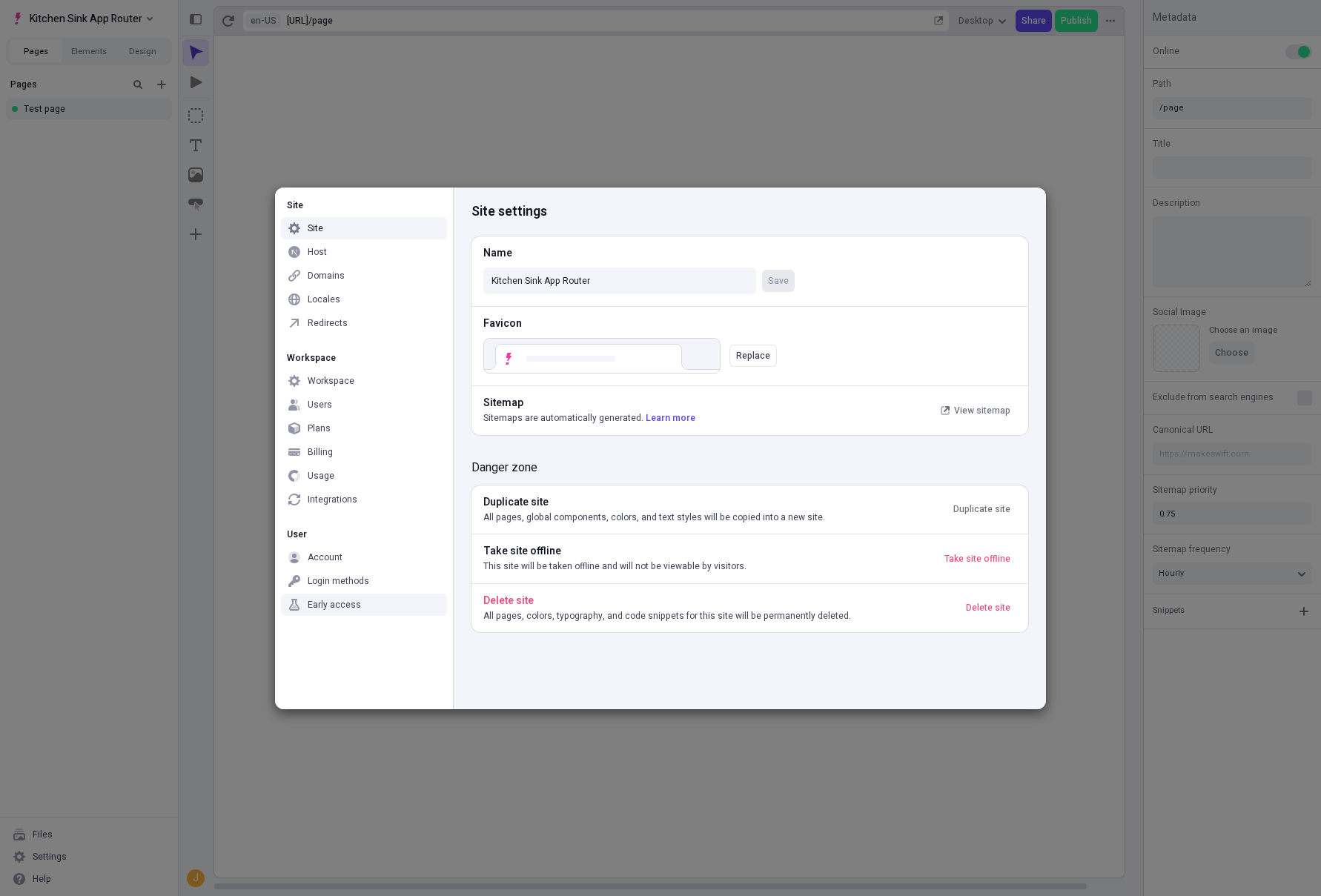
click at [352, 608] on div "Early access" at bounding box center [334, 605] width 53 height 12
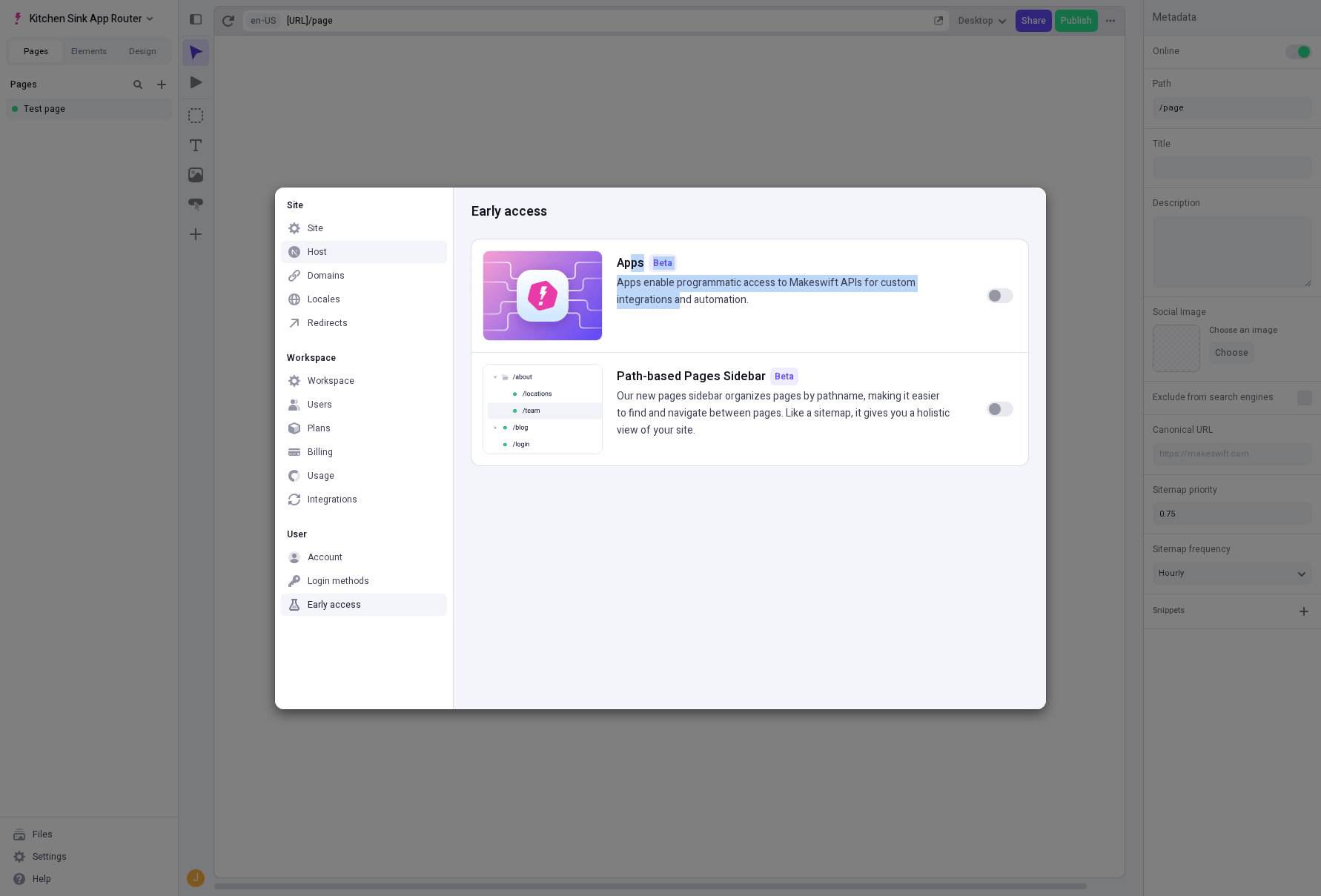
click at [687, 309] on div "Apps Beta Apps enable programmatic access to Makeswift APIs for custom integrat…" at bounding box center [784, 285] width 334 height 67
click at [688, 309] on div "Apps Beta Apps enable programmatic access to Makeswift APIs for custom integrat…" at bounding box center [784, 285] width 334 height 67
click at [228, 380] on div "Site Site Host Domains Locales Redirects Workspace Workspace Users Plans Billin…" at bounding box center [660, 448] width 1321 height 896
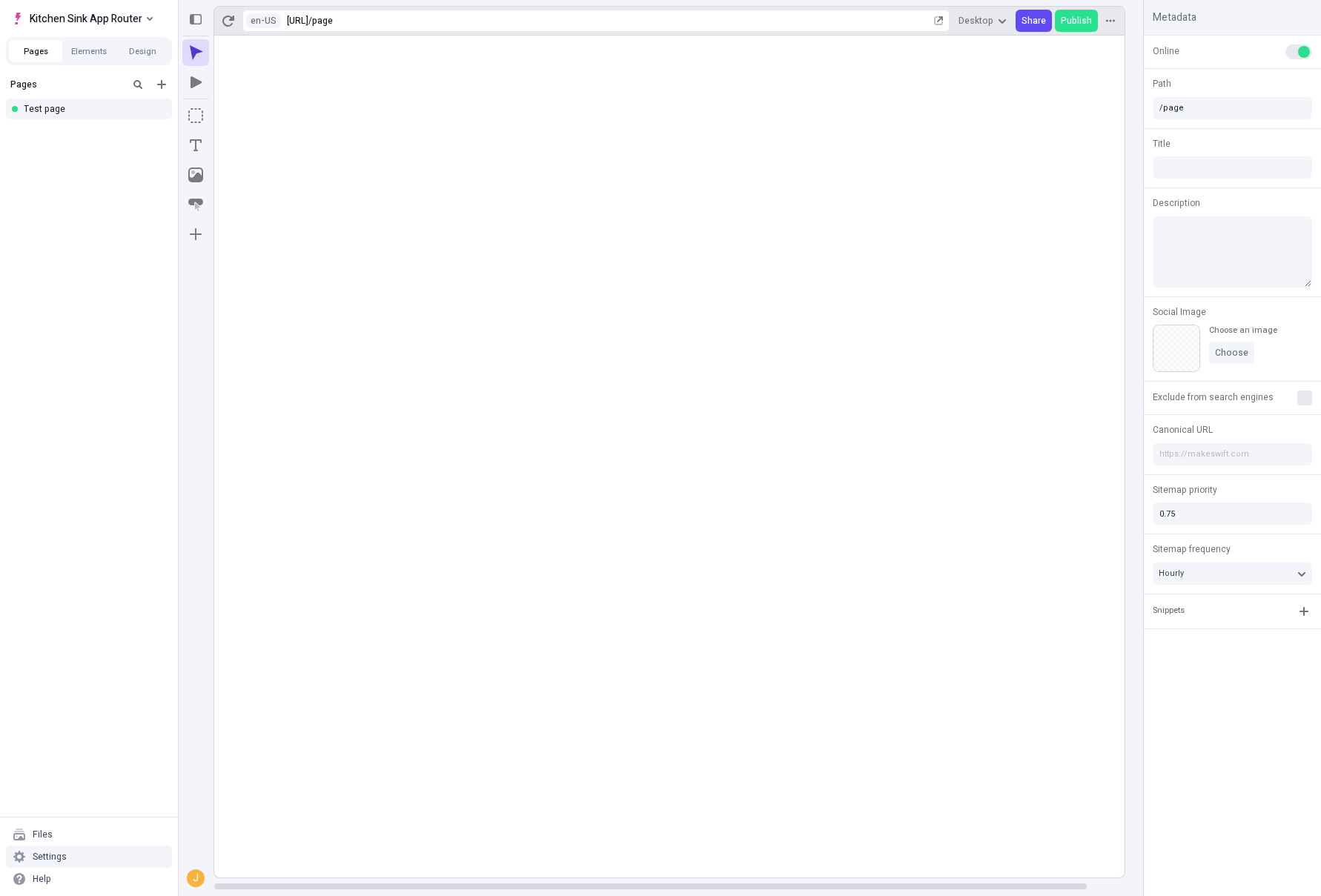
click at [103, 852] on div "Settings" at bounding box center [89, 857] width 166 height 22
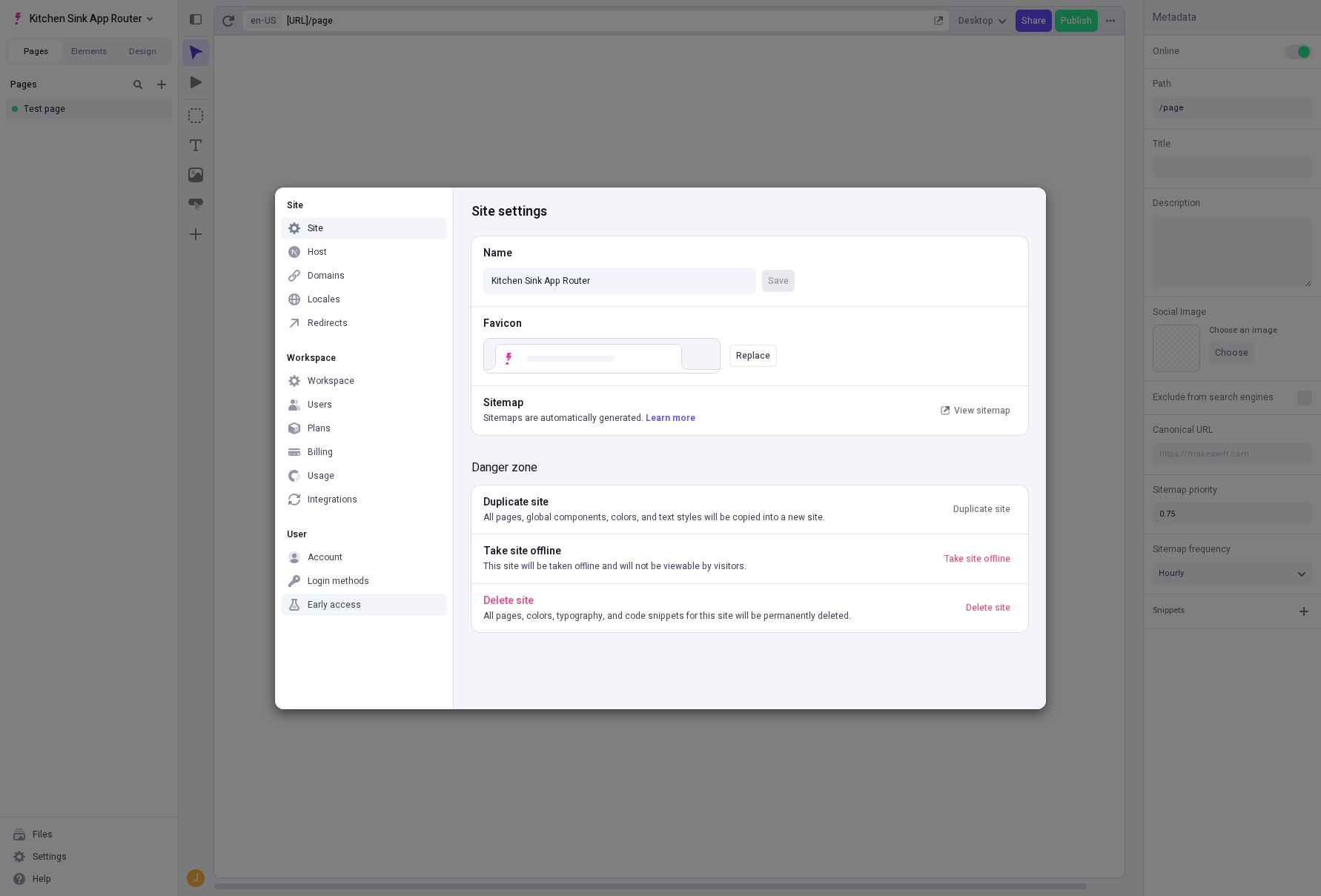
click at [314, 603] on div "Early access" at bounding box center [334, 605] width 53 height 12
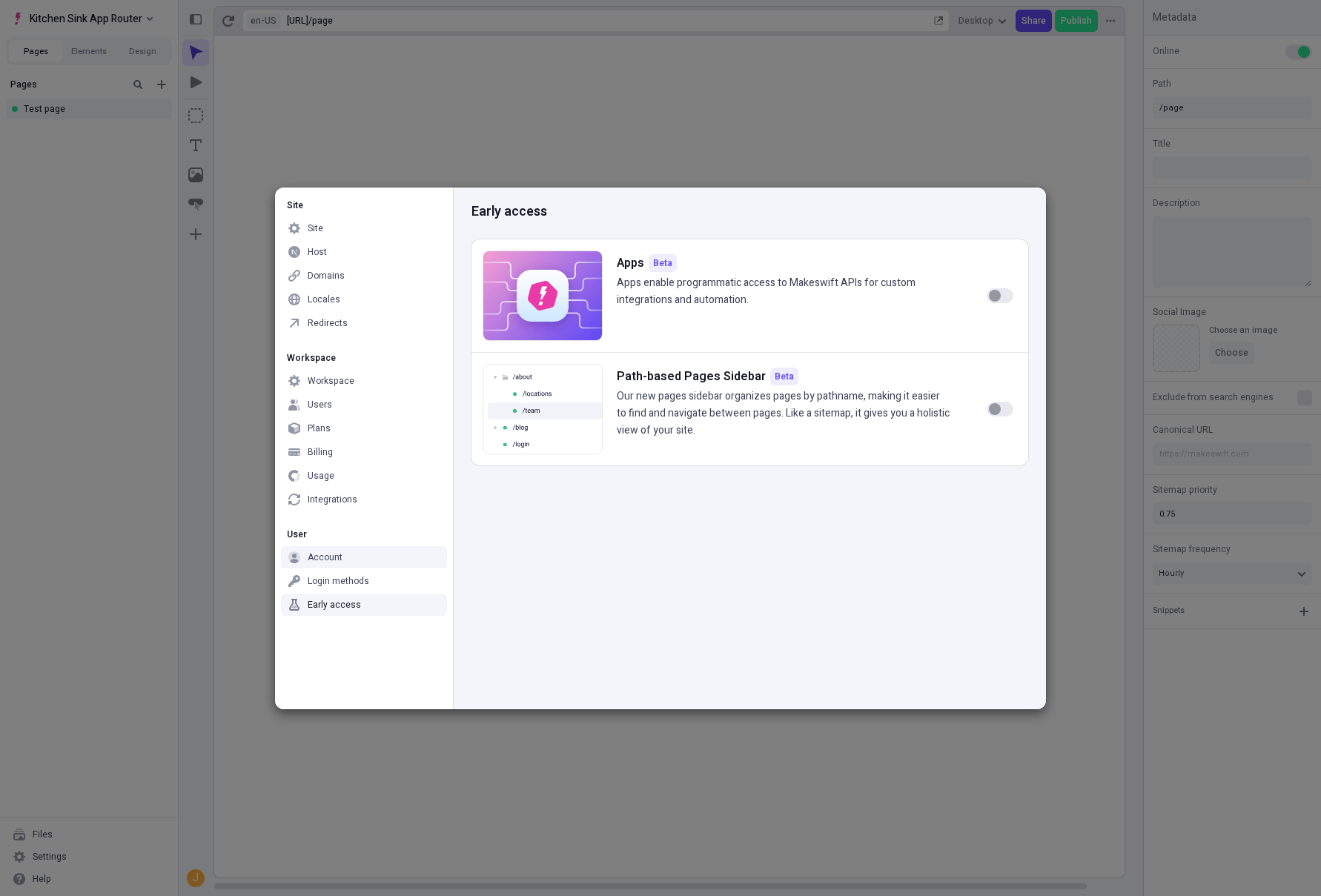
click at [783, 89] on div "Site Site Host Domains Locales Redirects Workspace Workspace Users Plans Billin…" at bounding box center [660, 448] width 1321 height 896
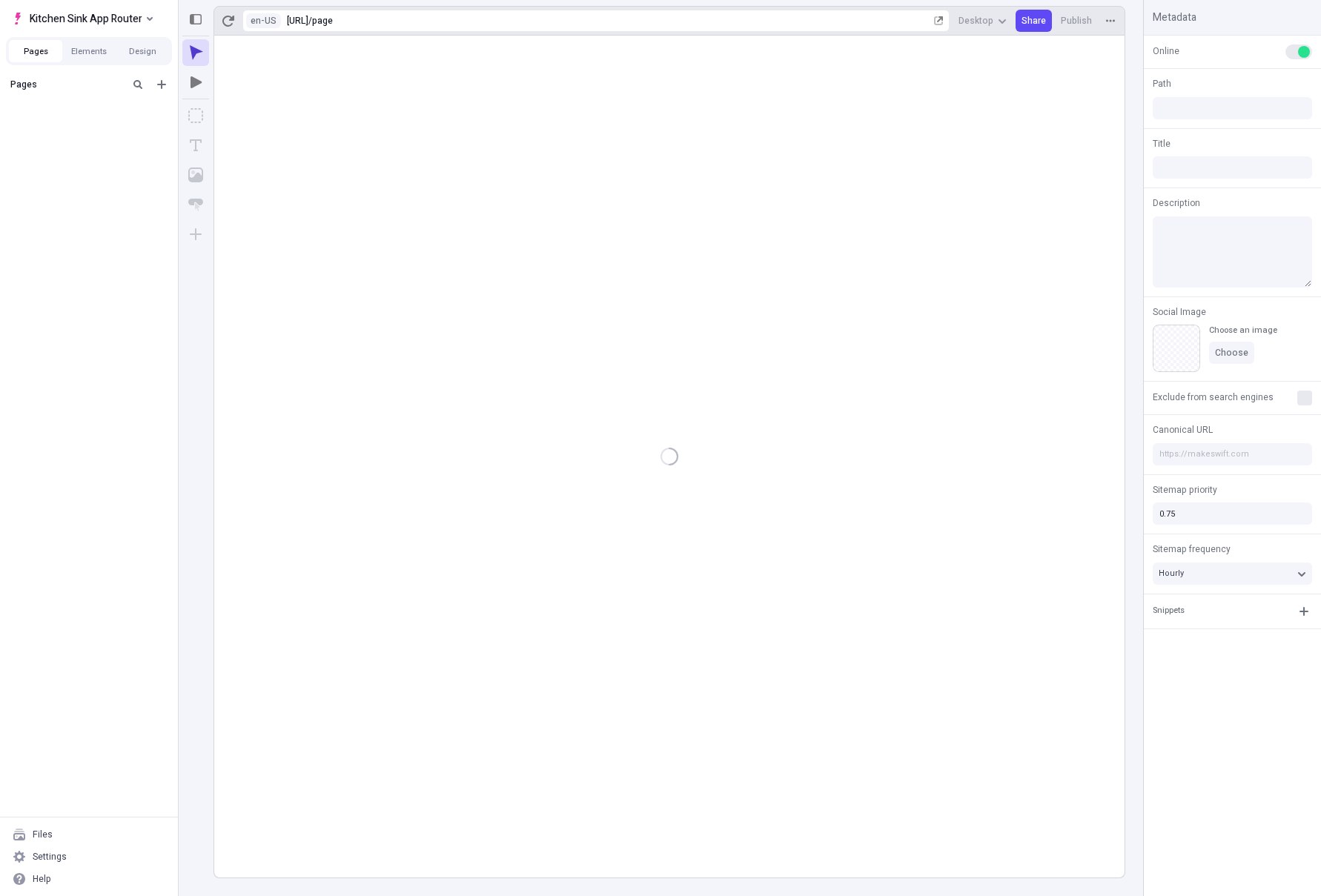
type input "/page"
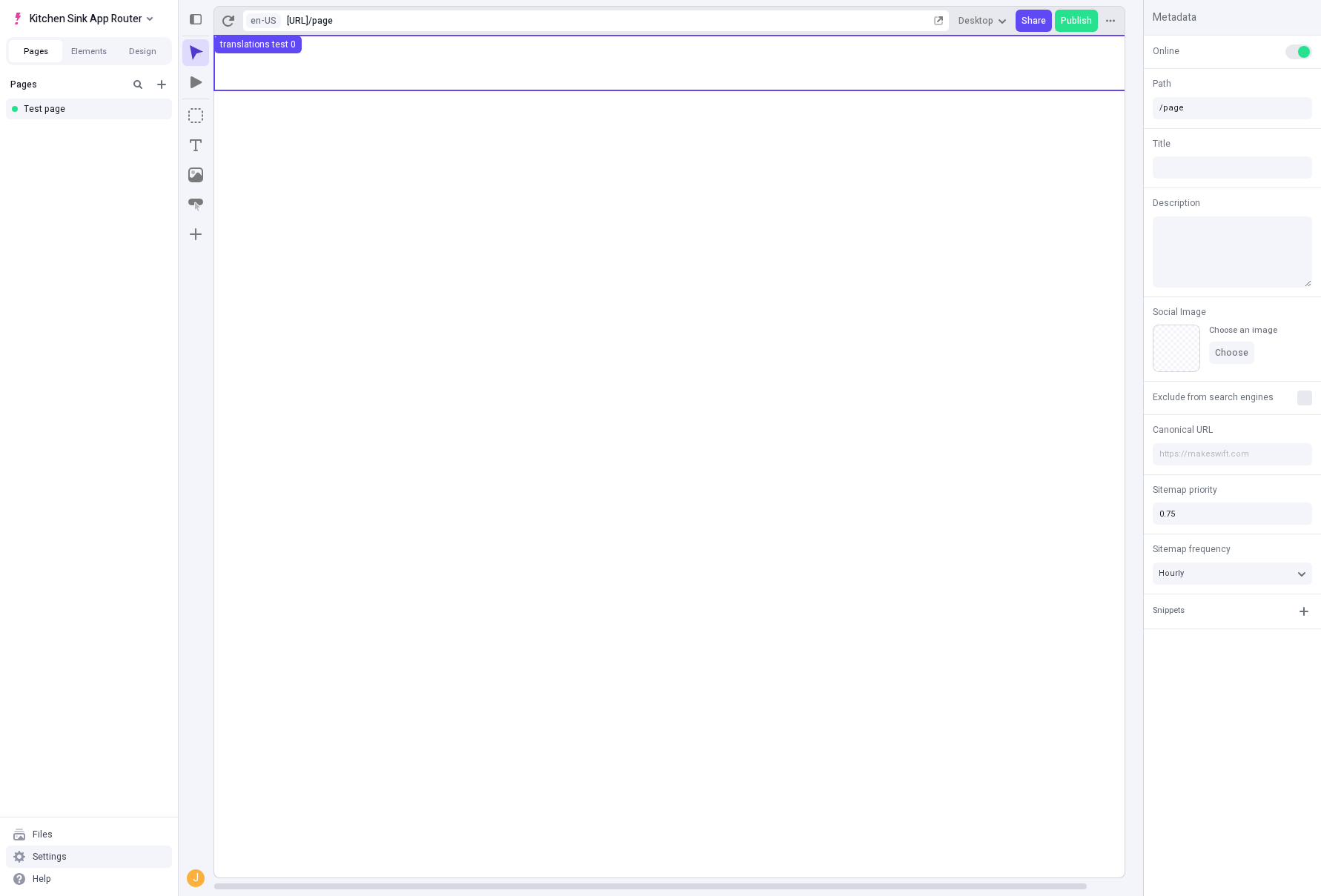
click at [67, 850] on div "Settings" at bounding box center [89, 857] width 166 height 22
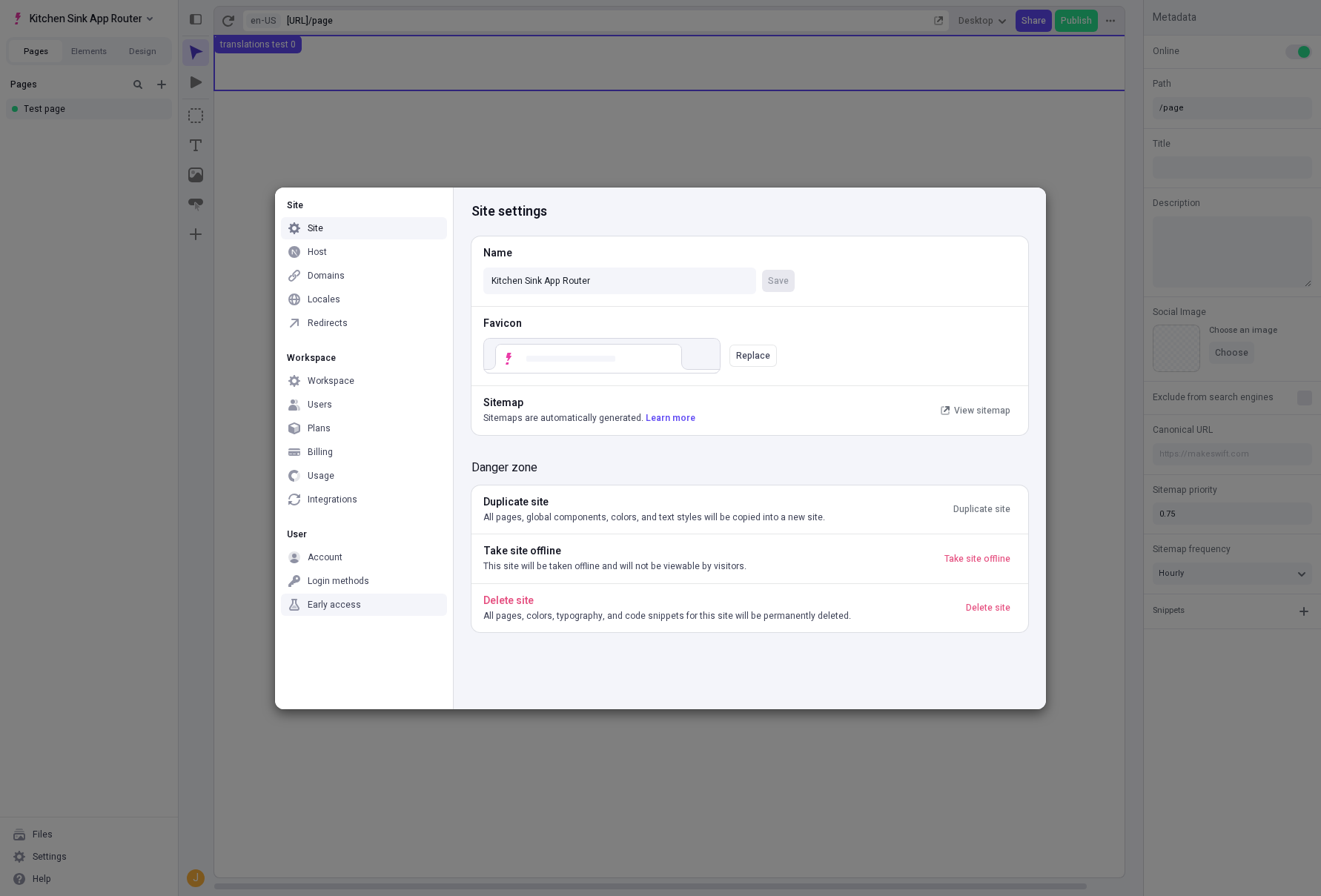
click at [380, 603] on div "Early access" at bounding box center [364, 604] width 166 height 22
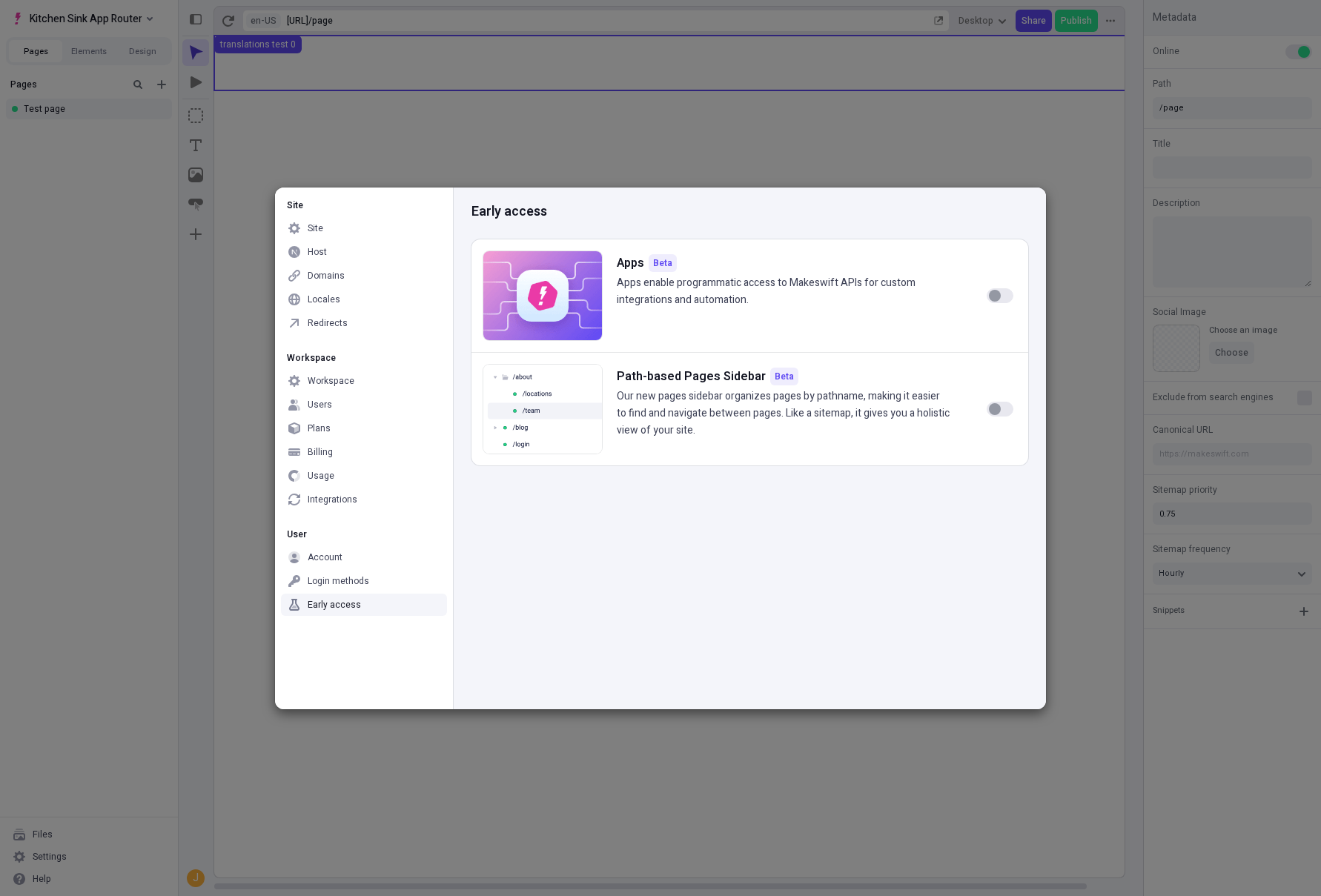
click at [362, 615] on div "Early access" at bounding box center [364, 604] width 166 height 22
click at [392, 551] on div "Account" at bounding box center [364, 557] width 166 height 22
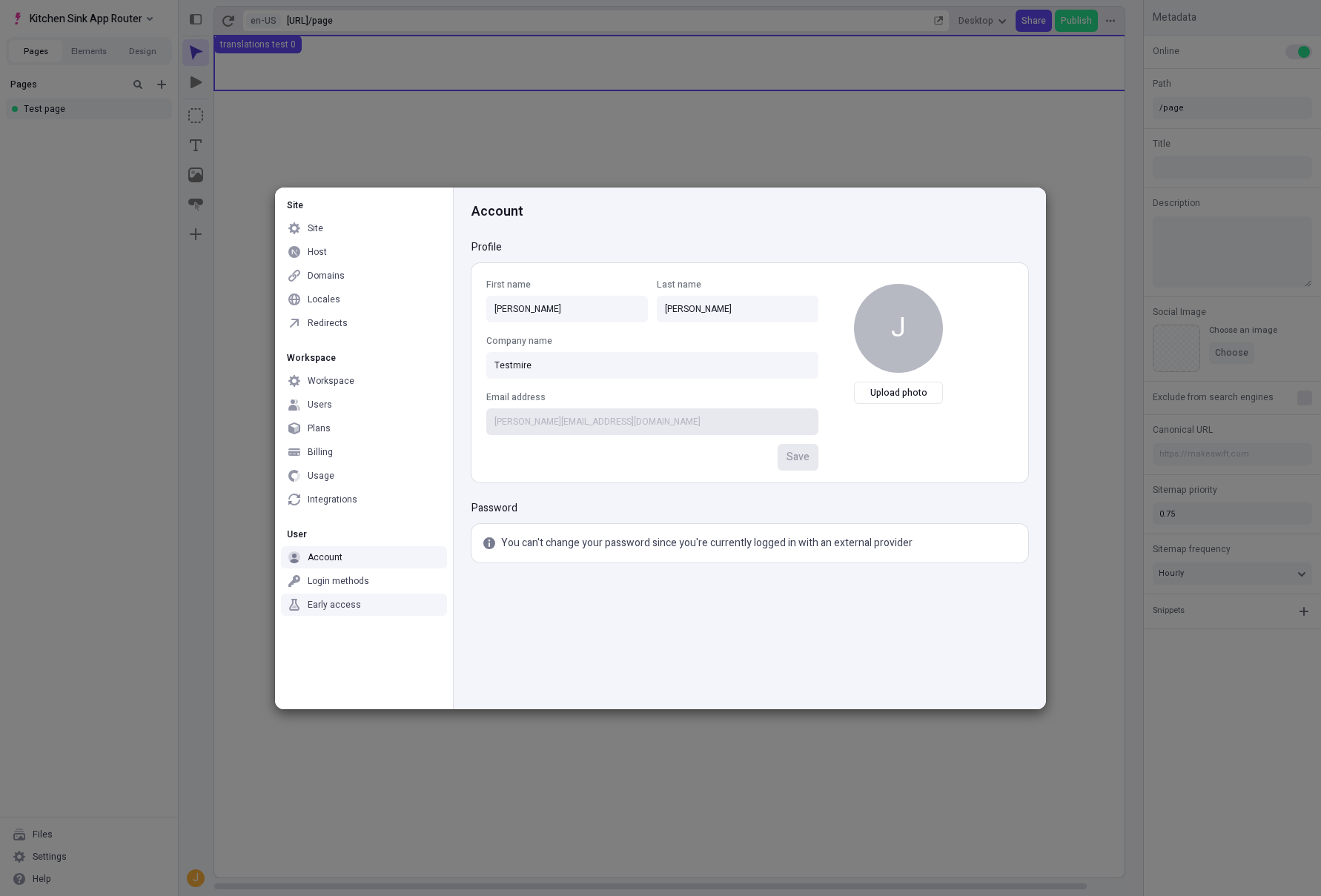
click at [366, 606] on div "Early access" at bounding box center [364, 604] width 166 height 22
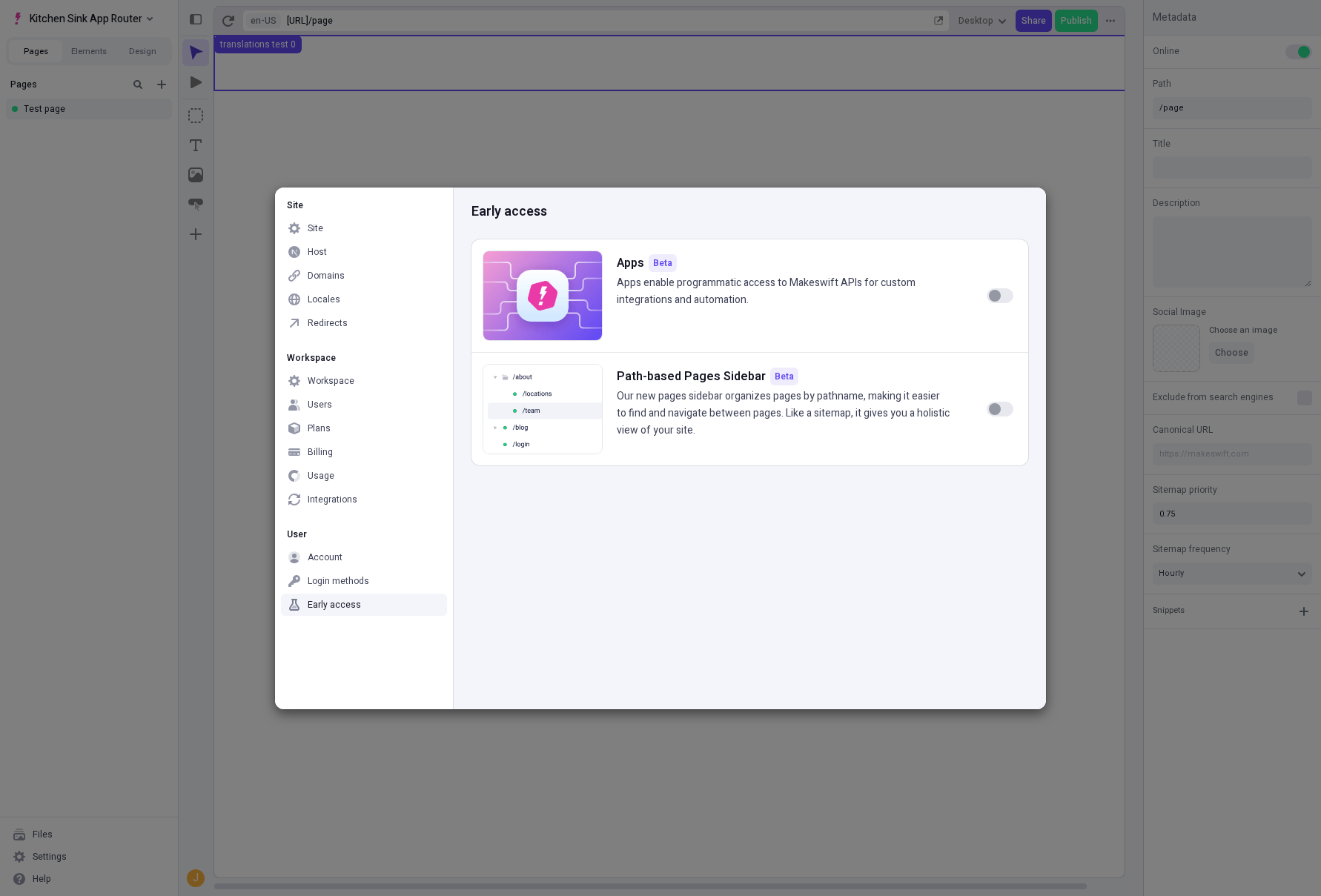
click at [366, 606] on div "Early access" at bounding box center [364, 604] width 166 height 22
click at [1107, 405] on div "Site Site Host Domains Locales Redirects Workspace Workspace Users Plans Billin…" at bounding box center [660, 448] width 1321 height 896
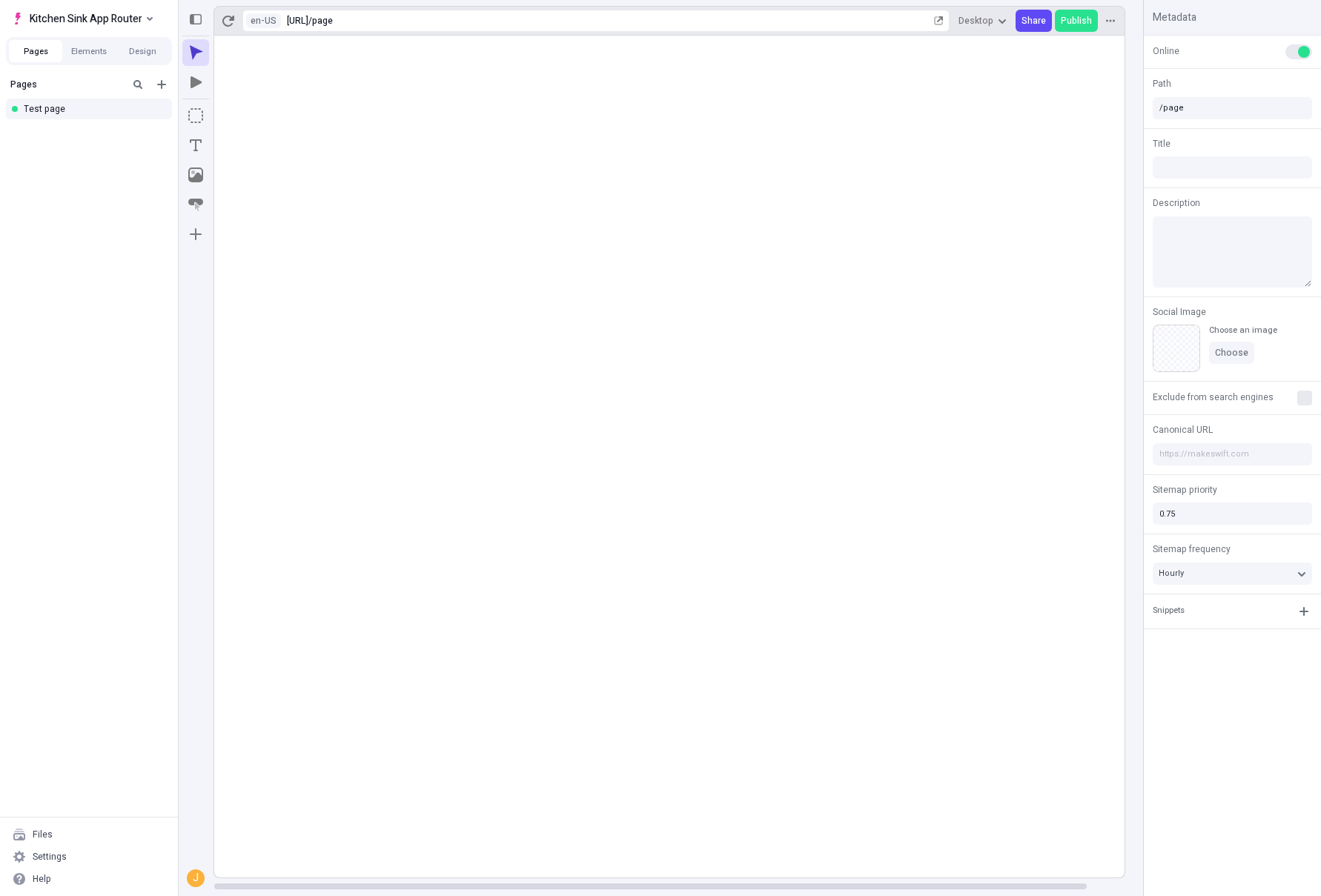
click at [963, 485] on rect at bounding box center [688, 457] width 949 height 843
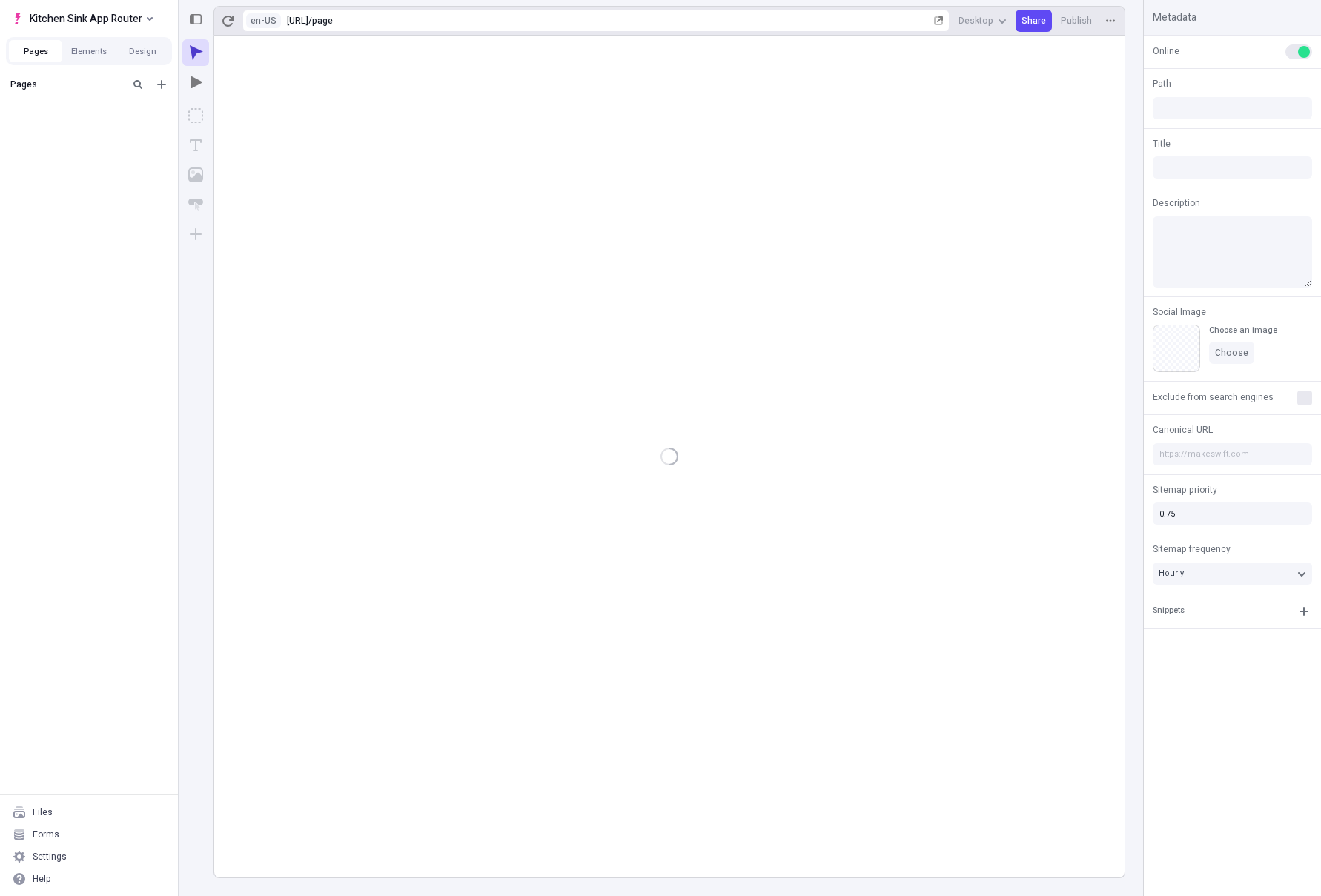
type input "/page"
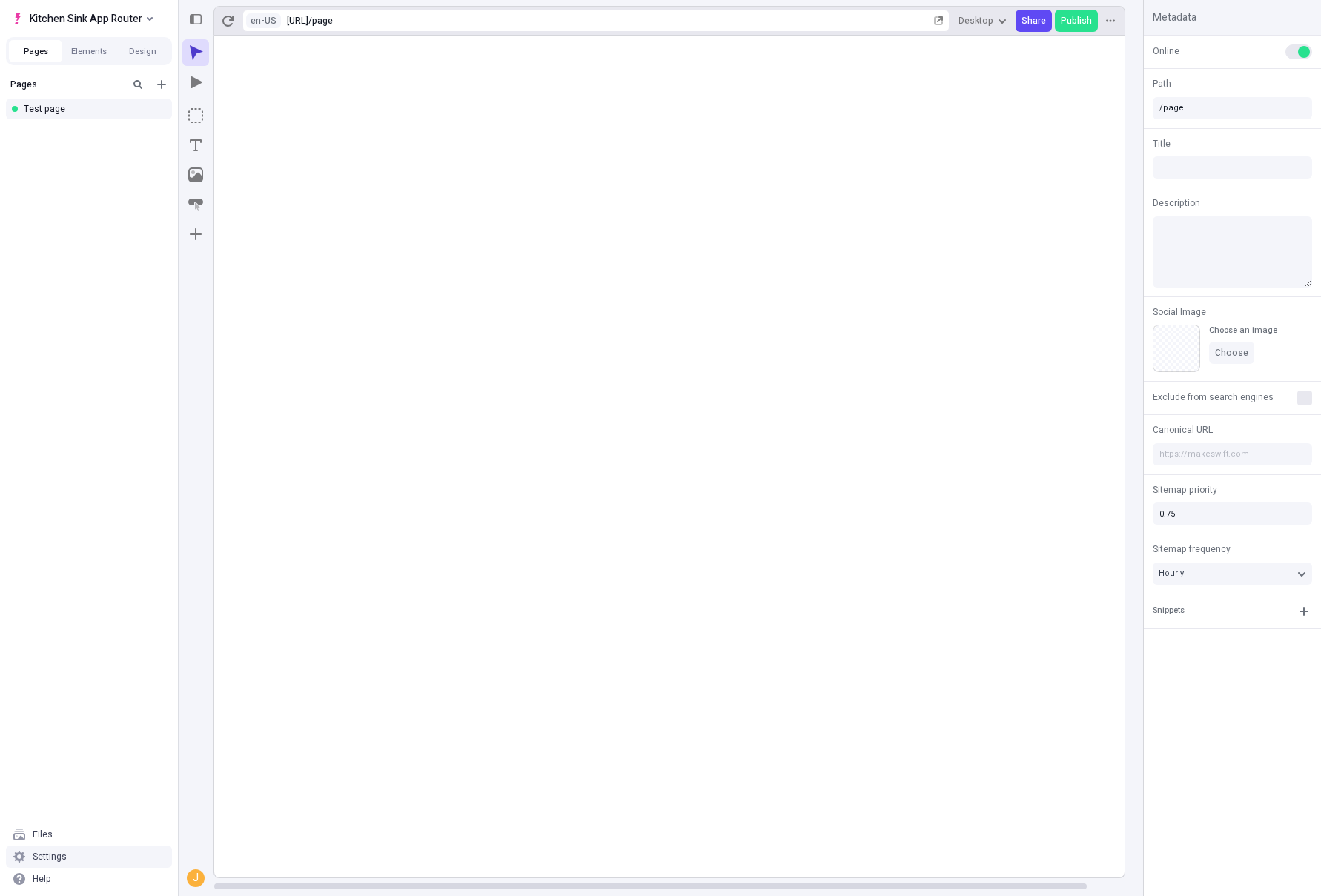
click at [117, 852] on div "Settings" at bounding box center [89, 857] width 166 height 22
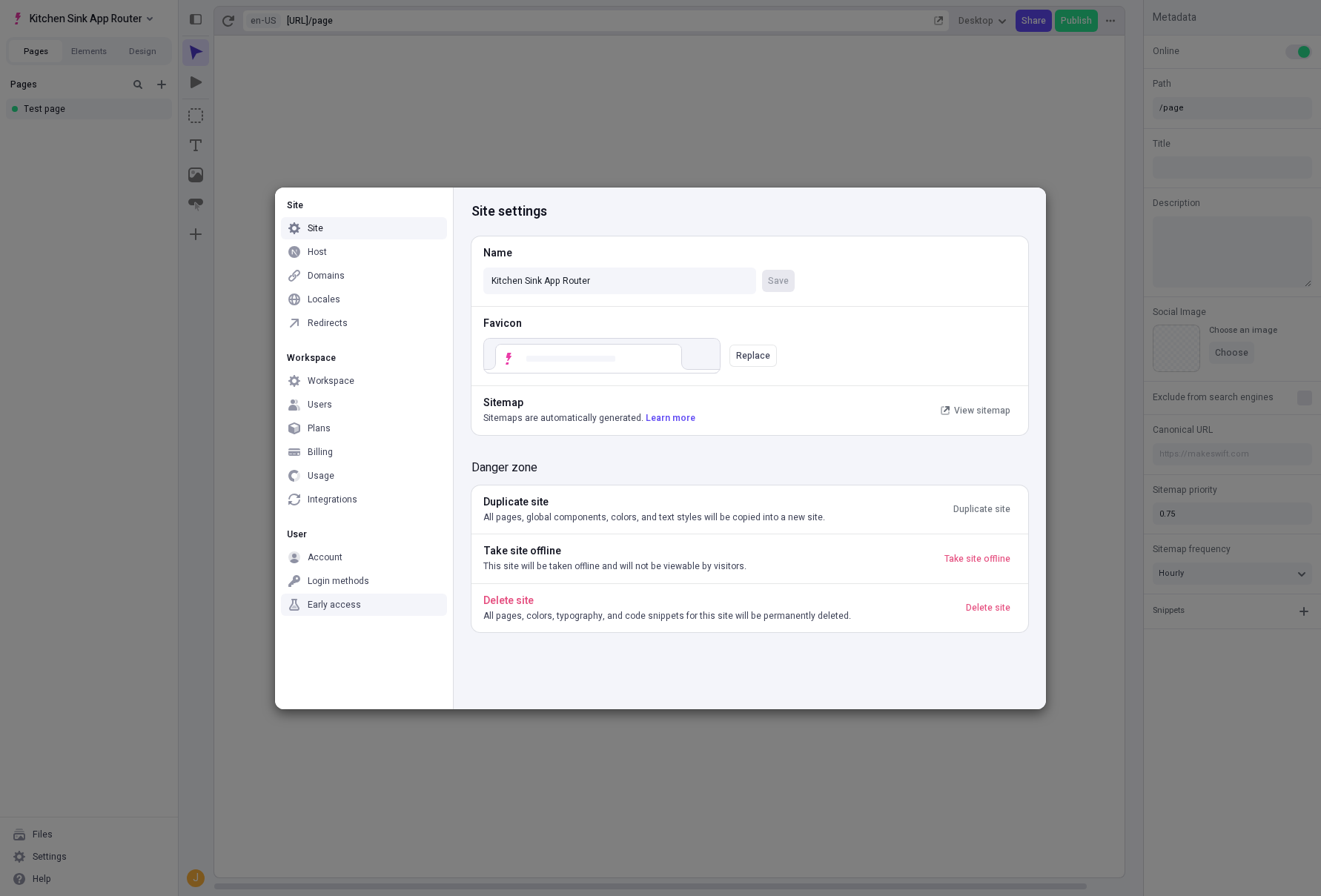
click at [334, 604] on div "Early access" at bounding box center [334, 605] width 53 height 12
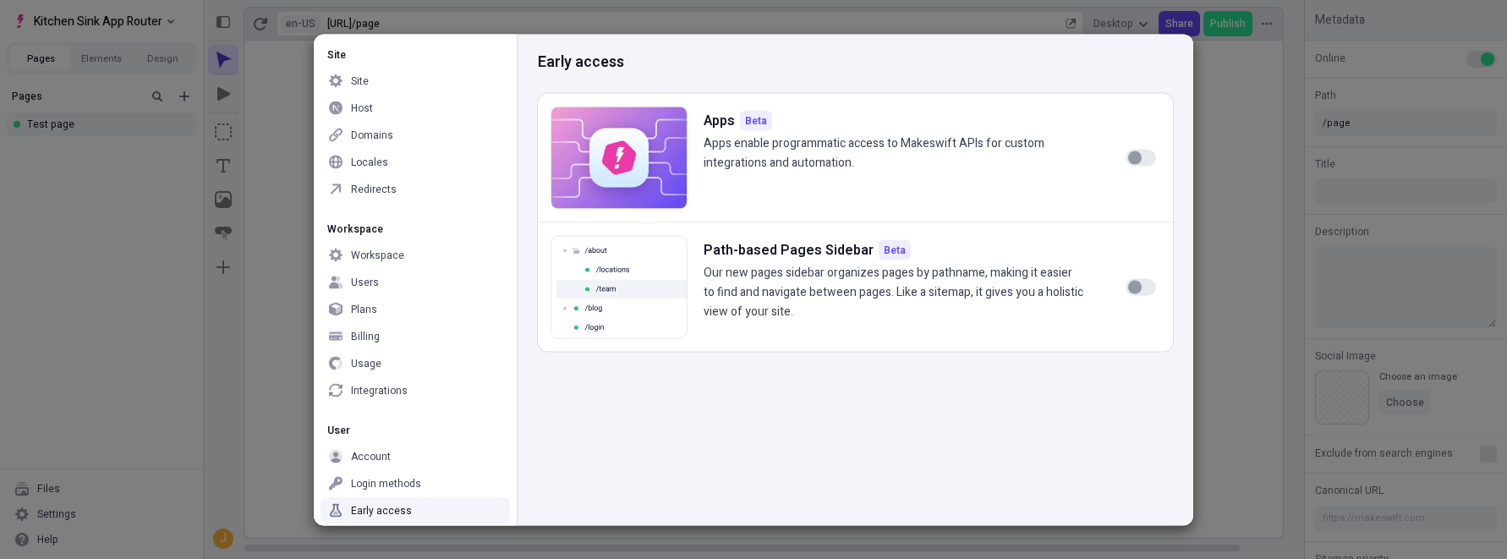
click at [177, 370] on div "Site Site Host Domains Locales Redirects Workspace Workspace Users Plans Billin…" at bounding box center [753, 279] width 1507 height 559
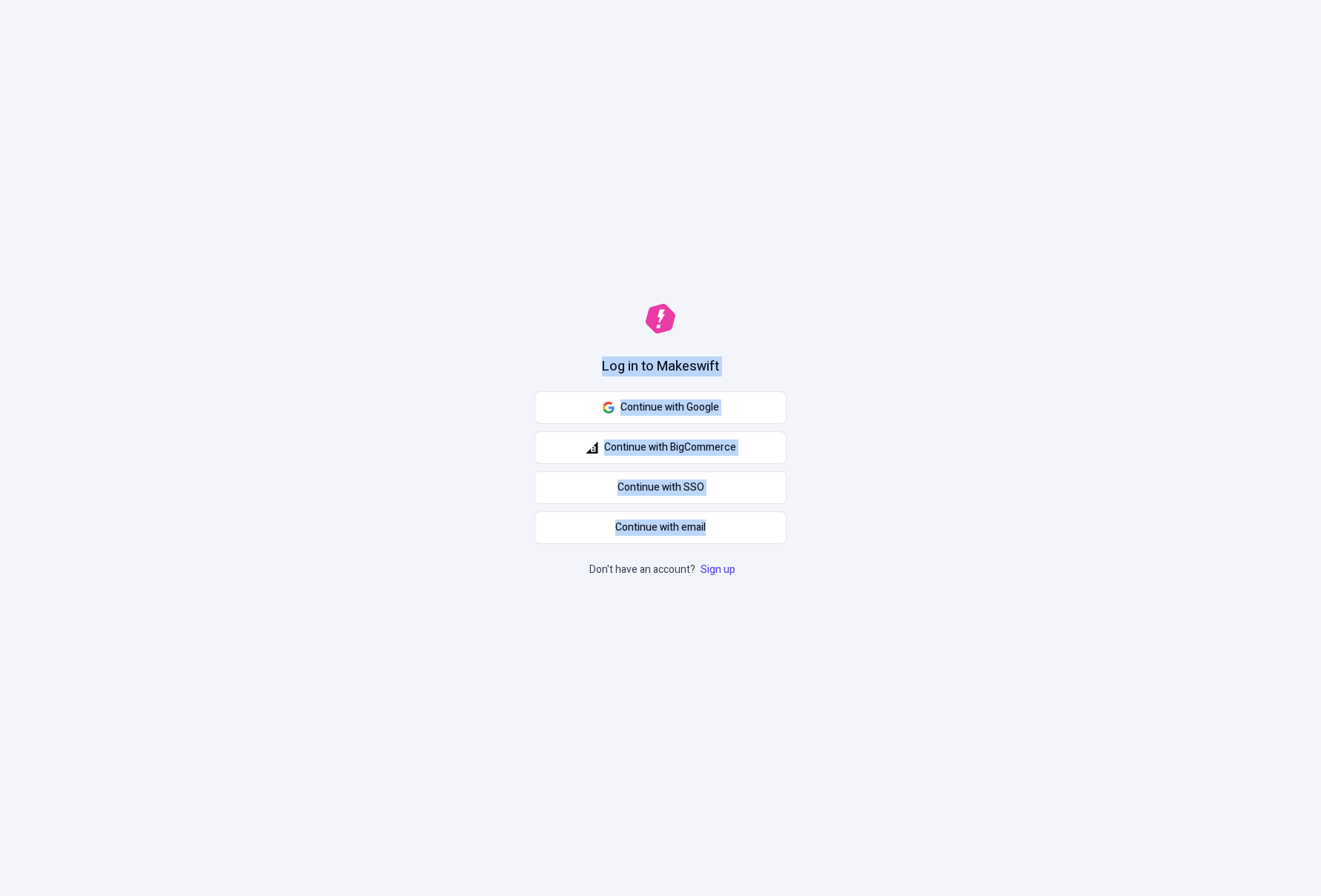
drag, startPoint x: 704, startPoint y: 494, endPoint x: 802, endPoint y: 588, distance: 135.8
click at [792, 584] on div "Log in to Makeswift Continue with Google Continue with BigCommerce Continue wit…" at bounding box center [660, 448] width 1321 height 896
click at [858, 609] on div "Log in to Makeswift Continue with Google Continue with BigCommerce Continue wit…" at bounding box center [660, 448] width 1321 height 896
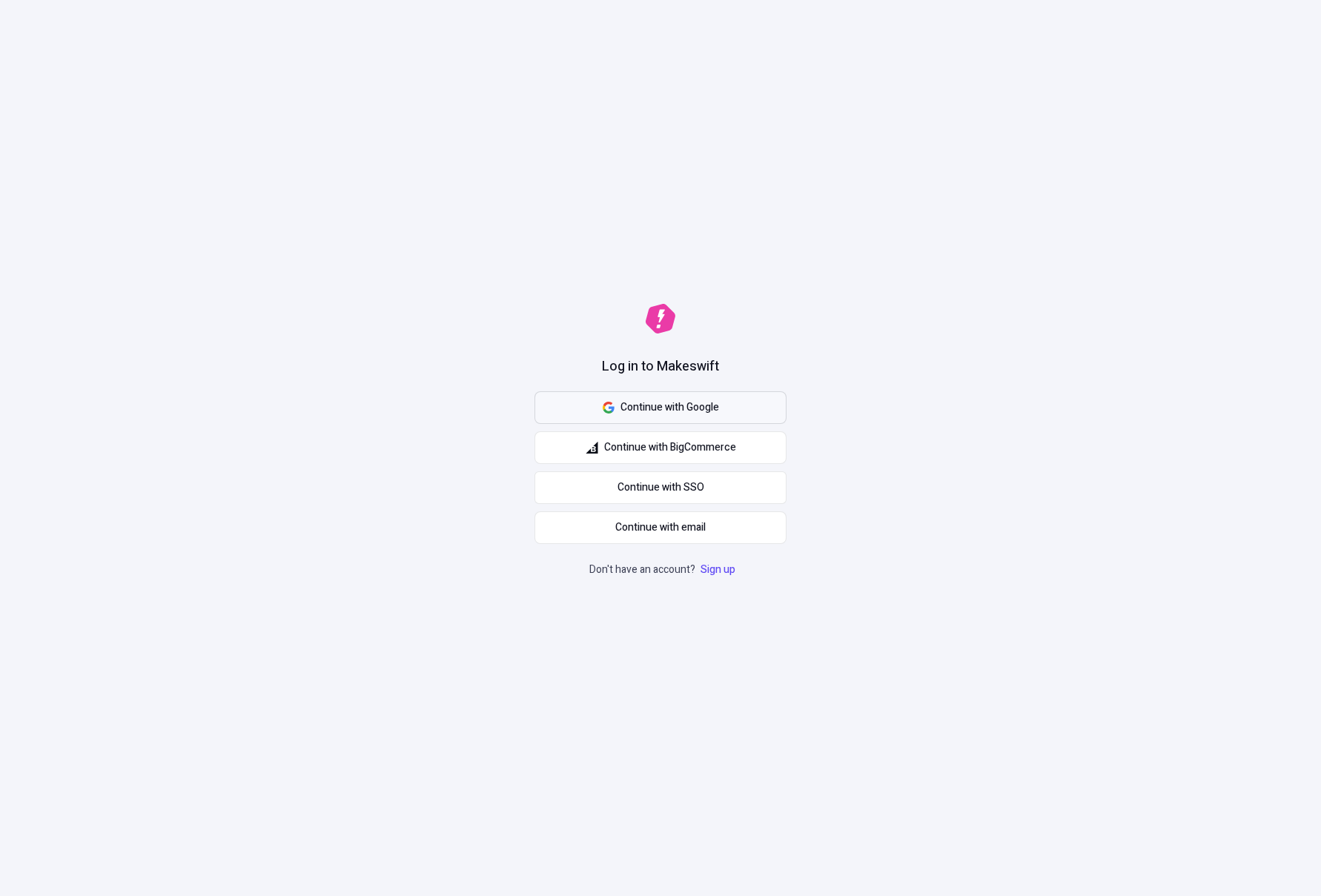
click at [673, 407] on span "Continue with Google" at bounding box center [670, 408] width 98 height 17
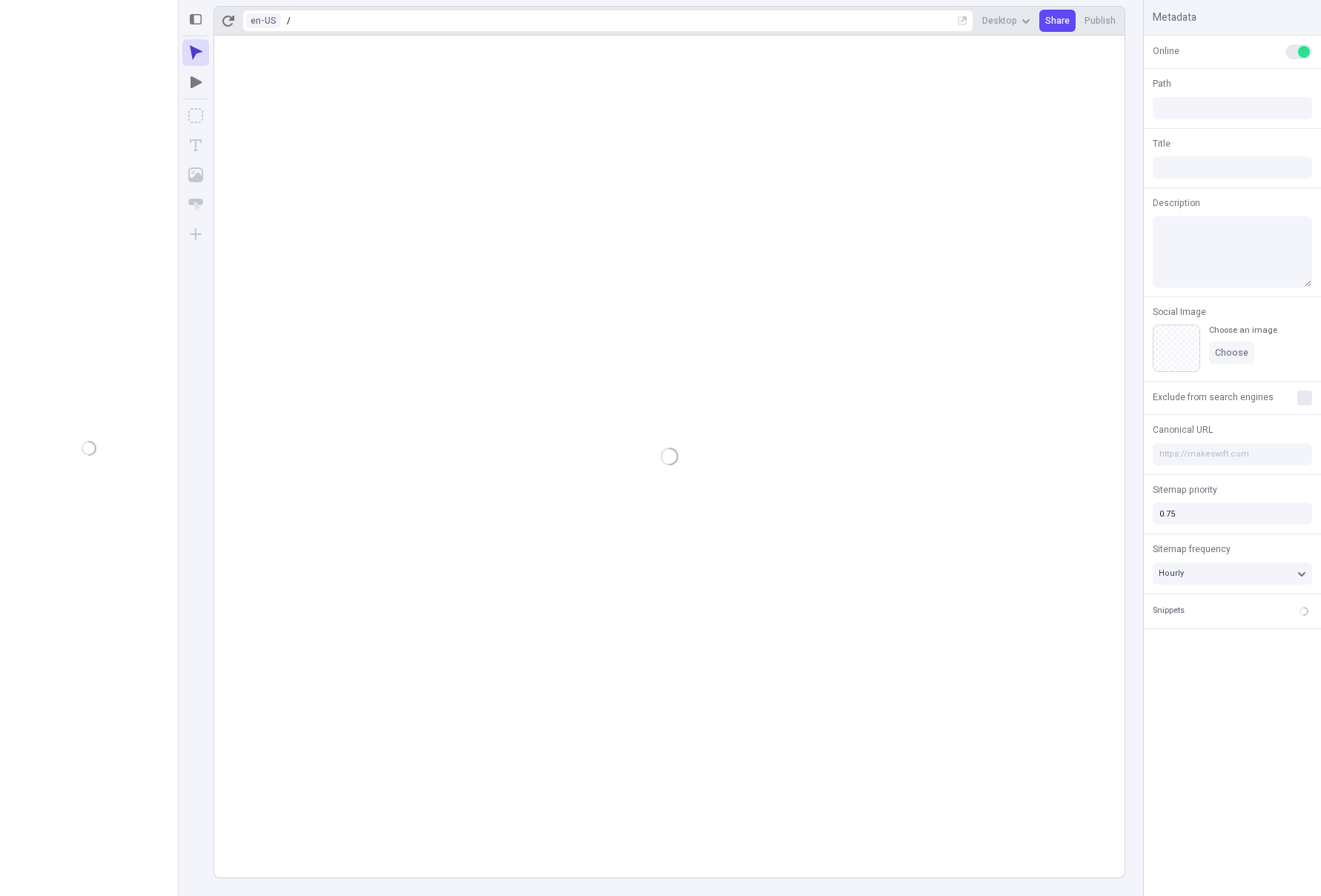
type input "/page"
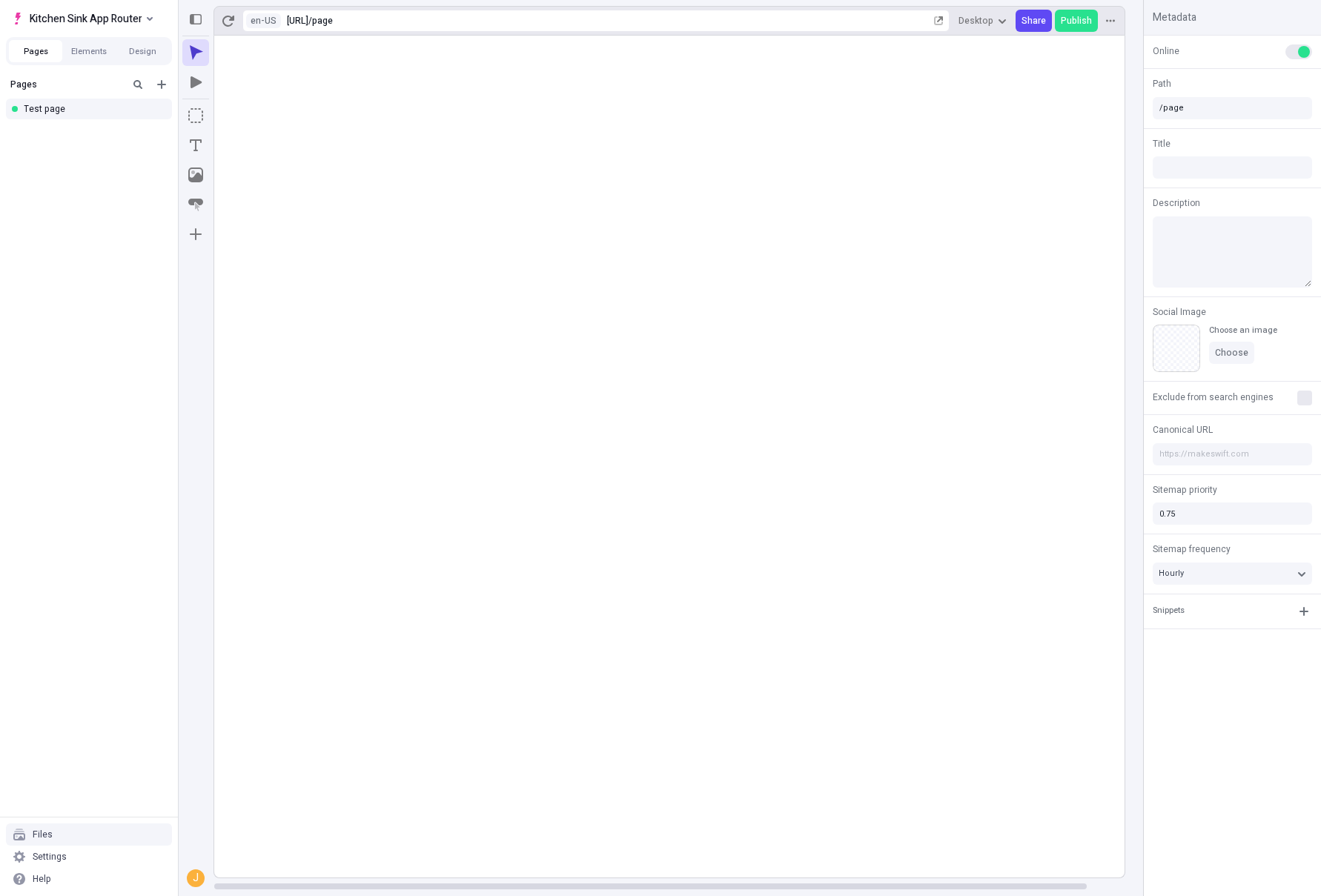
click at [111, 841] on div "Files" at bounding box center [89, 835] width 166 height 22
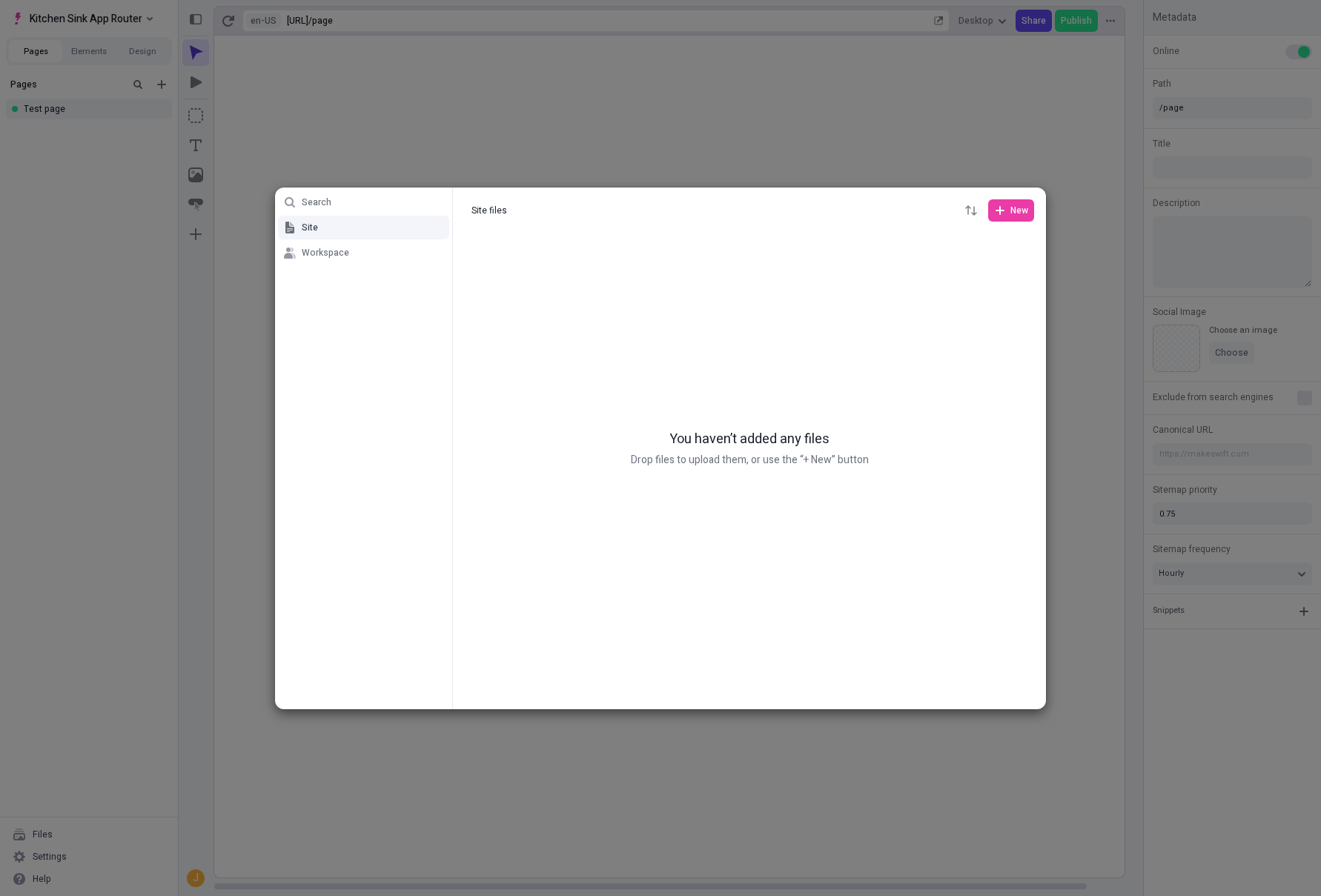
click at [146, 592] on div "Search Site Workspace Site files Site files New You haven’t added any files Dro…" at bounding box center [660, 448] width 1321 height 896
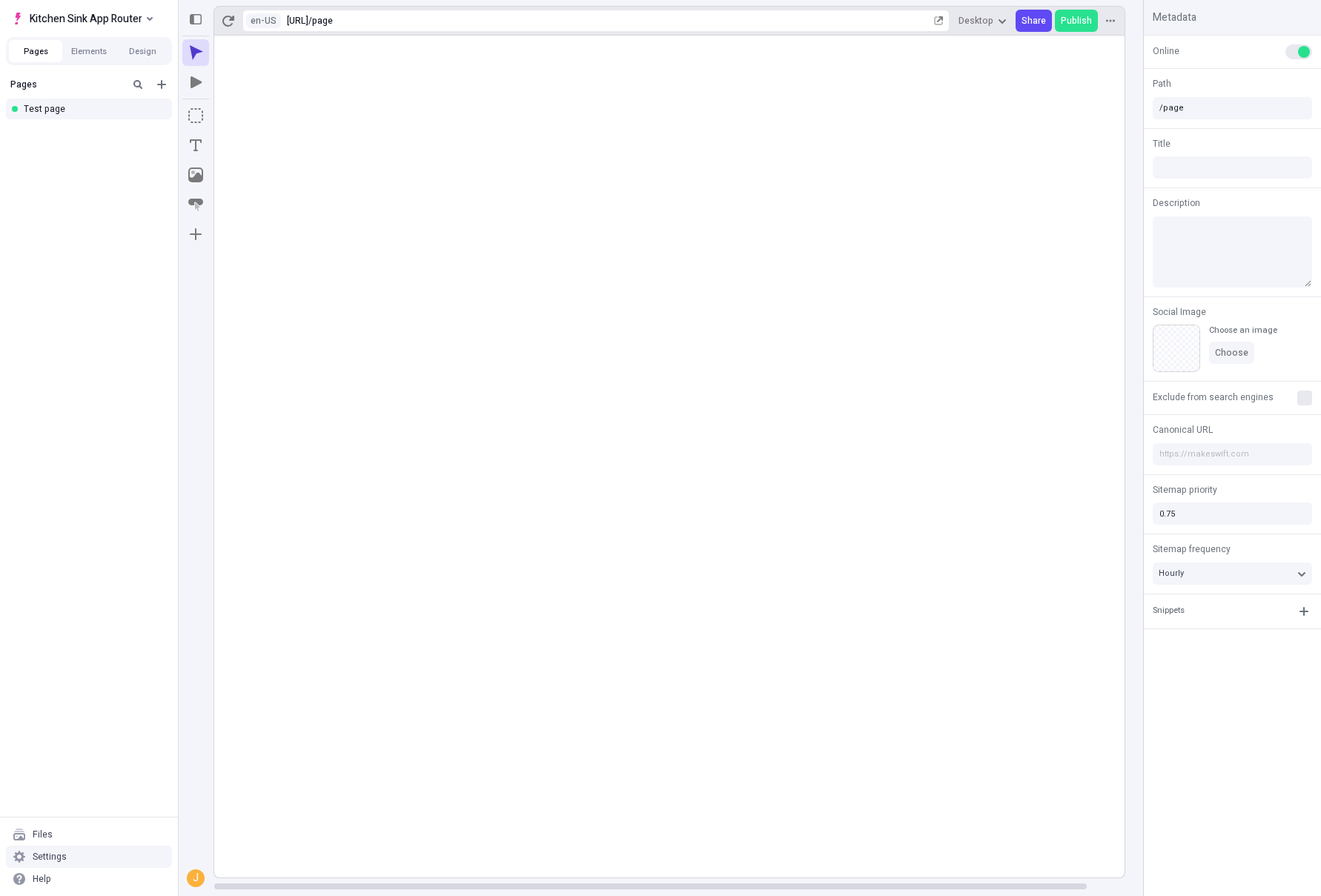
click at [83, 865] on div "Settings" at bounding box center [89, 857] width 166 height 22
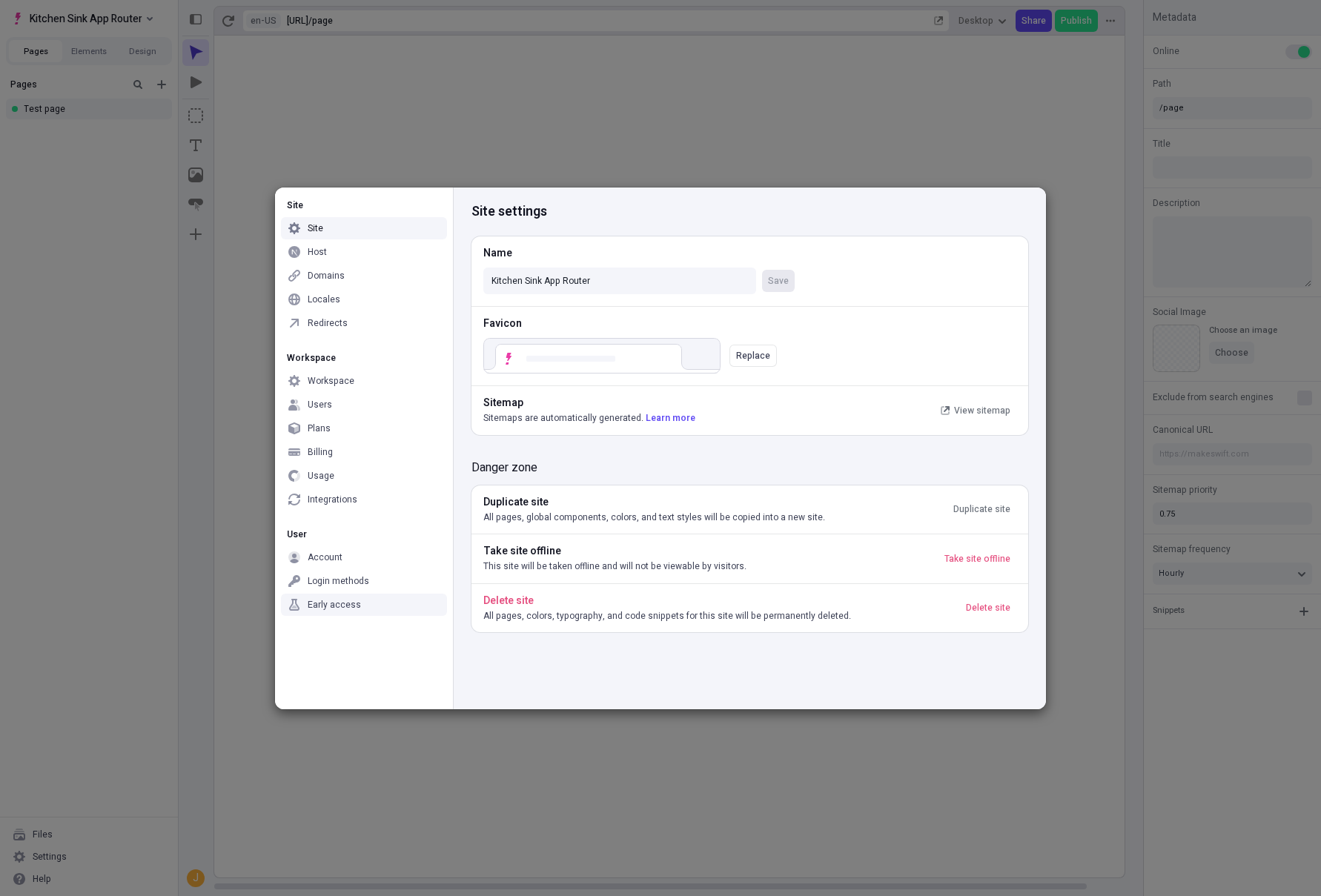
click at [340, 608] on div "Early access" at bounding box center [334, 605] width 53 height 12
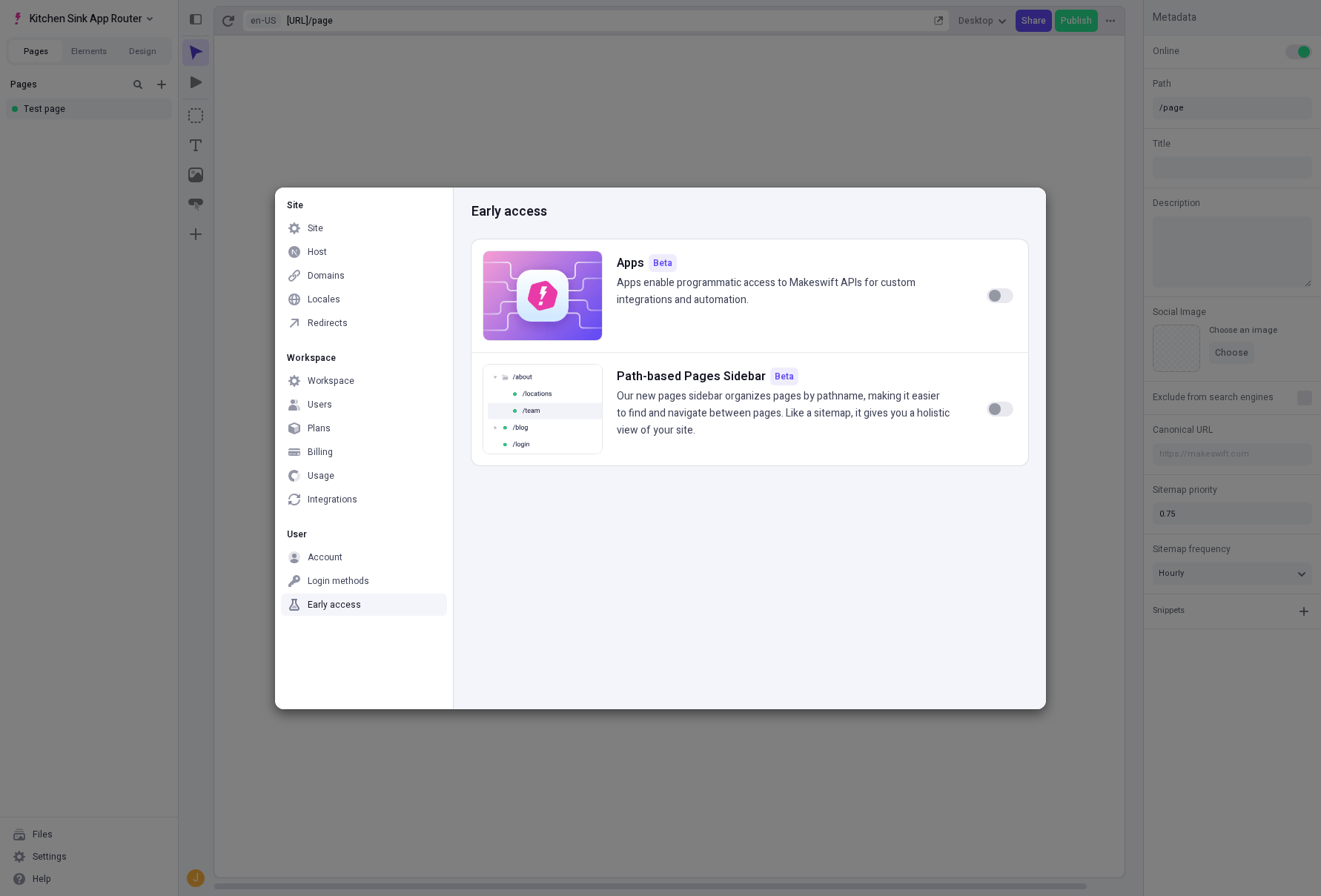
click at [340, 608] on div "Early access" at bounding box center [334, 605] width 53 height 12
click at [370, 659] on div "Site Site Host Domains Locales Redirects Workspace Workspace Users Plans Billin…" at bounding box center [364, 448] width 178 height 522
click at [664, 103] on div "Site Site Host Domains Locales Redirects Workspace Workspace Users Plans Billin…" at bounding box center [660, 448] width 1321 height 896
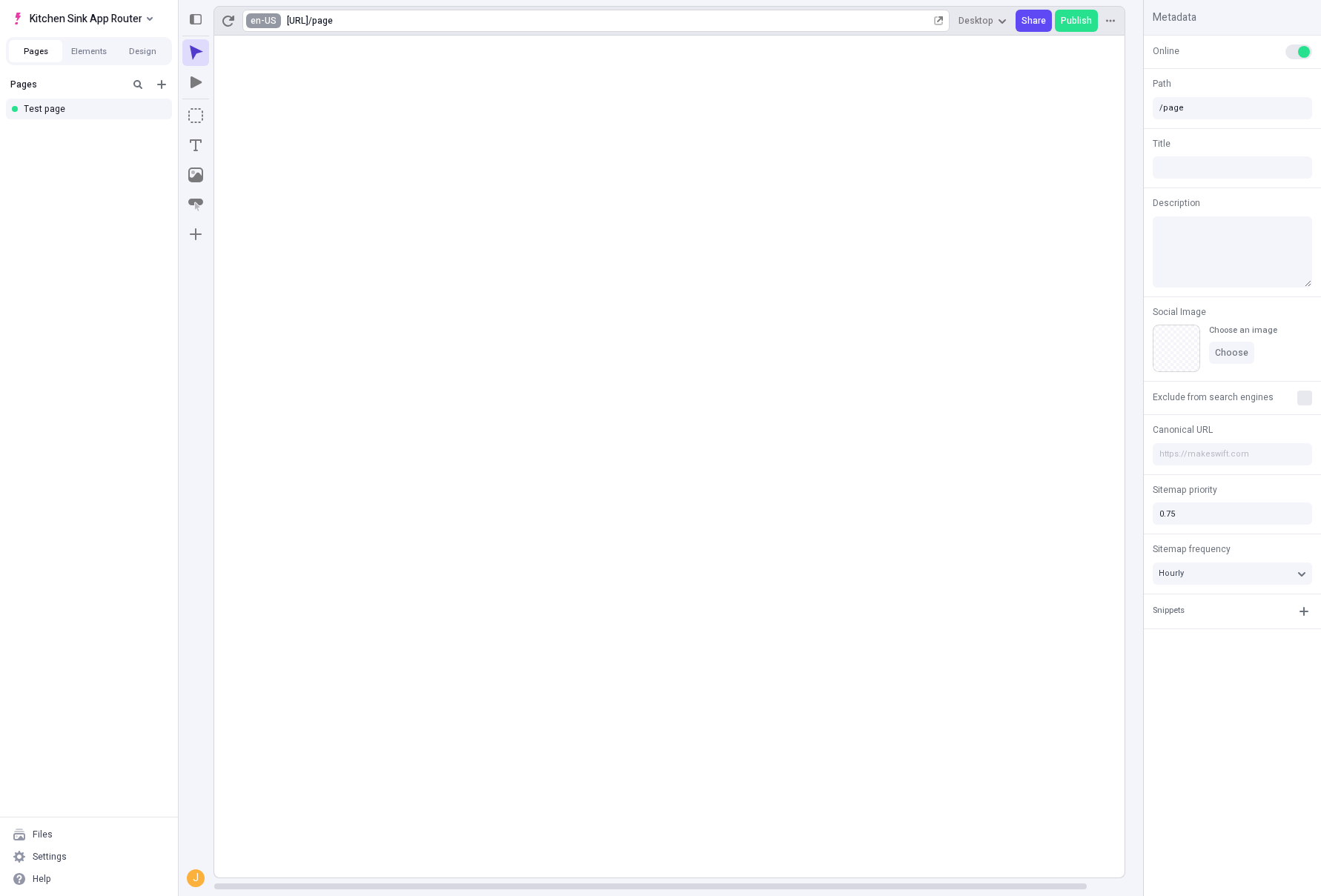
click at [266, 23] on html "Kitchen Sink App Router Pages Elements Design Pages Test page Files Settings He…" at bounding box center [660, 448] width 1321 height 896
click at [292, 88] on div "ab-DZ Abkhazian ([GEOGRAPHIC_DATA])" at bounding box center [352, 80] width 199 height 22
click at [264, 26] on html "Kitchen Sink App Router Pages Elements Design Pages Test page Files Settings He…" at bounding box center [660, 448] width 1321 height 896
type input "/page"
click at [289, 103] on div "fr-FR" at bounding box center [279, 103] width 30 height 12
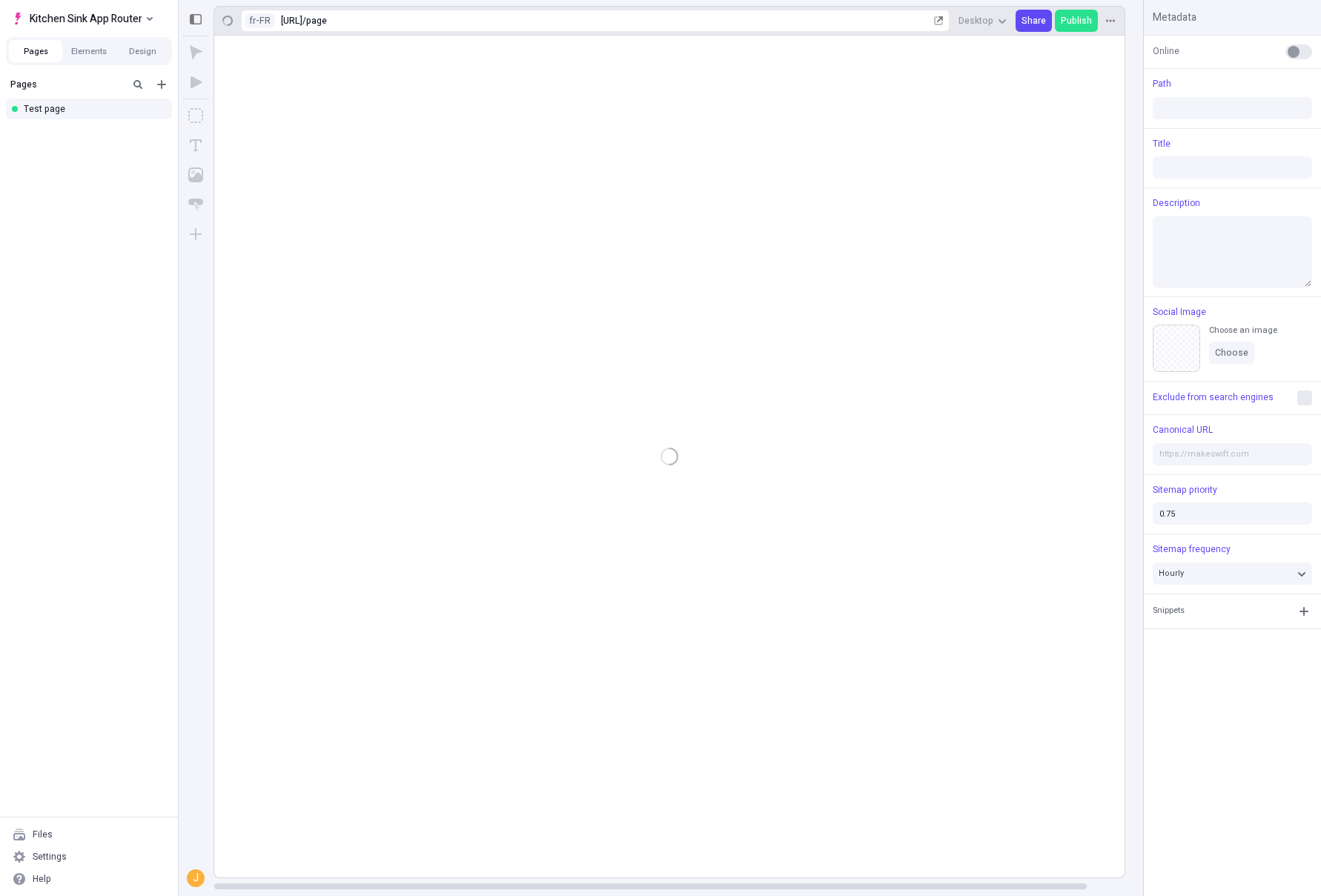
type input "/page"
click at [259, 16] on html "Kitchen Sink App Router Pages Elements Design Pages Test page Files Settings He…" at bounding box center [660, 448] width 1321 height 896
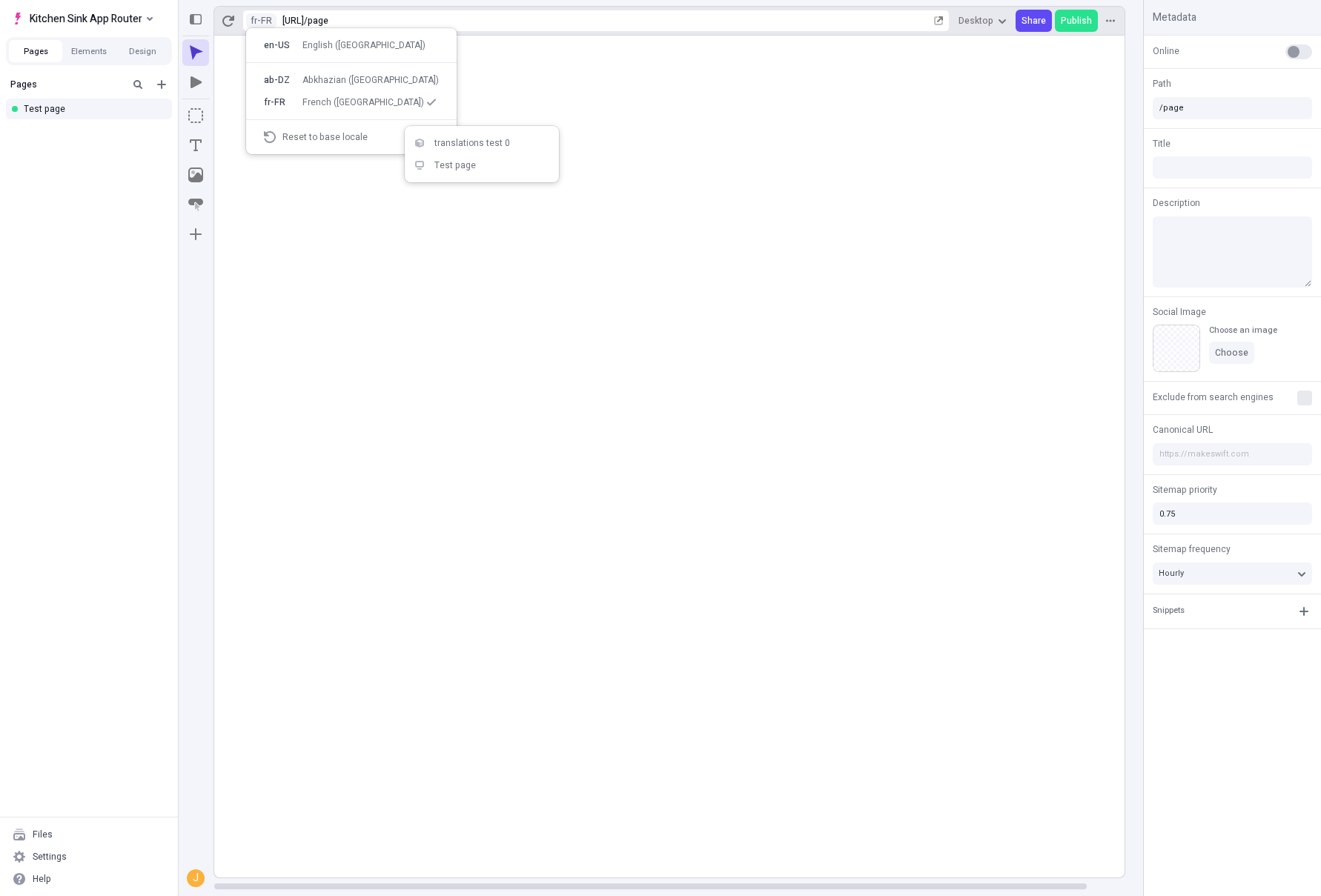
click at [321, 228] on rect at bounding box center [688, 457] width 949 height 843
click at [154, 17] on button "Kitchen Sink App Router" at bounding box center [82, 18] width 153 height 22
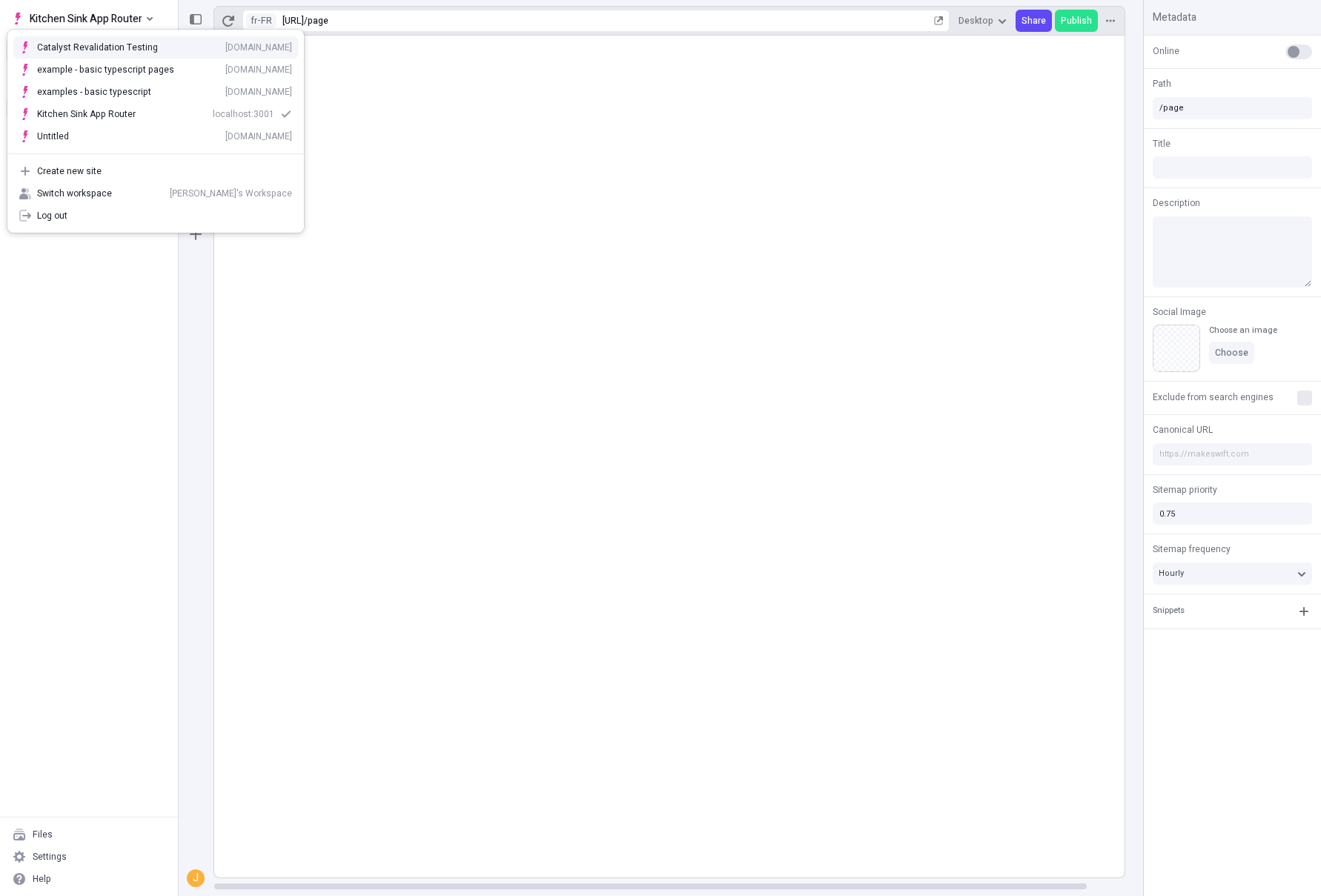
click at [490, 215] on rect at bounding box center [688, 457] width 949 height 843
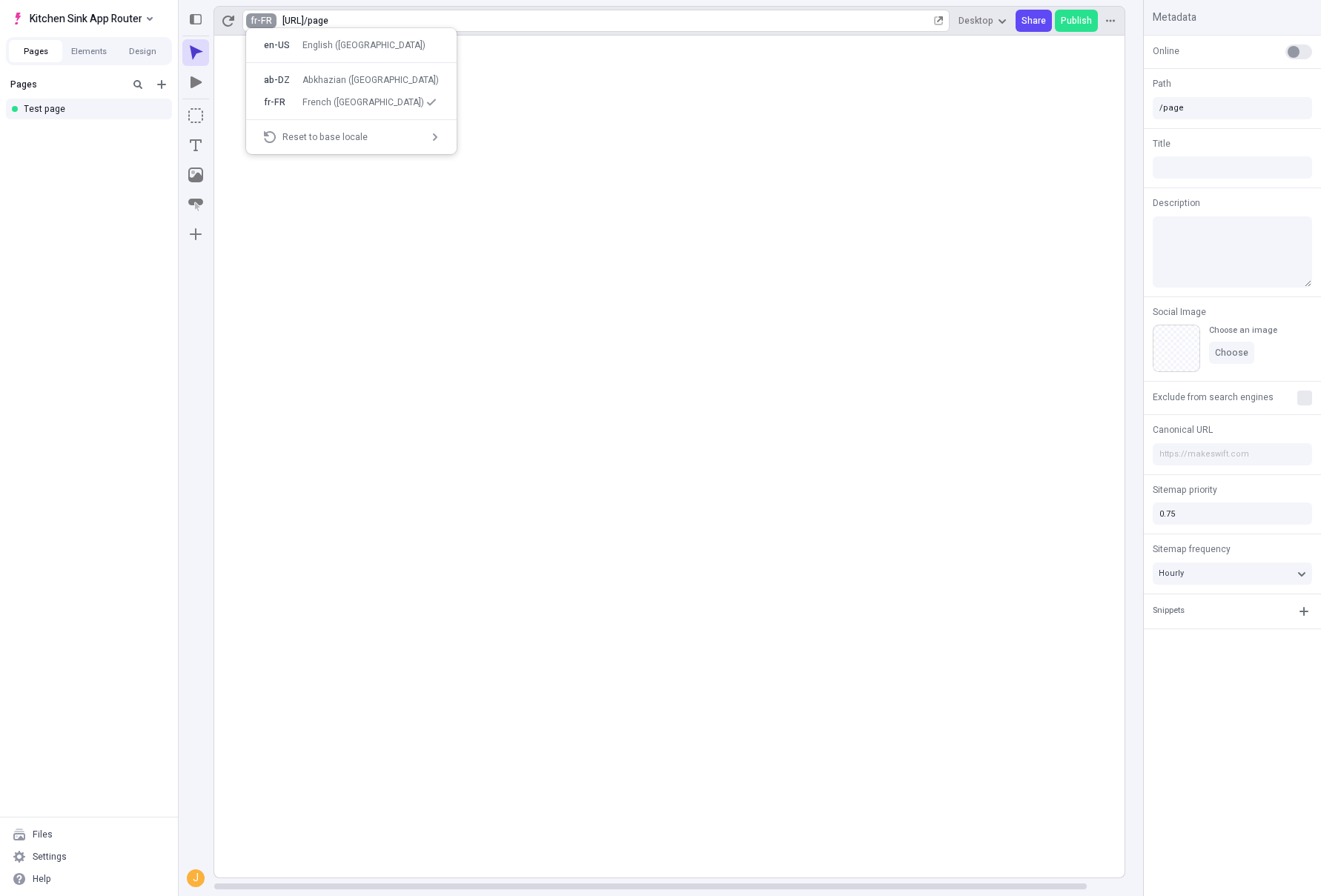
click at [257, 17] on html "Kitchen Sink App Router Pages Elements Design Pages Test page Files Settings He…" at bounding box center [660, 448] width 1321 height 896
click at [103, 11] on html "Kitchen Sink App Router Pages Elements Design Pages Test page Files Settings He…" at bounding box center [660, 448] width 1321 height 896
click at [139, 22] on span "Kitchen Sink App Router" at bounding box center [86, 18] width 113 height 18
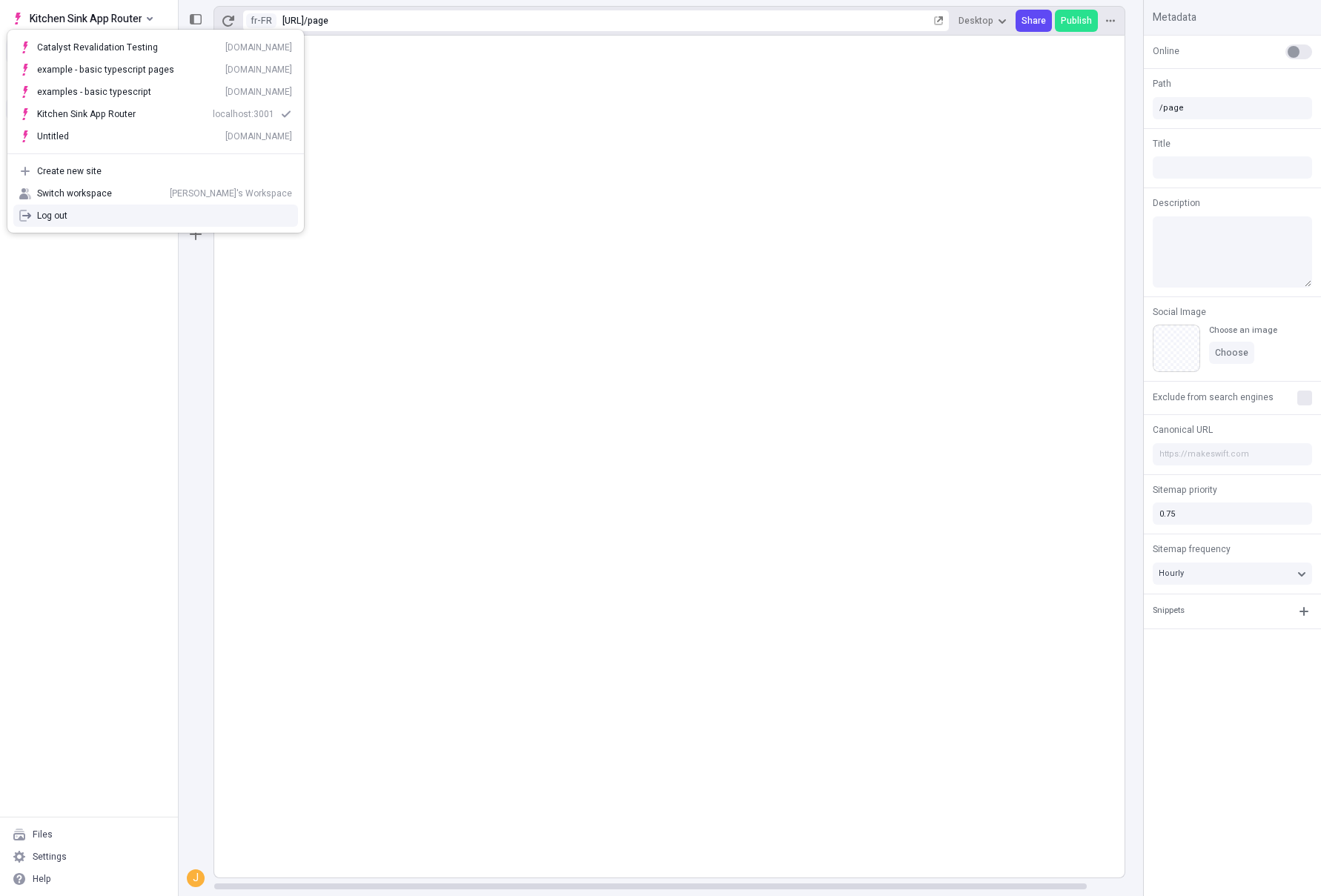
click at [96, 220] on div "Log out" at bounding box center [164, 216] width 255 height 12
